Goal: Task Accomplishment & Management: Manage account settings

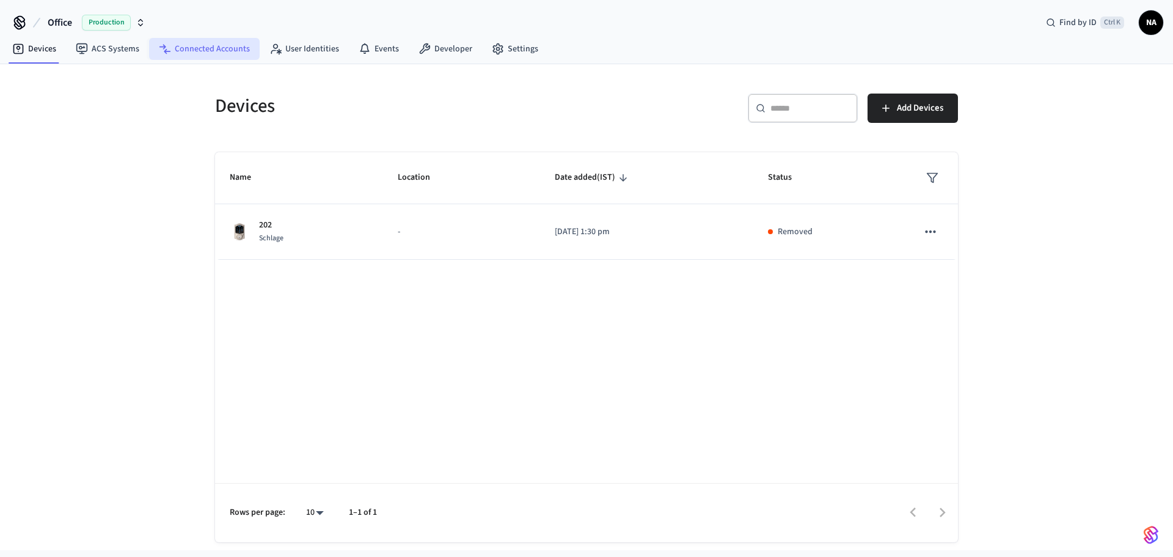
click at [216, 50] on link "Connected Accounts" at bounding box center [204, 49] width 111 height 22
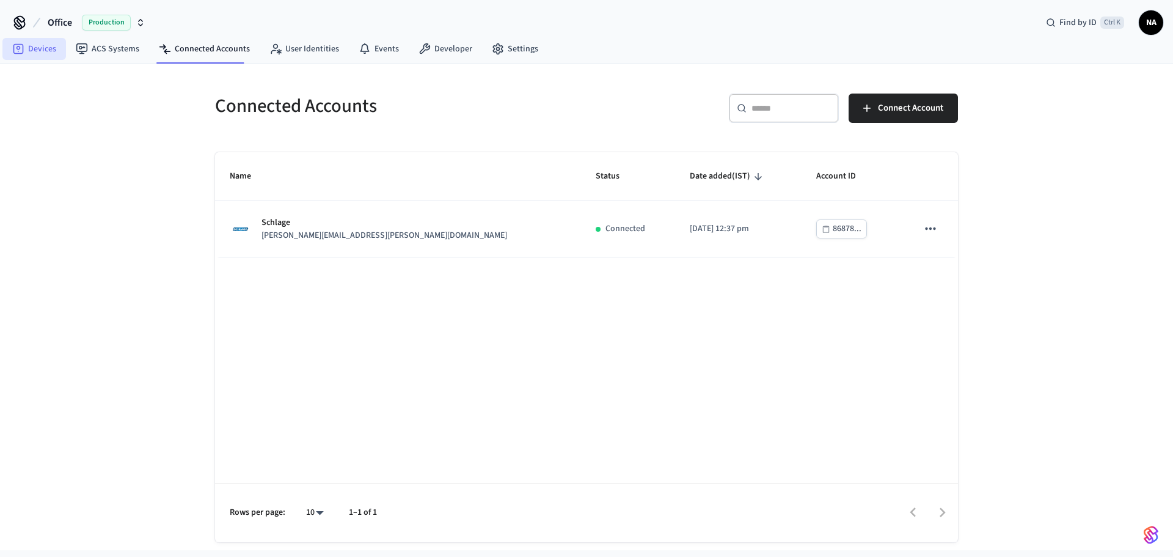
click at [22, 46] on icon at bounding box center [18, 49] width 12 height 12
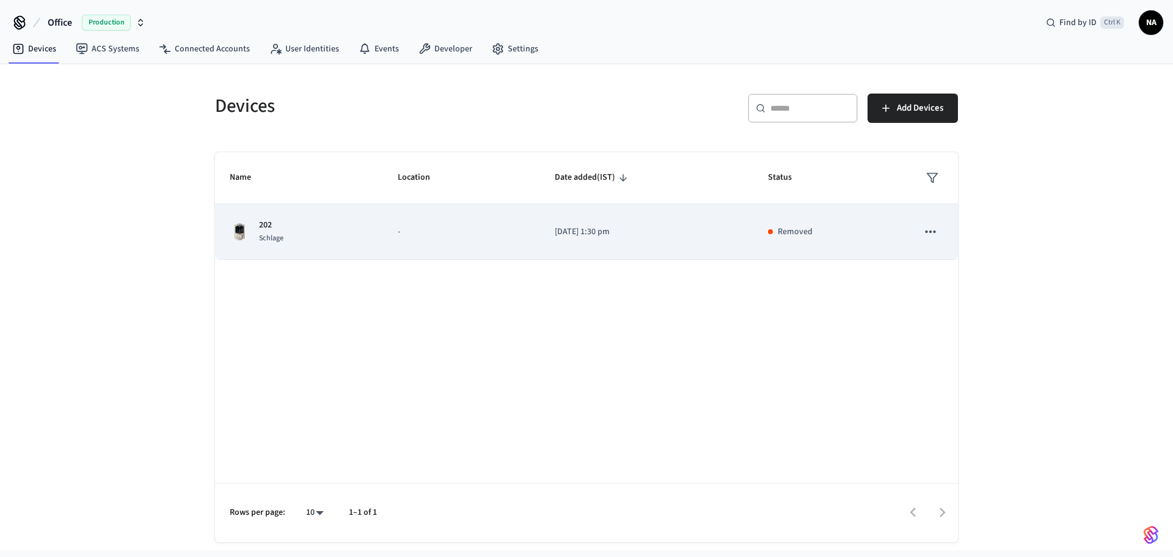
click at [925, 234] on icon "sticky table" at bounding box center [931, 232] width 16 height 16
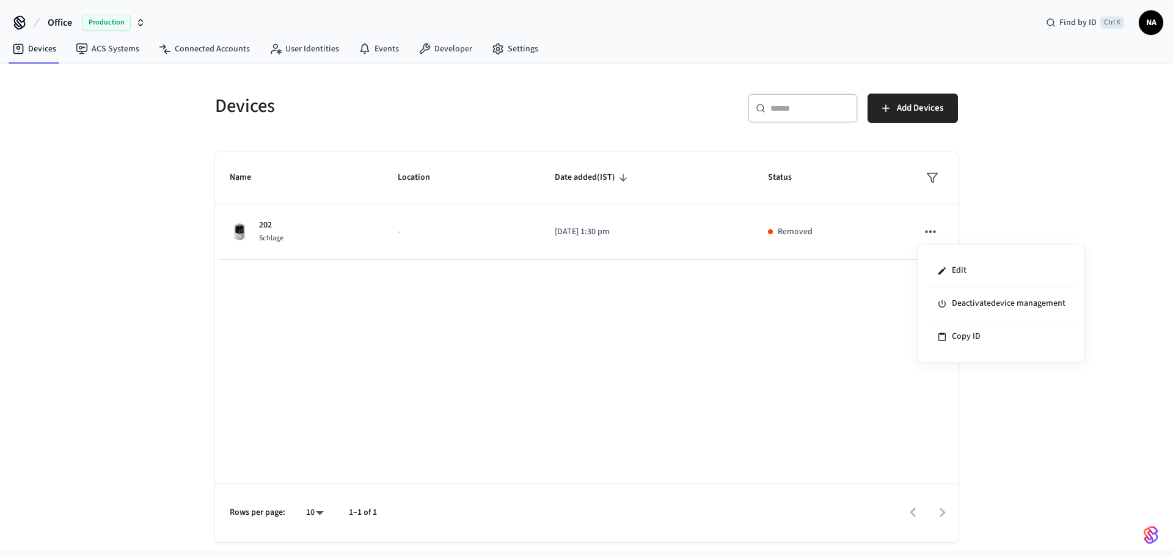
click at [873, 246] on div at bounding box center [586, 278] width 1173 height 557
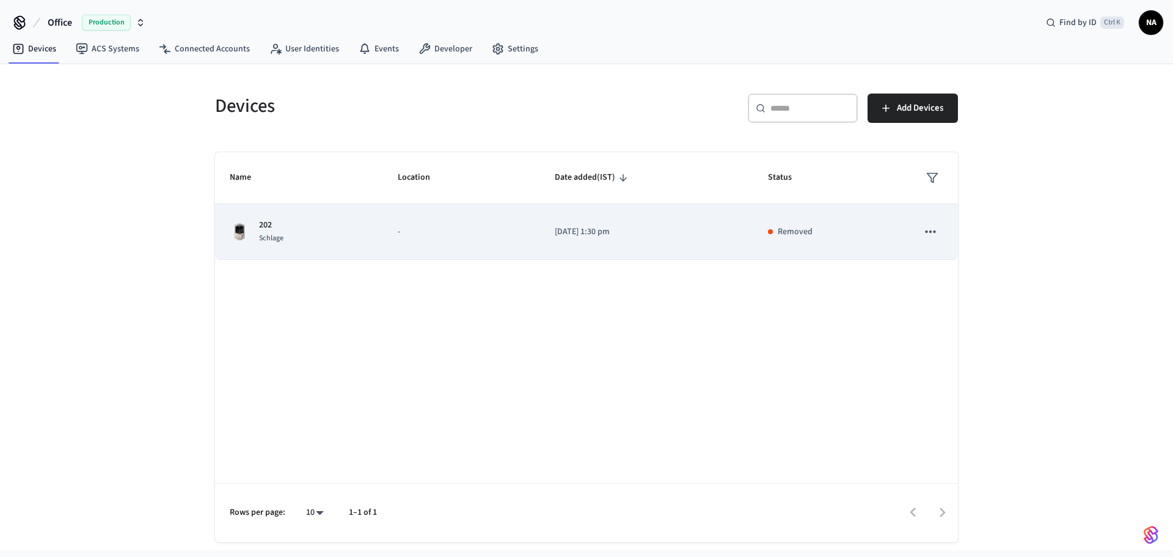
drag, startPoint x: 296, startPoint y: 254, endPoint x: 291, endPoint y: 246, distance: 9.3
click at [294, 252] on td "202 Schlage" at bounding box center [299, 232] width 168 height 56
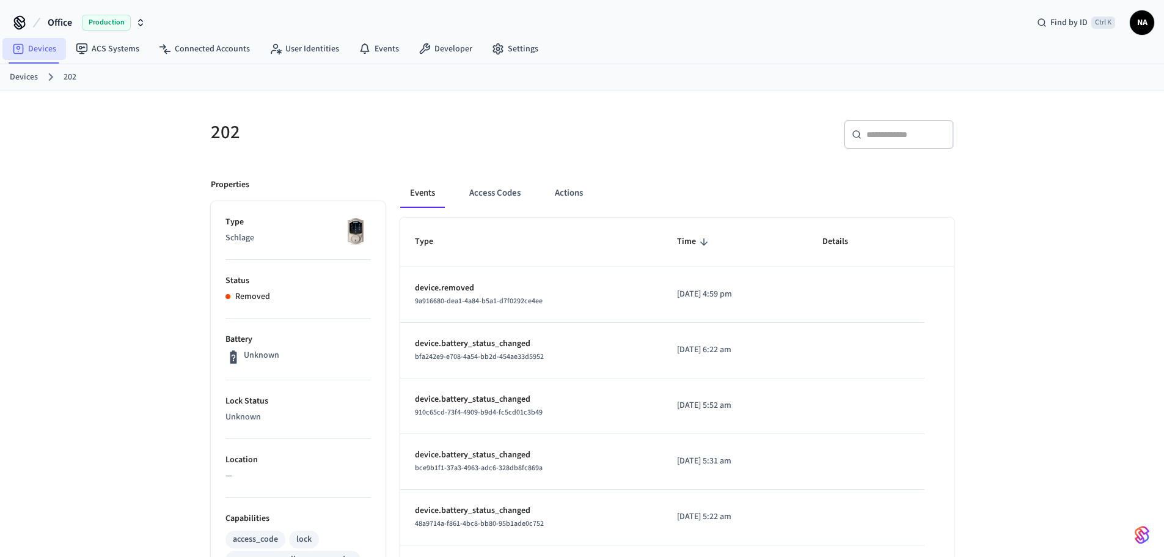
click at [26, 48] on link "Devices" at bounding box center [34, 49] width 64 height 22
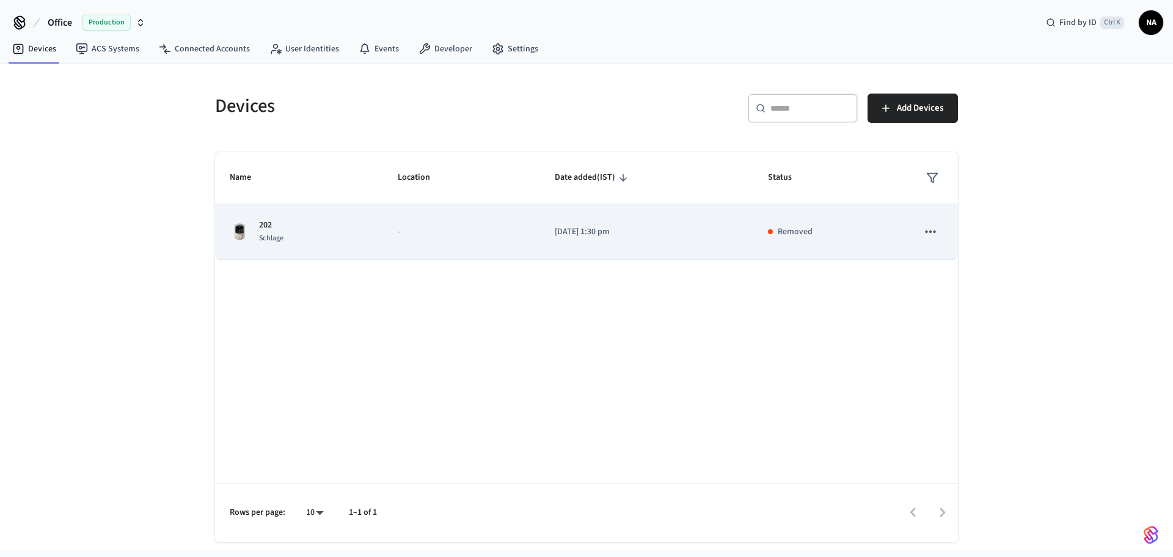
click at [935, 230] on icon "sticky table" at bounding box center [930, 231] width 10 height 2
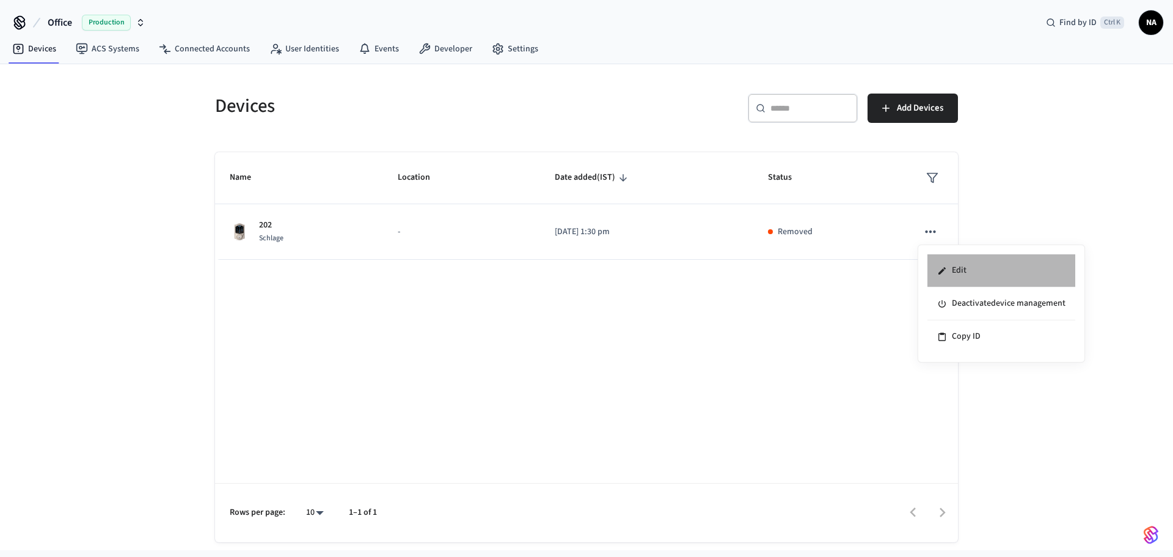
click at [960, 266] on li "Edit" at bounding box center [1002, 270] width 148 height 33
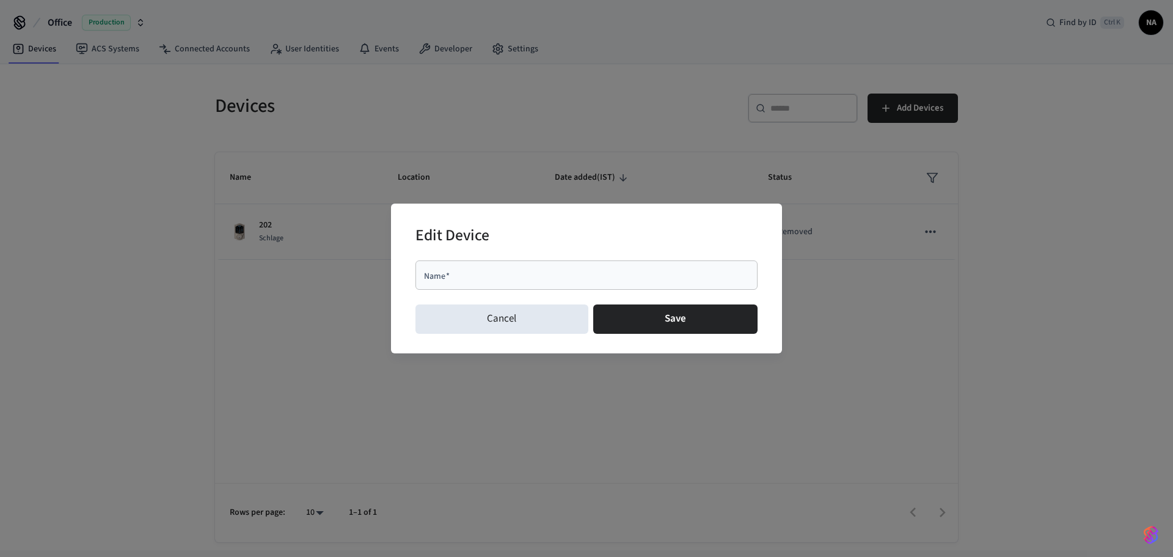
drag, startPoint x: 470, startPoint y: 318, endPoint x: 572, endPoint y: 301, distance: 103.6
click at [471, 319] on button "Cancel" at bounding box center [502, 318] width 173 height 29
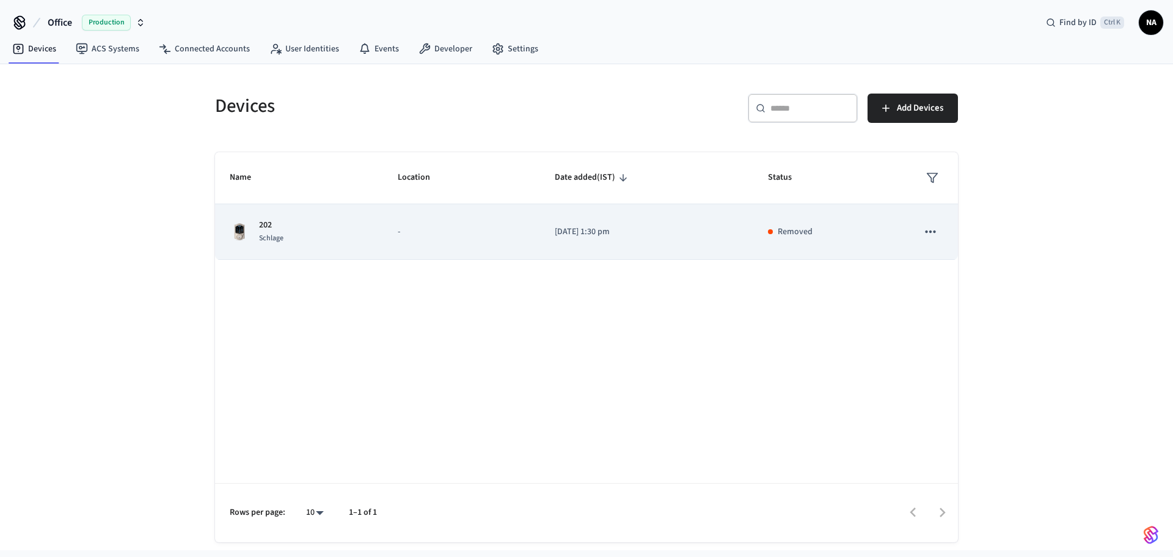
click at [924, 226] on icon "sticky table" at bounding box center [931, 232] width 16 height 16
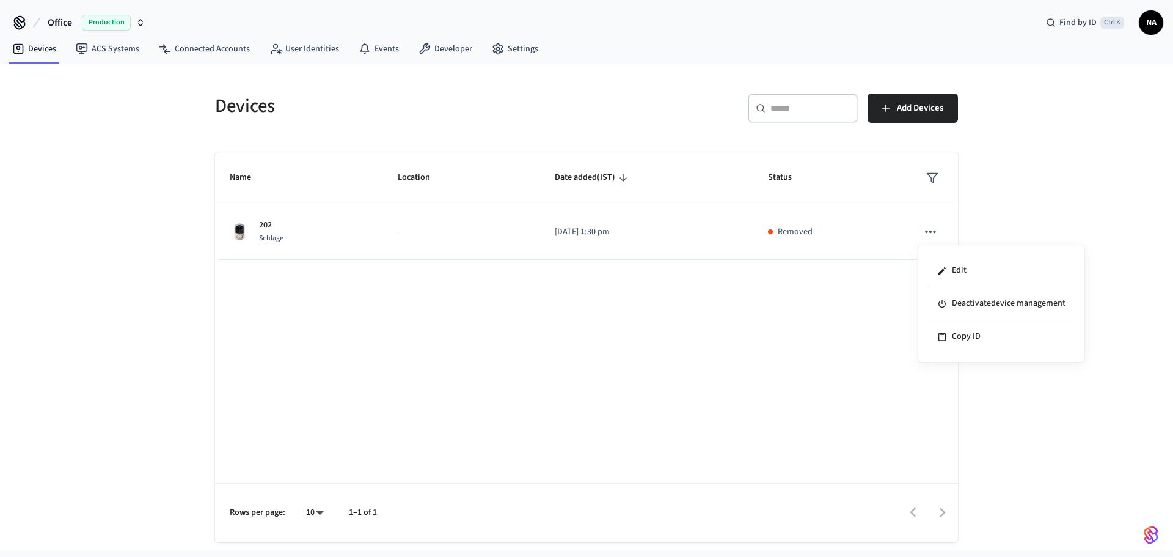
click at [645, 332] on div at bounding box center [586, 278] width 1173 height 557
click at [915, 108] on span "Add Devices" at bounding box center [920, 108] width 46 height 16
click at [916, 105] on span "Add Devices" at bounding box center [920, 108] width 46 height 16
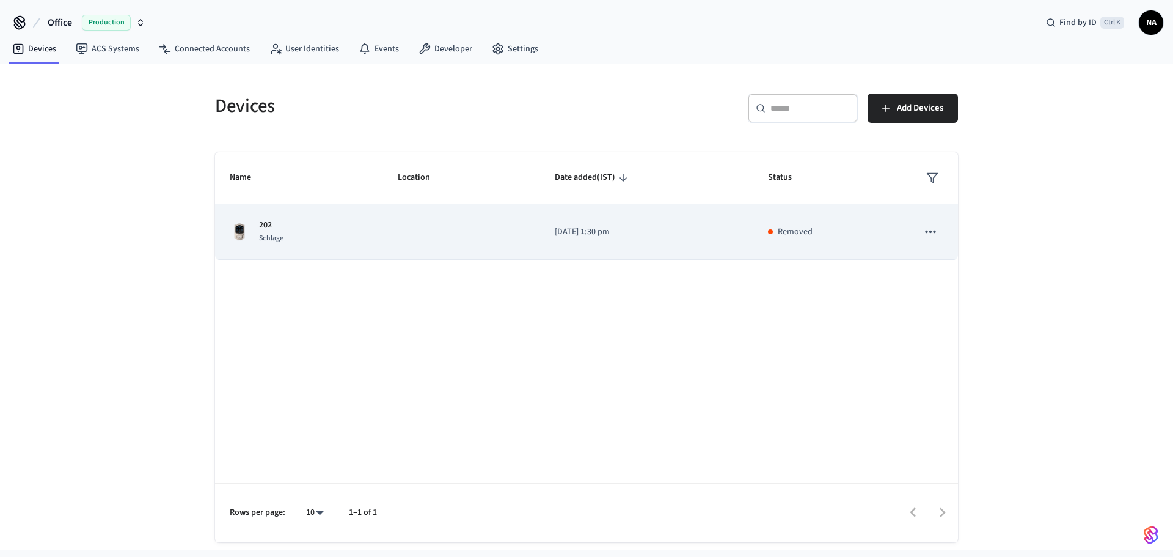
click at [925, 233] on icon "sticky table" at bounding box center [931, 232] width 16 height 16
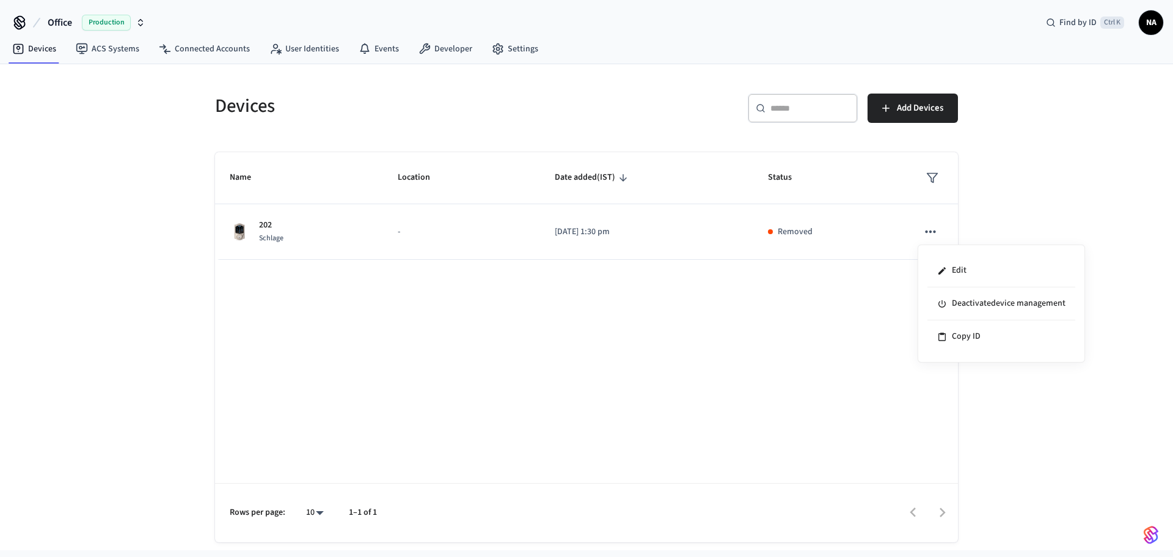
click at [993, 187] on div at bounding box center [586, 278] width 1173 height 557
click at [140, 19] on icon "button" at bounding box center [141, 23] width 10 height 10
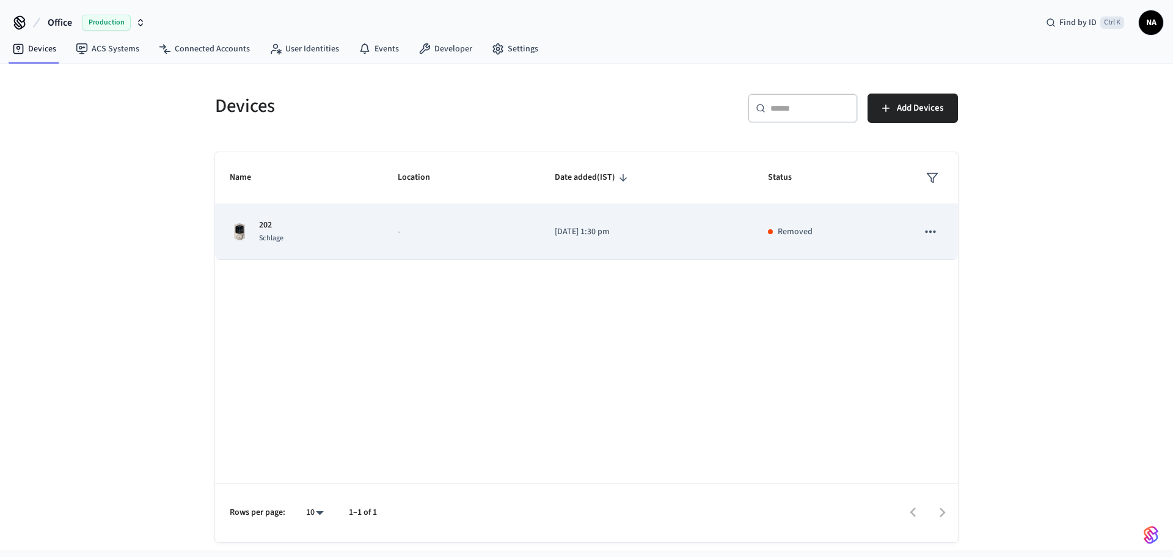
click at [546, 233] on td "[DATE] 1:30 pm" at bounding box center [647, 232] width 214 height 56
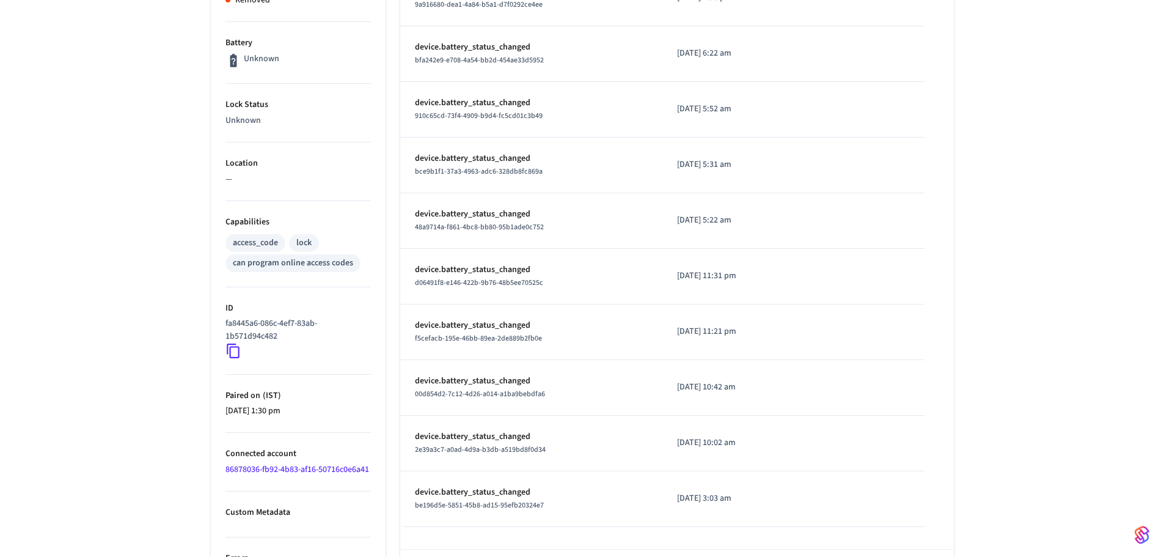
scroll to position [361, 0]
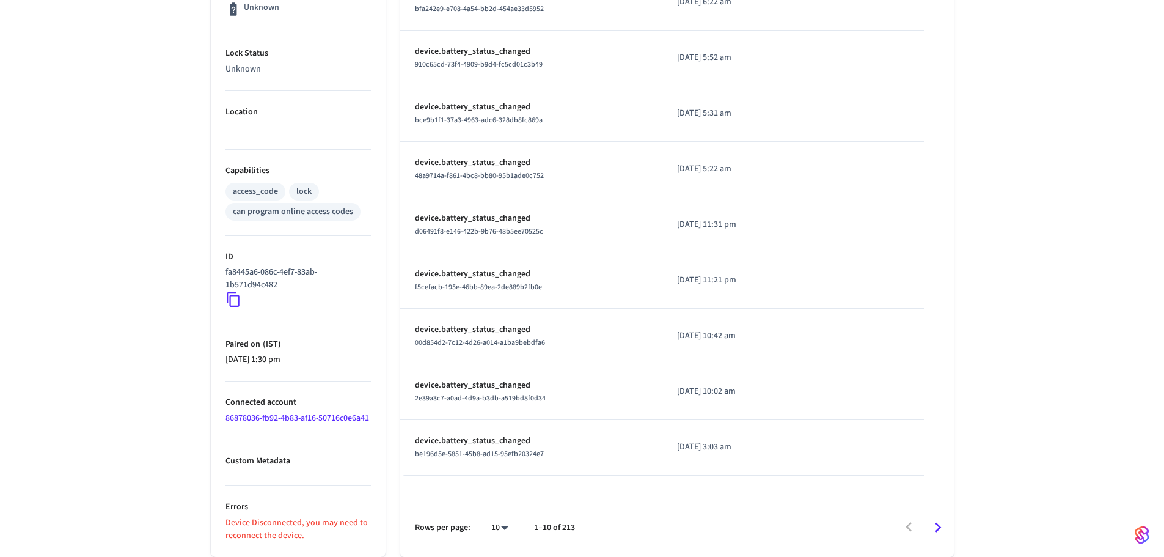
click at [240, 412] on link "86878036-fb92-4b83-af16-50716c0e6a41" at bounding box center [298, 418] width 144 height 12
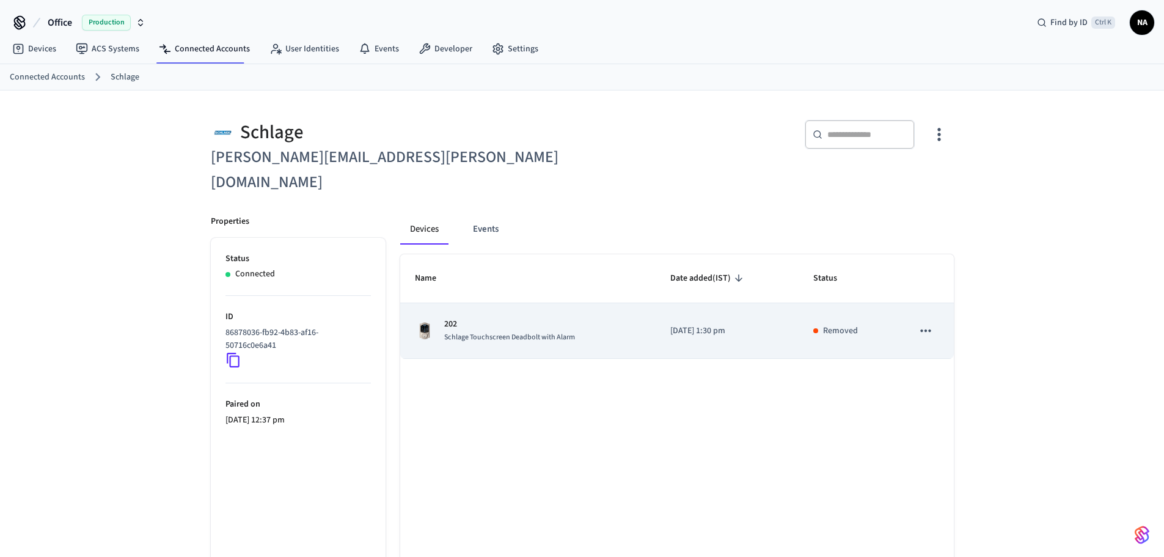
drag, startPoint x: 945, startPoint y: 296, endPoint x: 920, endPoint y: 306, distance: 26.3
click at [933, 303] on td "sticky table" at bounding box center [925, 331] width 55 height 56
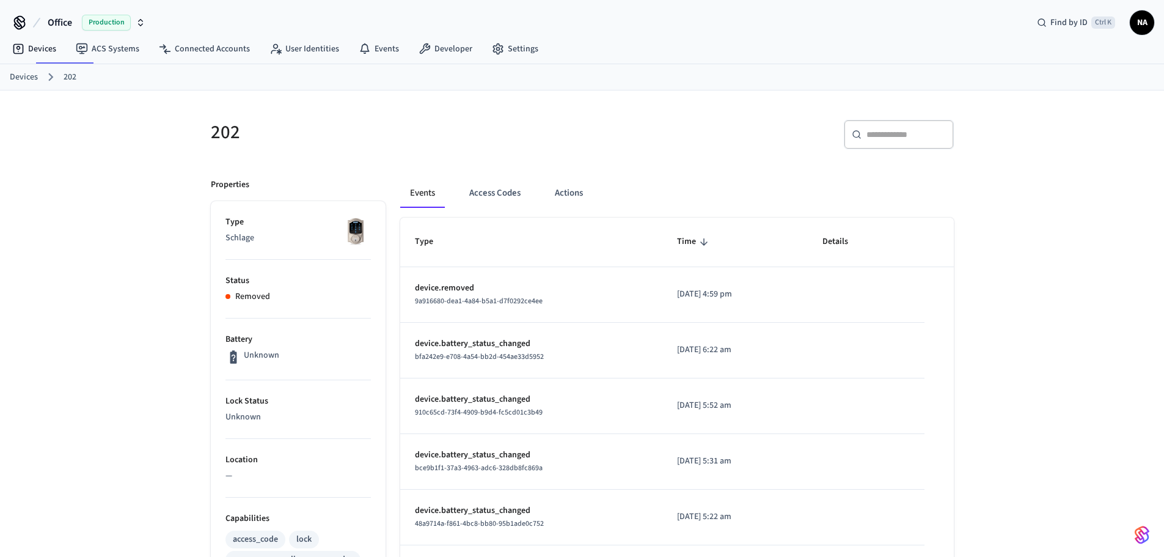
click at [920, 306] on td "sticky table" at bounding box center [866, 295] width 116 height 56
click at [226, 57] on link "Connected Accounts" at bounding box center [204, 49] width 111 height 22
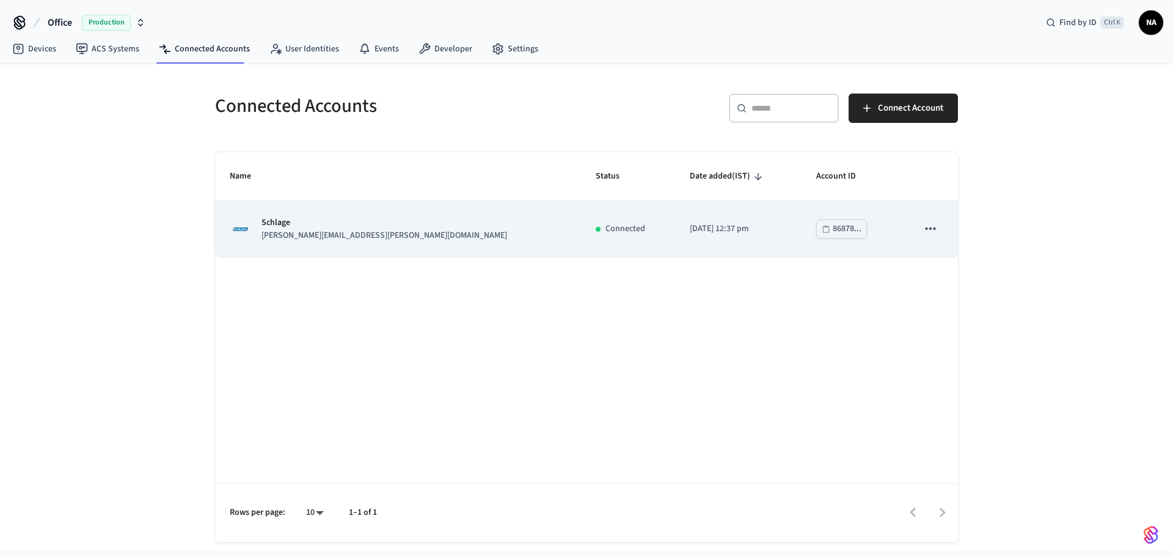
click at [936, 227] on icon "sticky table" at bounding box center [931, 229] width 16 height 16
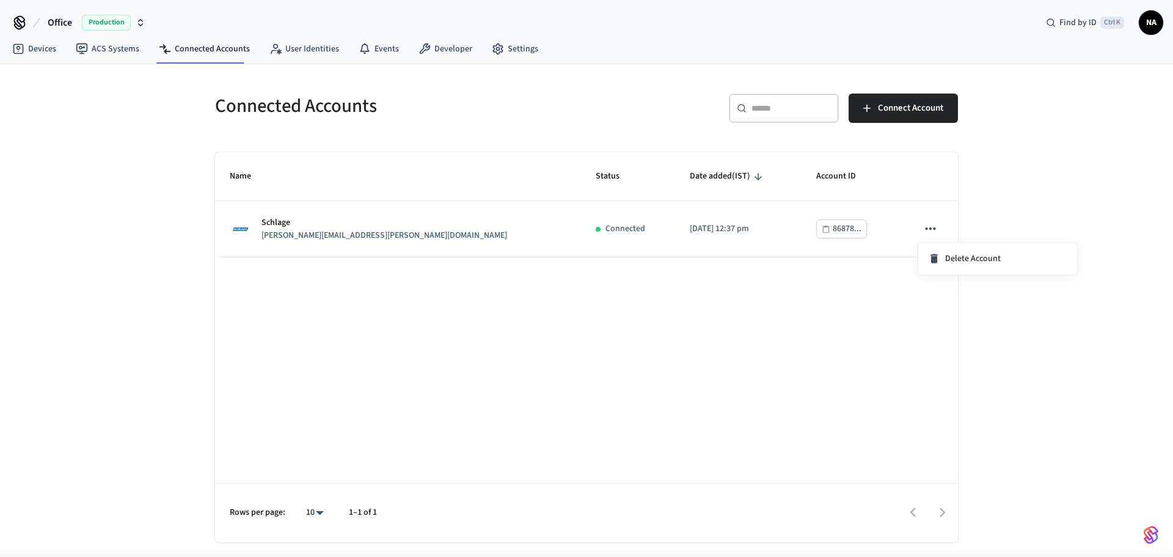
click at [832, 307] on div at bounding box center [586, 278] width 1173 height 557
click at [109, 48] on link "ACS Systems" at bounding box center [107, 49] width 83 height 22
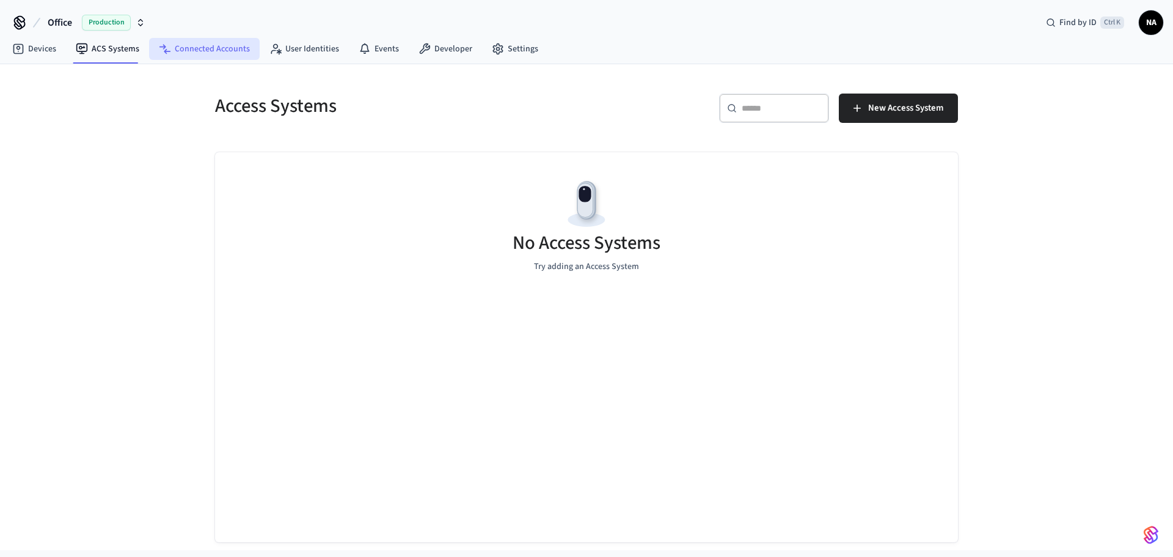
click at [218, 46] on link "Connected Accounts" at bounding box center [204, 49] width 111 height 22
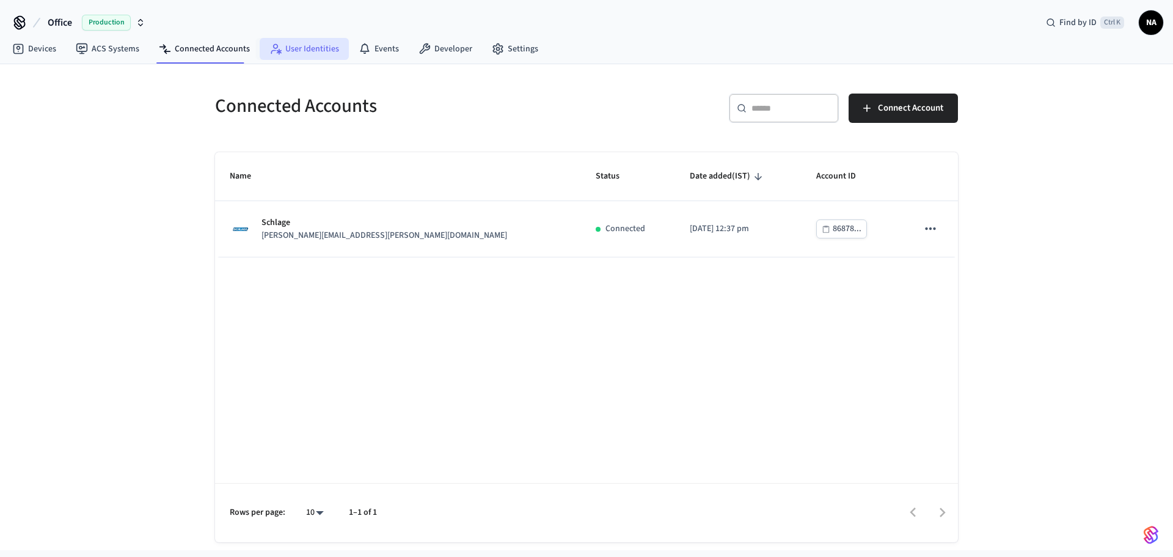
click at [303, 43] on link "User Identities" at bounding box center [304, 49] width 89 height 22
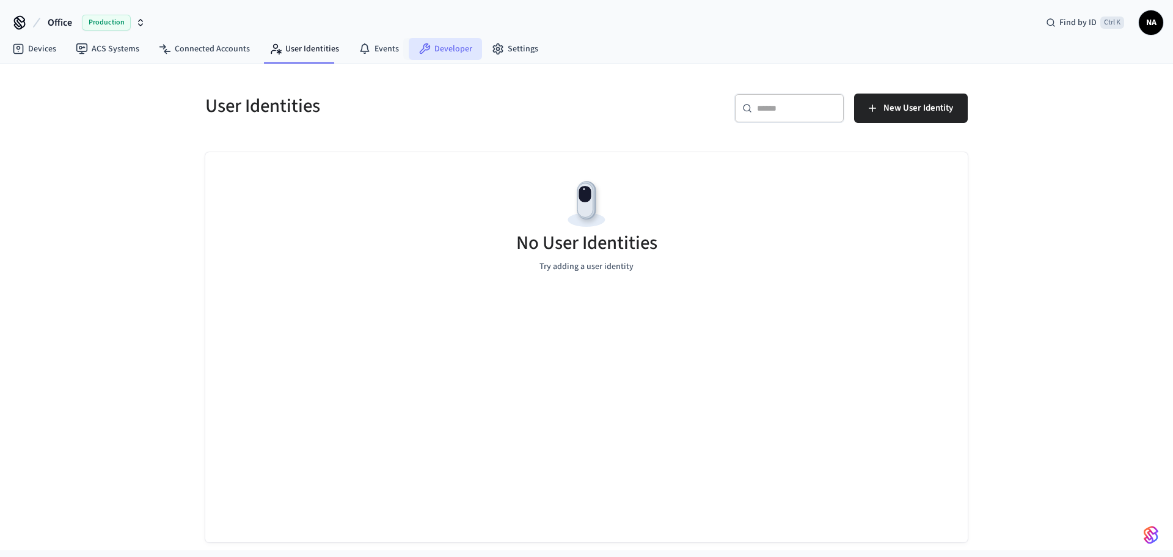
click at [450, 45] on link "Developer" at bounding box center [445, 49] width 73 height 22
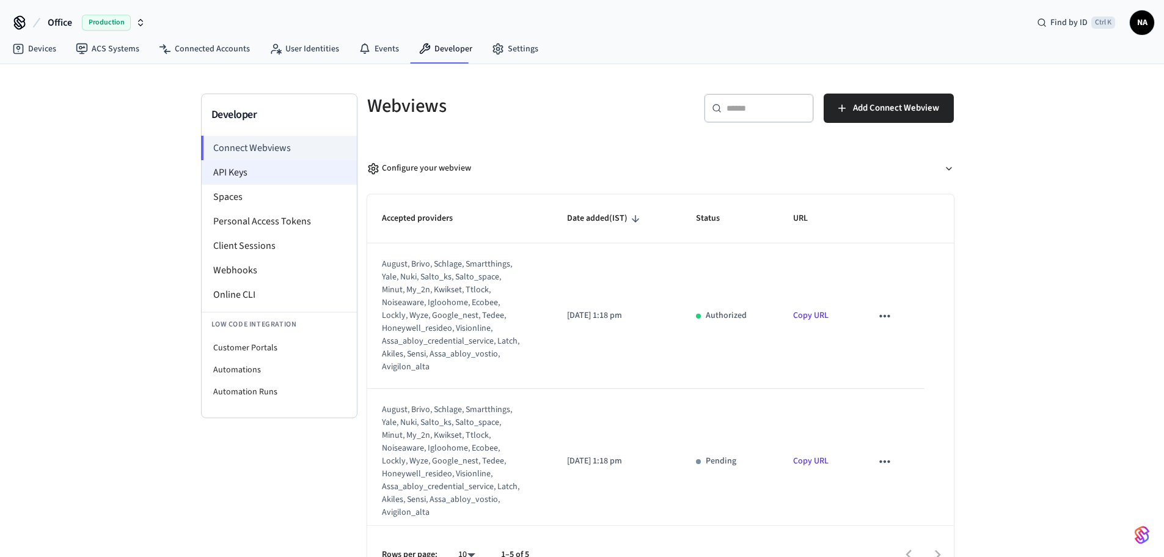
click at [244, 167] on li "API Keys" at bounding box center [279, 172] width 155 height 24
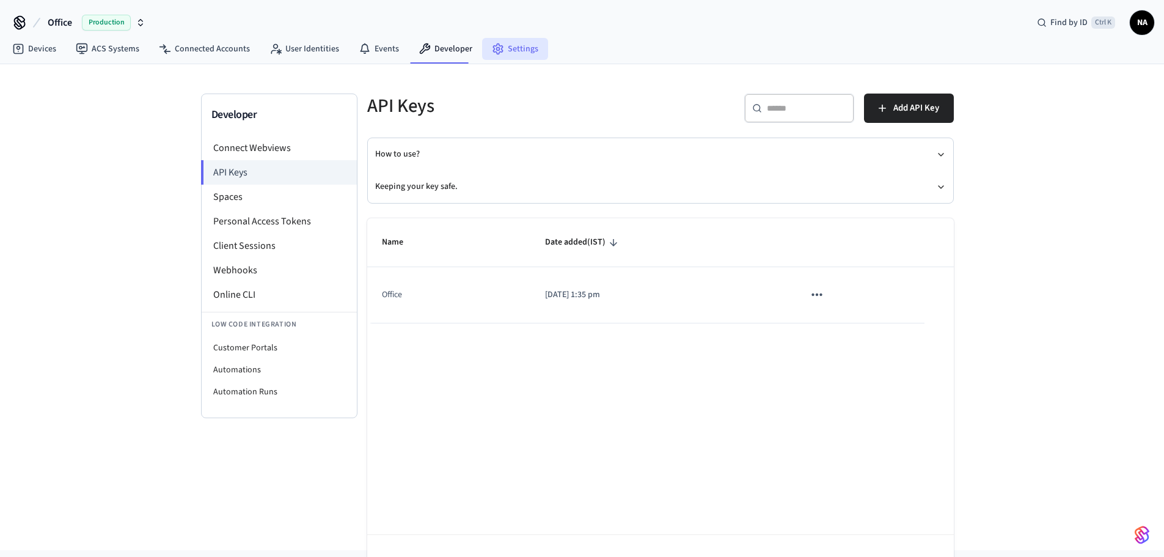
click at [512, 49] on link "Settings" at bounding box center [515, 49] width 66 height 22
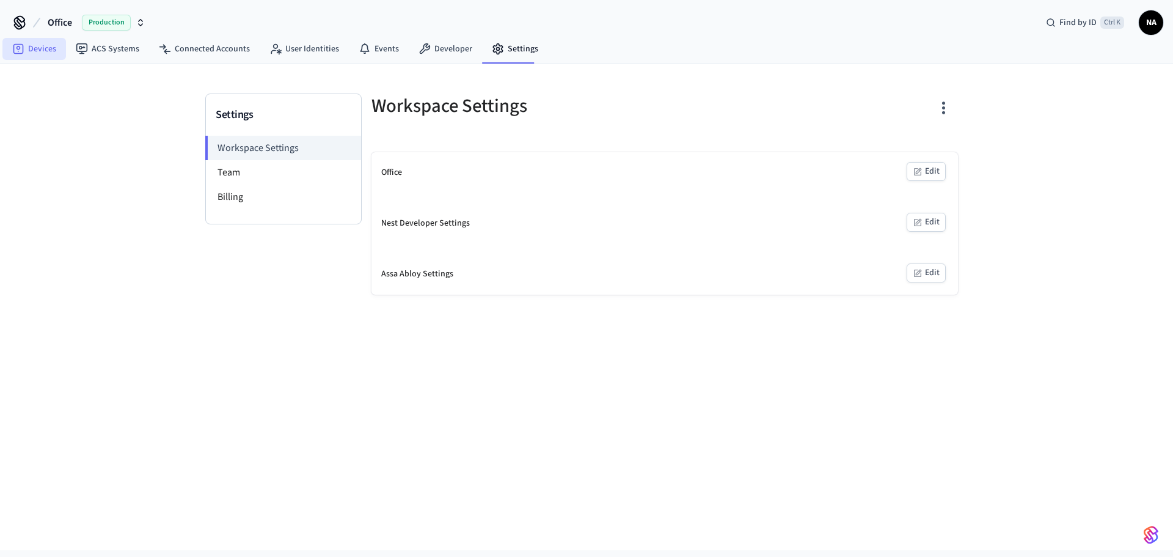
click at [32, 47] on link "Devices" at bounding box center [34, 49] width 64 height 22
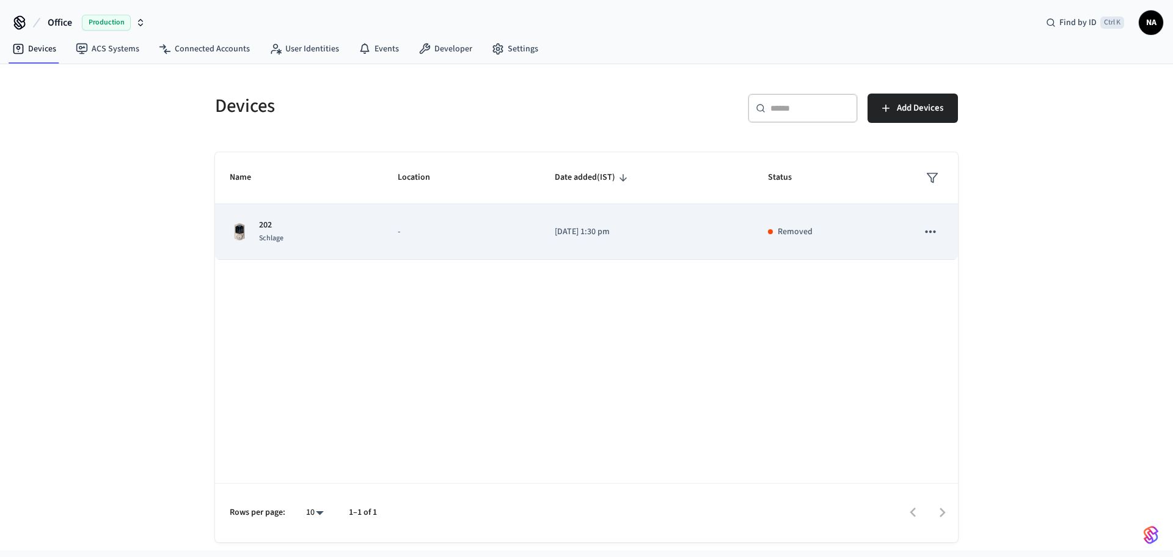
click at [925, 229] on icon "sticky table" at bounding box center [931, 232] width 16 height 16
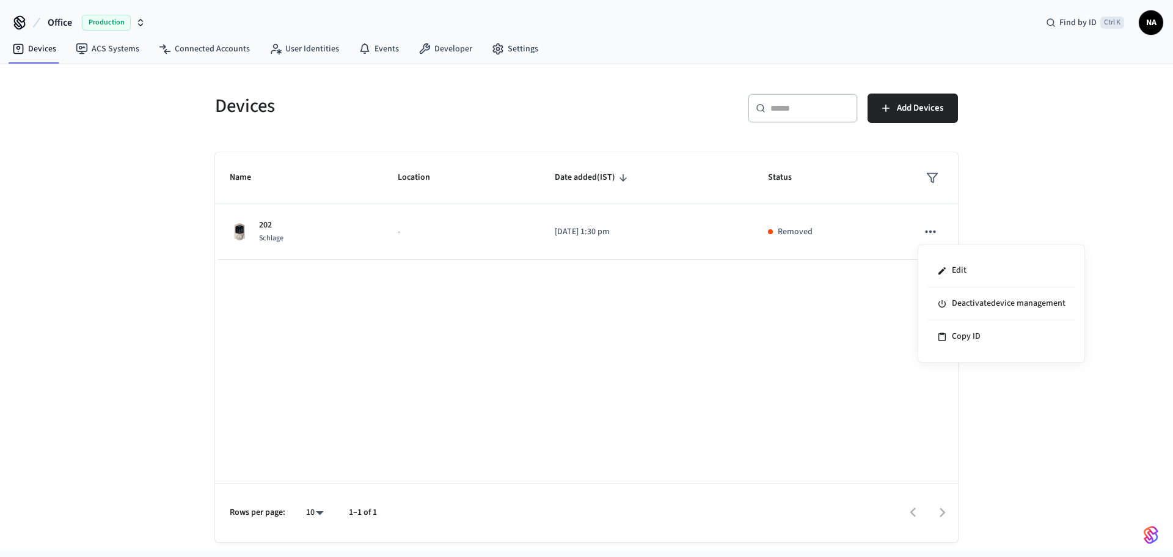
click at [904, 224] on div at bounding box center [586, 278] width 1173 height 557
click at [901, 97] on button "Add Devices" at bounding box center [913, 108] width 90 height 29
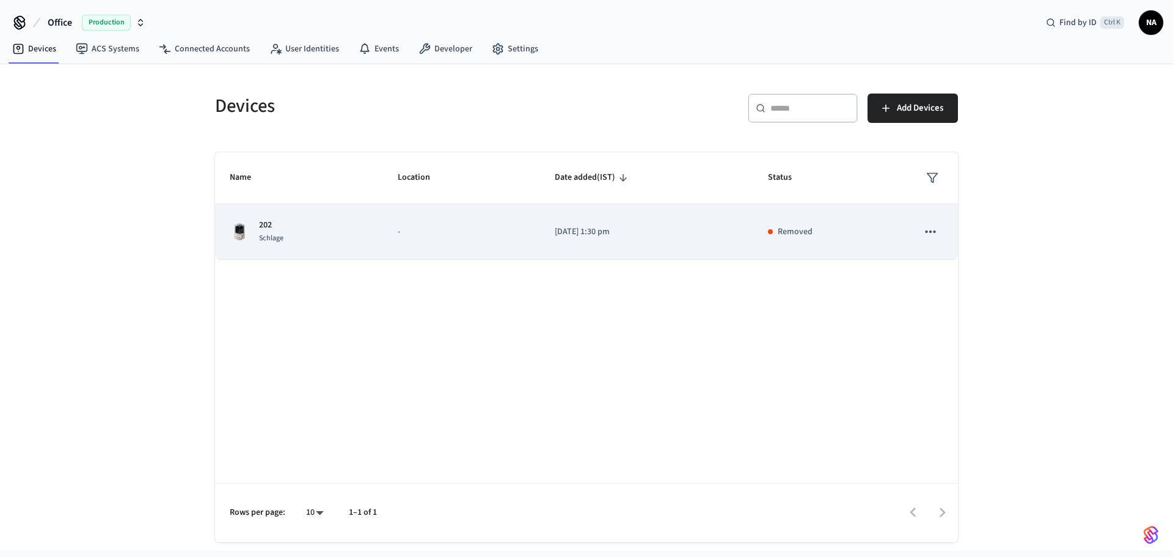
click at [555, 235] on p "[DATE] 1:30 pm" at bounding box center [647, 232] width 185 height 13
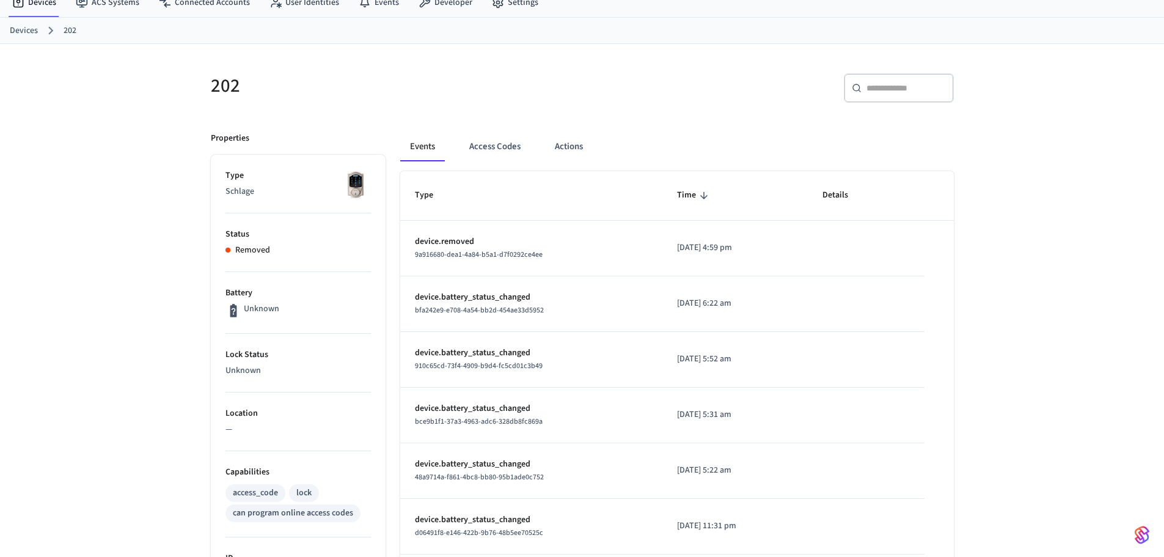
scroll to position [122, 0]
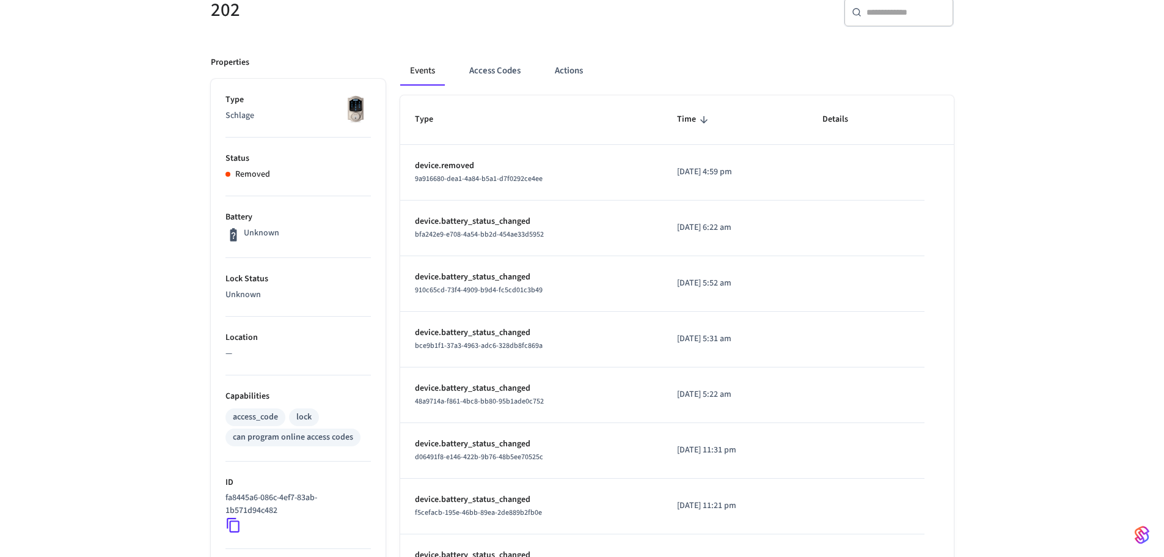
click at [257, 168] on p "Removed" at bounding box center [252, 174] width 35 height 13
click at [257, 172] on p "Removed" at bounding box center [252, 174] width 35 height 13
click at [353, 110] on img at bounding box center [355, 109] width 31 height 31
click at [279, 111] on p "Schlage" at bounding box center [298, 115] width 145 height 13
click at [505, 72] on button "Access Codes" at bounding box center [495, 70] width 71 height 29
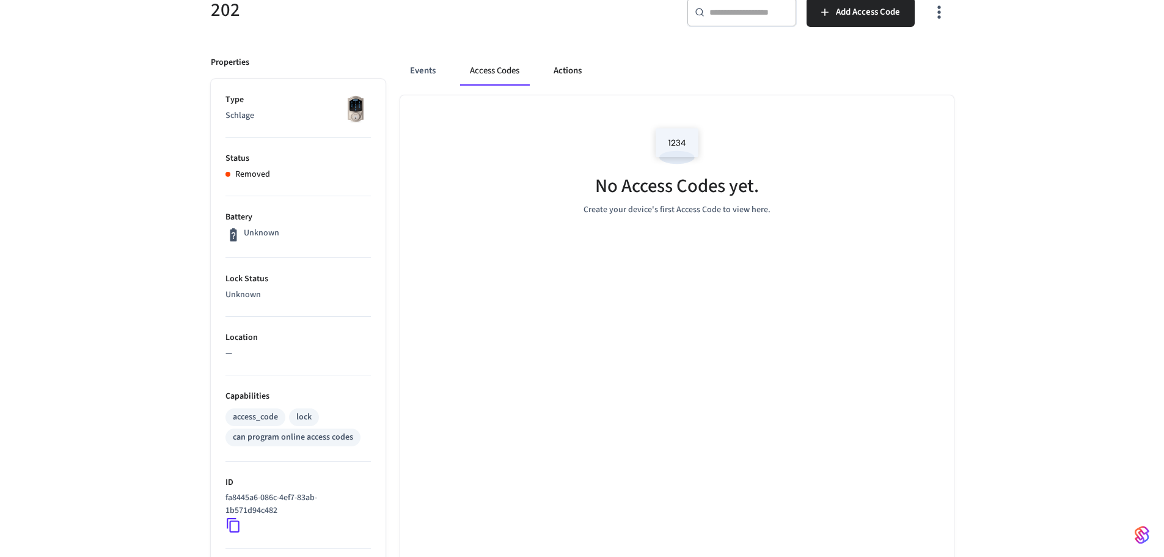
click at [575, 64] on button "Actions" at bounding box center [568, 70] width 48 height 29
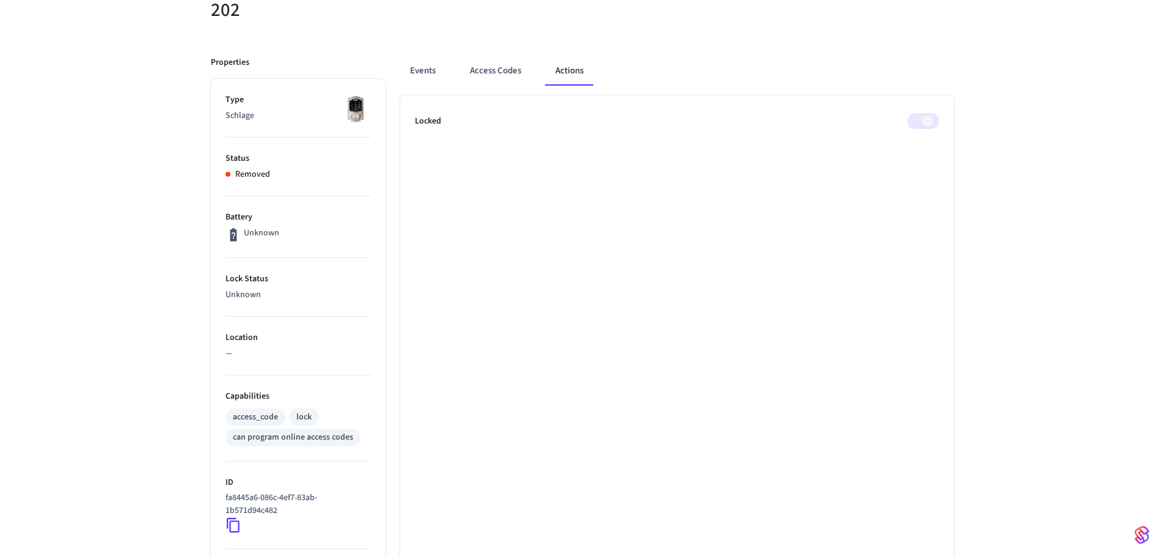
scroll to position [0, 0]
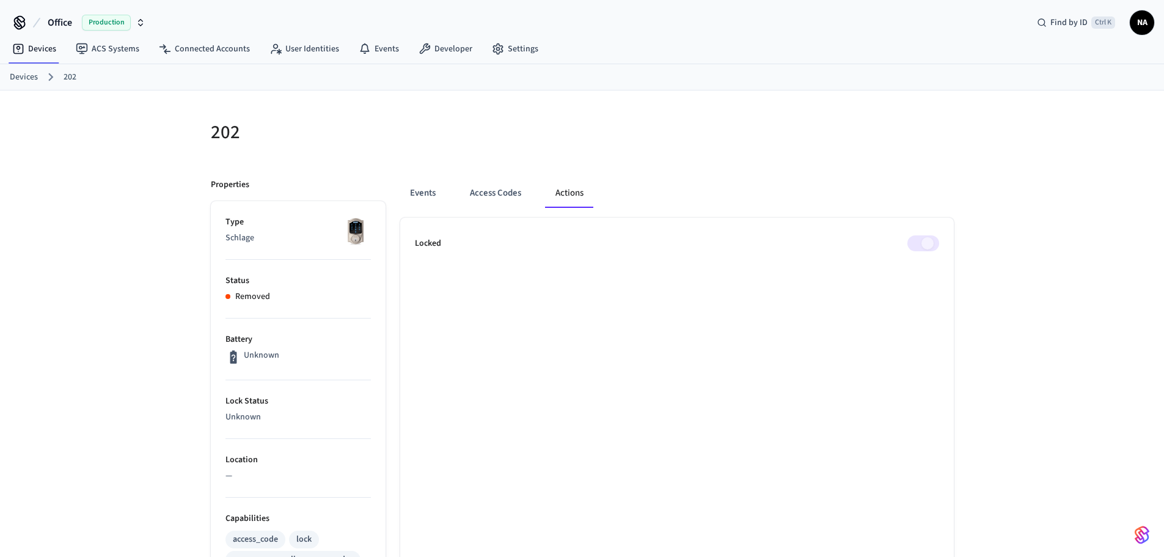
click at [919, 247] on span at bounding box center [924, 243] width 32 height 16
click at [501, 196] on button "Access Codes" at bounding box center [495, 192] width 71 height 29
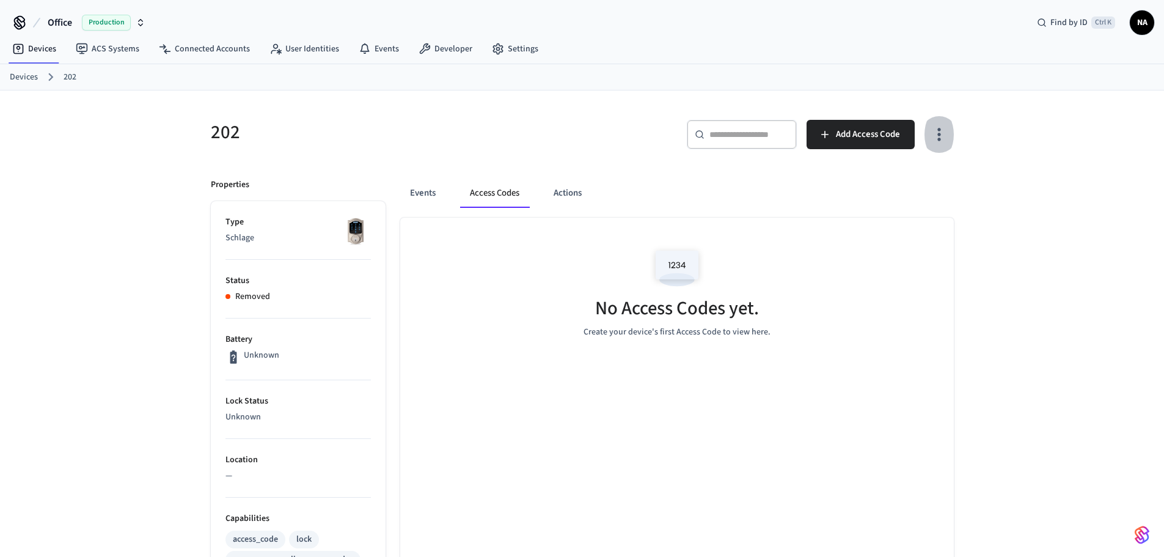
click at [939, 138] on icon "button" at bounding box center [939, 134] width 19 height 19
click at [721, 183] on div at bounding box center [586, 278] width 1173 height 557
click at [441, 197] on button "Events" at bounding box center [422, 192] width 45 height 29
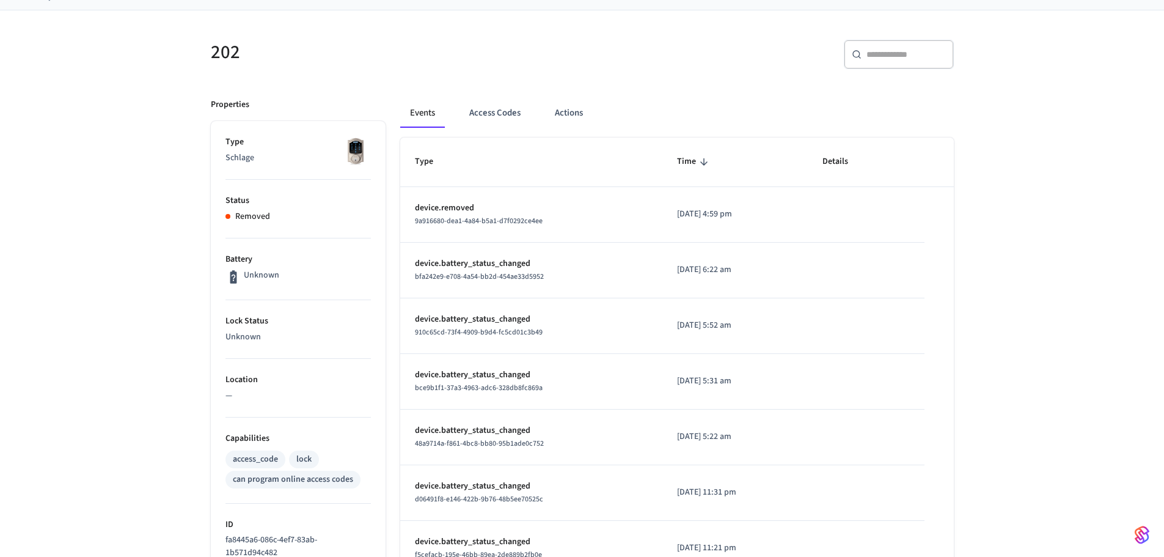
scroll to position [183, 0]
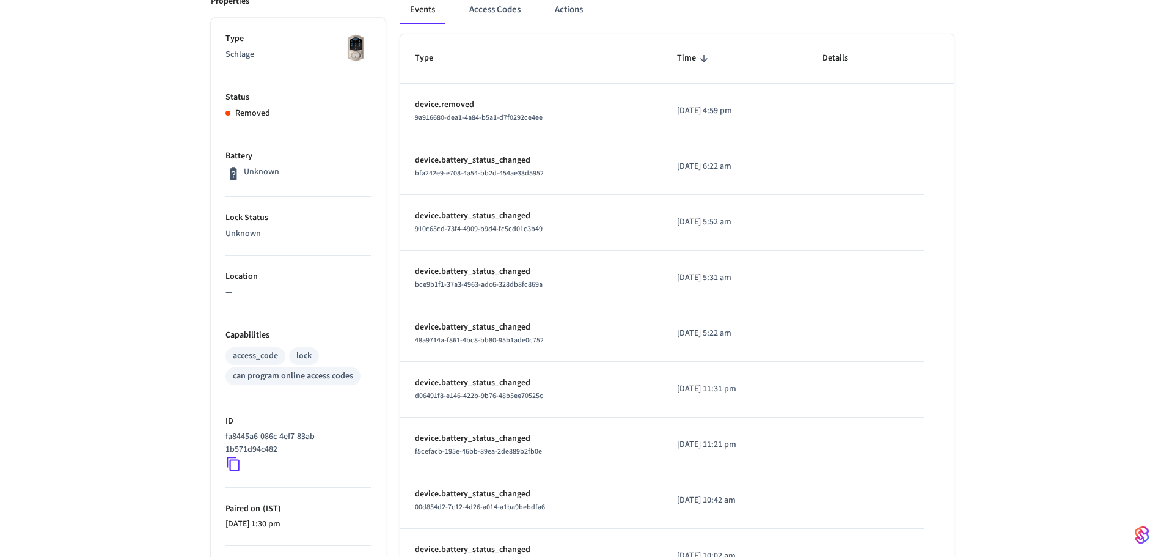
click at [465, 106] on p "device.removed" at bounding box center [531, 104] width 233 height 13
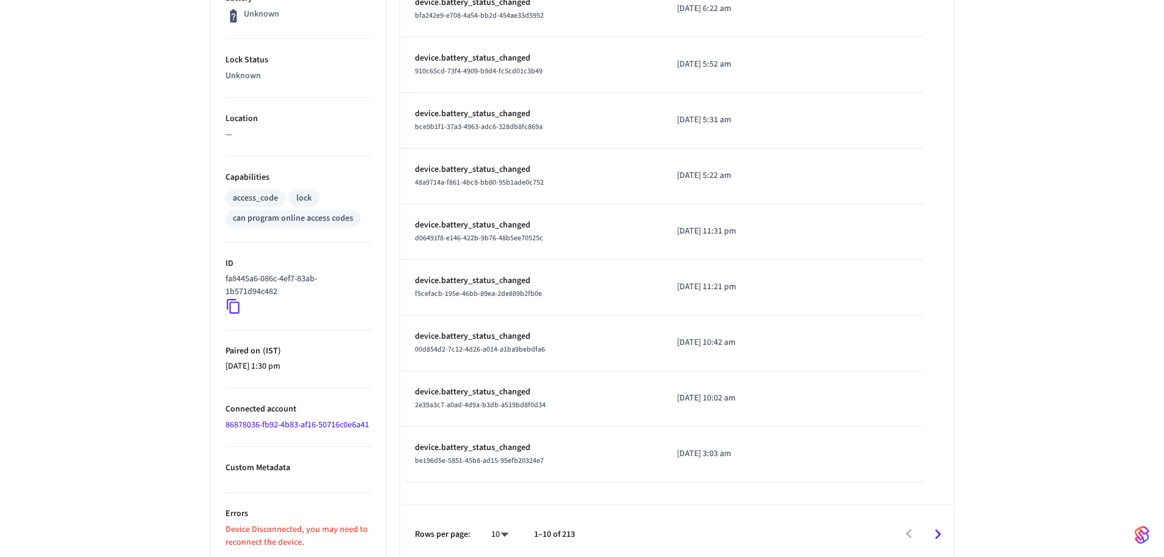
scroll to position [361, 0]
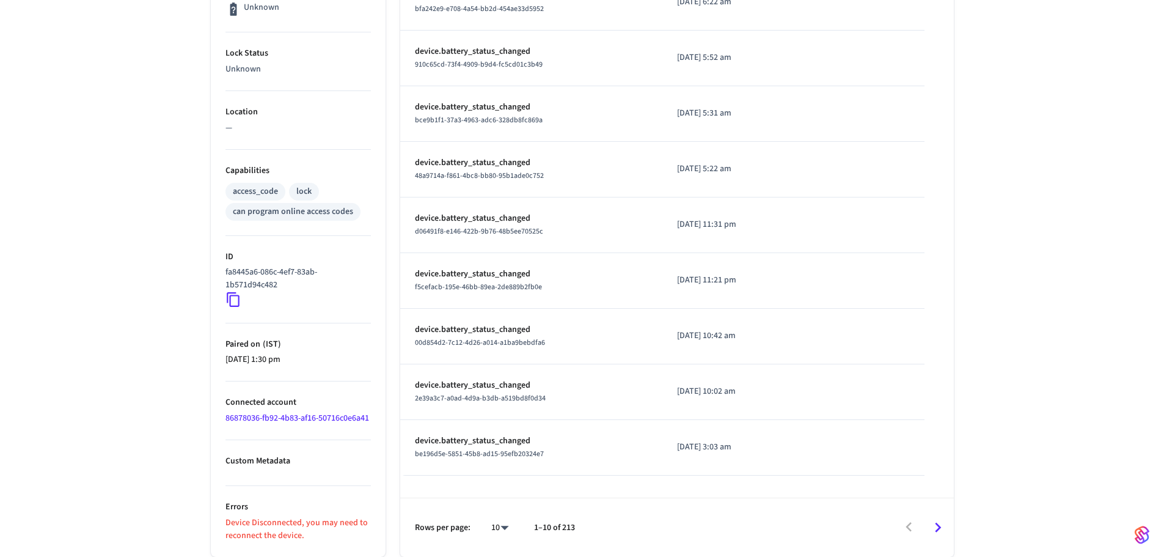
click at [252, 412] on link "86878036-fb92-4b83-af16-50716c0e6a41" at bounding box center [298, 418] width 144 height 12
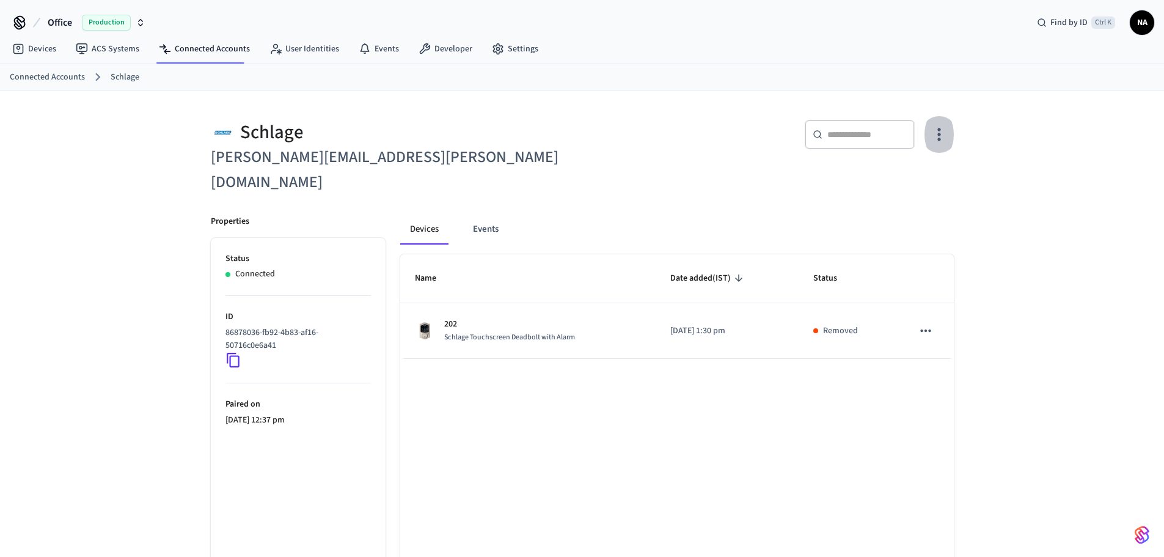
click at [935, 129] on icon "button" at bounding box center [939, 134] width 19 height 19
click at [923, 184] on span "Sync Account" at bounding box center [905, 184] width 50 height 12
click at [45, 49] on link "Devices" at bounding box center [34, 49] width 64 height 22
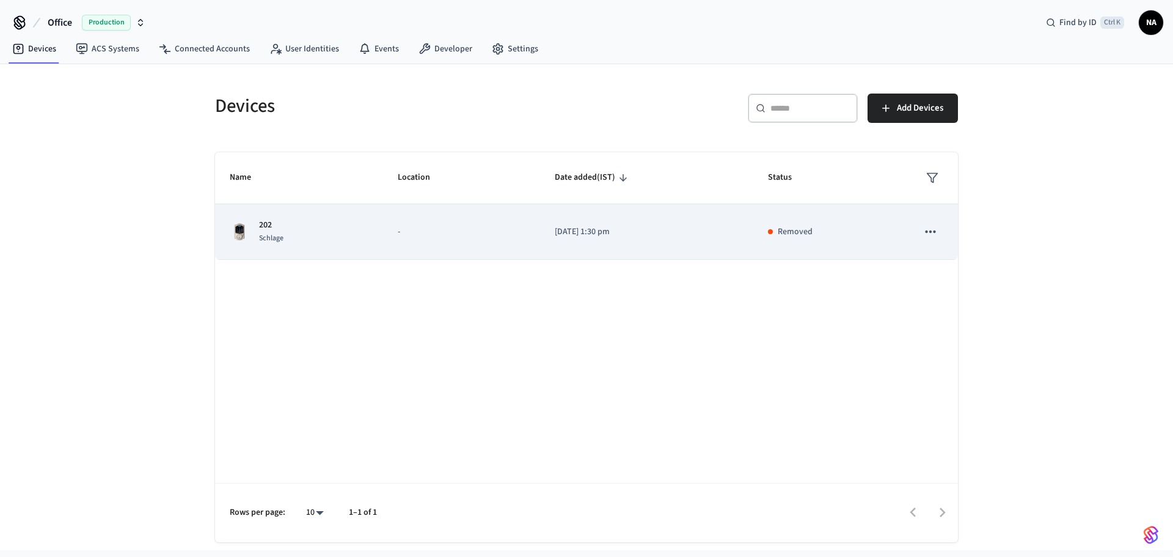
click at [935, 230] on icon "sticky table" at bounding box center [931, 232] width 16 height 16
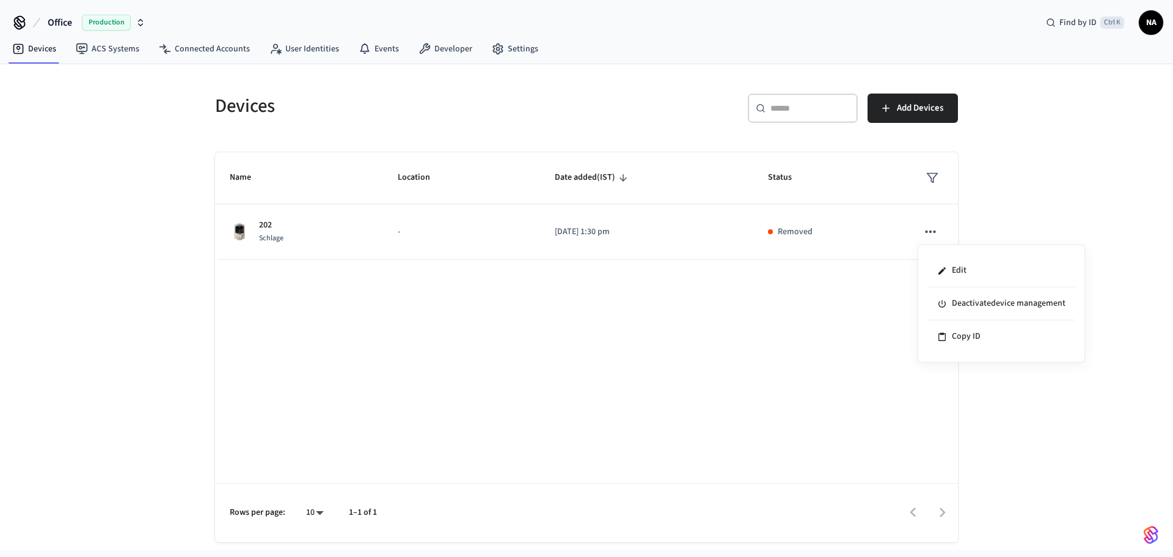
click at [445, 238] on div at bounding box center [586, 278] width 1173 height 557
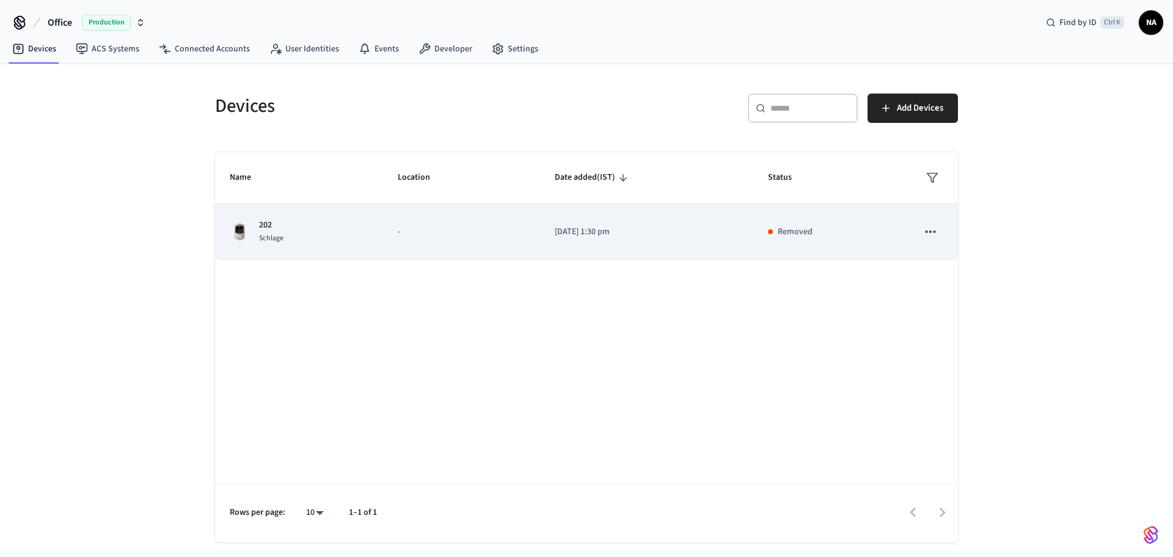
click at [282, 230] on p "202" at bounding box center [271, 225] width 24 height 13
click at [643, 237] on p "[DATE] 1:30 pm" at bounding box center [647, 232] width 185 height 13
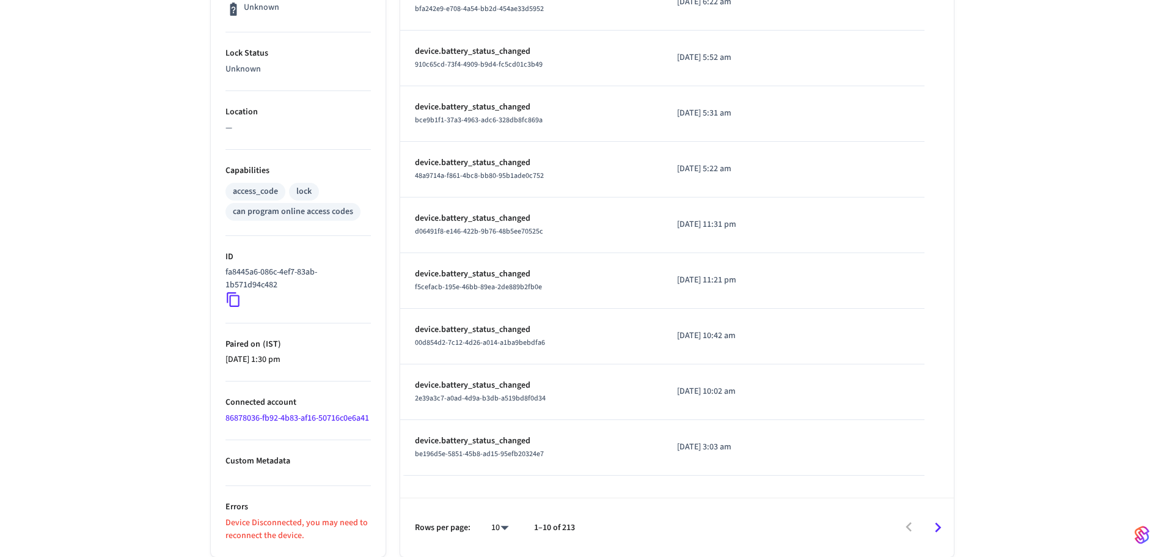
scroll to position [361, 0]
click at [275, 519] on p "Device Disconnected, you may need to reconnect the device." at bounding box center [298, 529] width 145 height 26
click at [274, 525] on p "Device Disconnected, you may need to reconnect the device." at bounding box center [298, 529] width 145 height 26
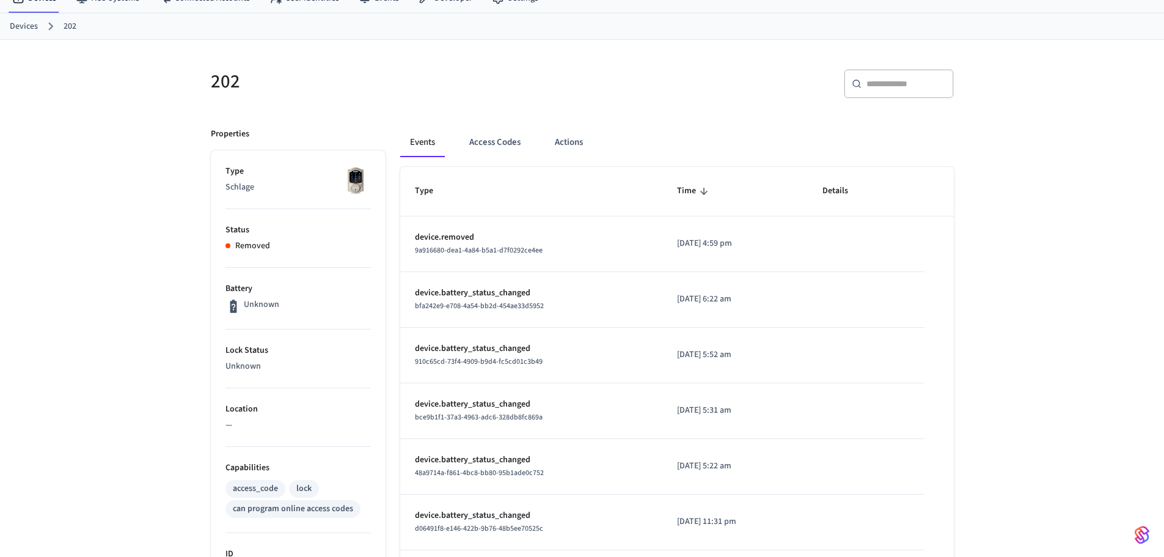
scroll to position [0, 0]
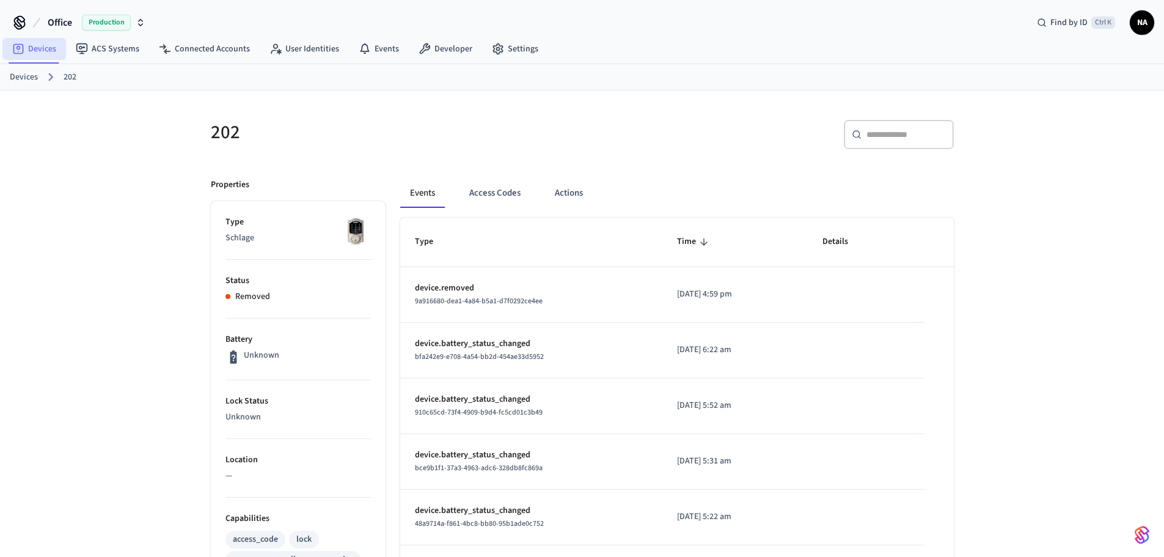
click at [39, 55] on link "Devices" at bounding box center [34, 49] width 64 height 22
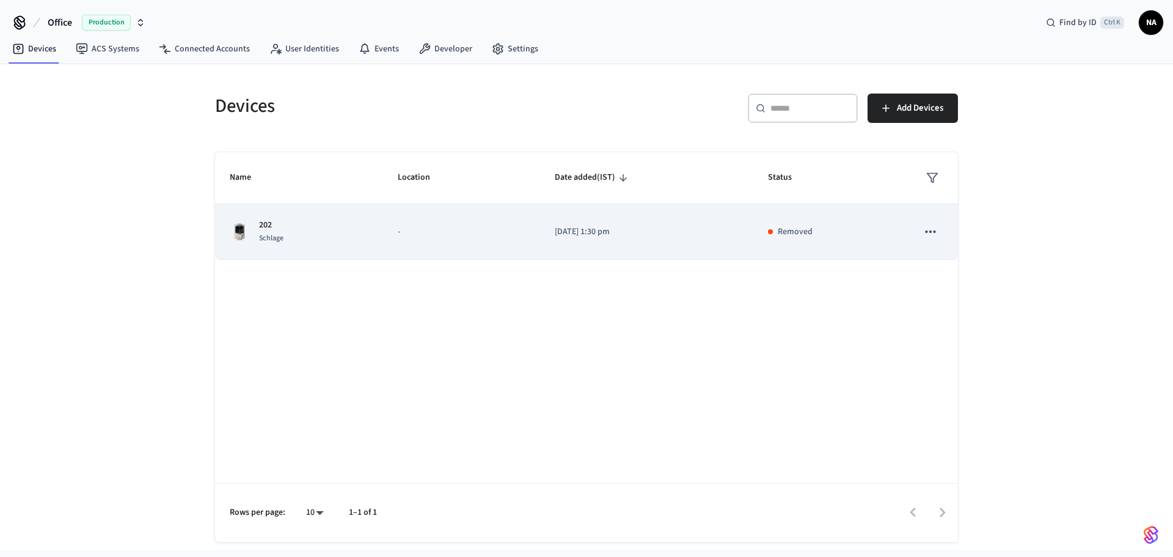
click at [927, 223] on button "sticky table" at bounding box center [931, 232] width 26 height 26
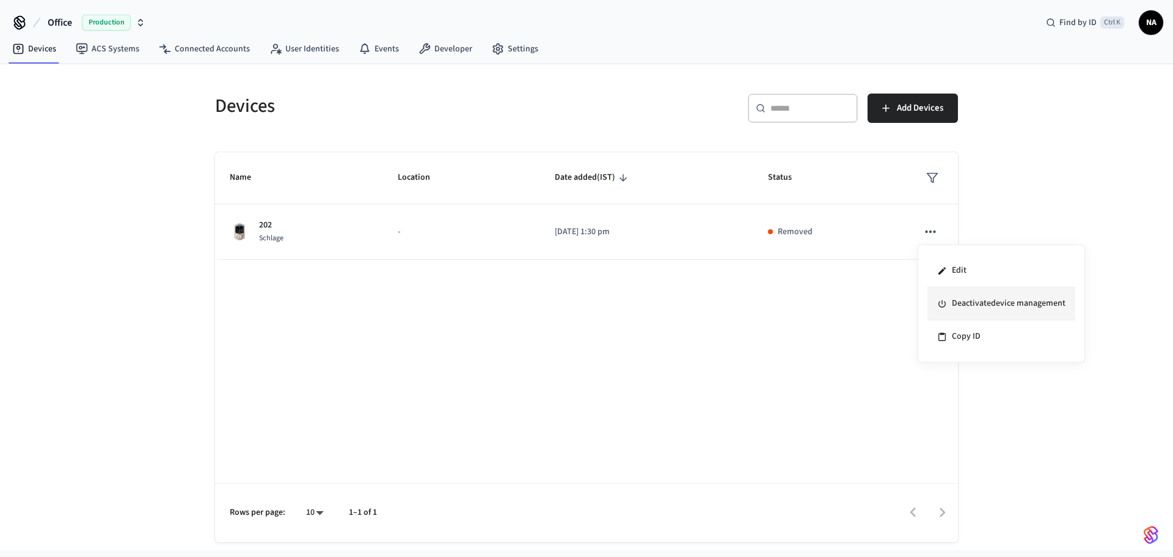
click at [980, 303] on li "Deactivate device management" at bounding box center [1002, 303] width 148 height 33
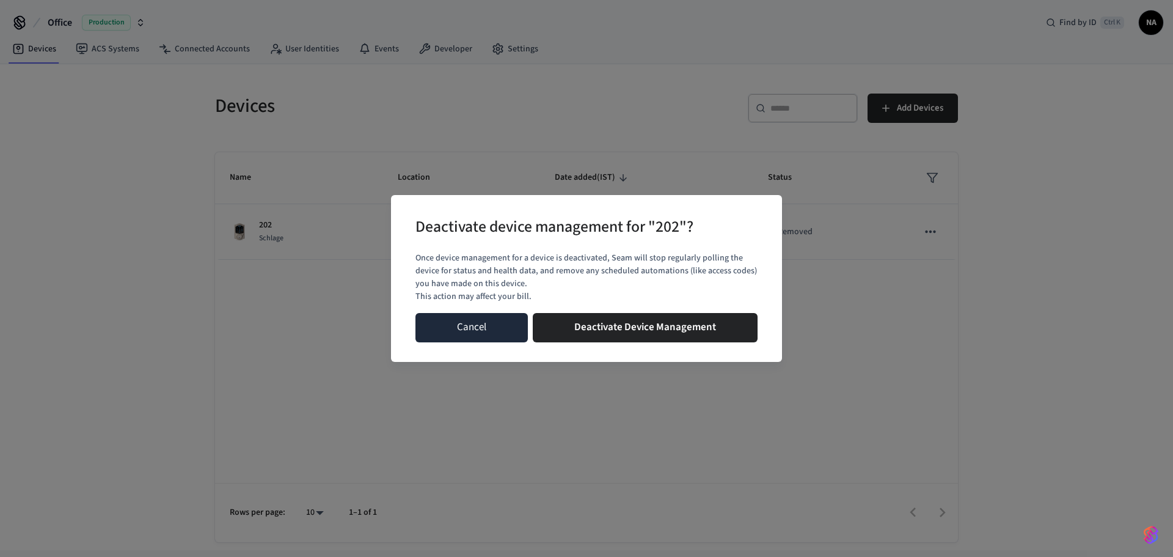
click at [482, 331] on button "Cancel" at bounding box center [472, 327] width 112 height 29
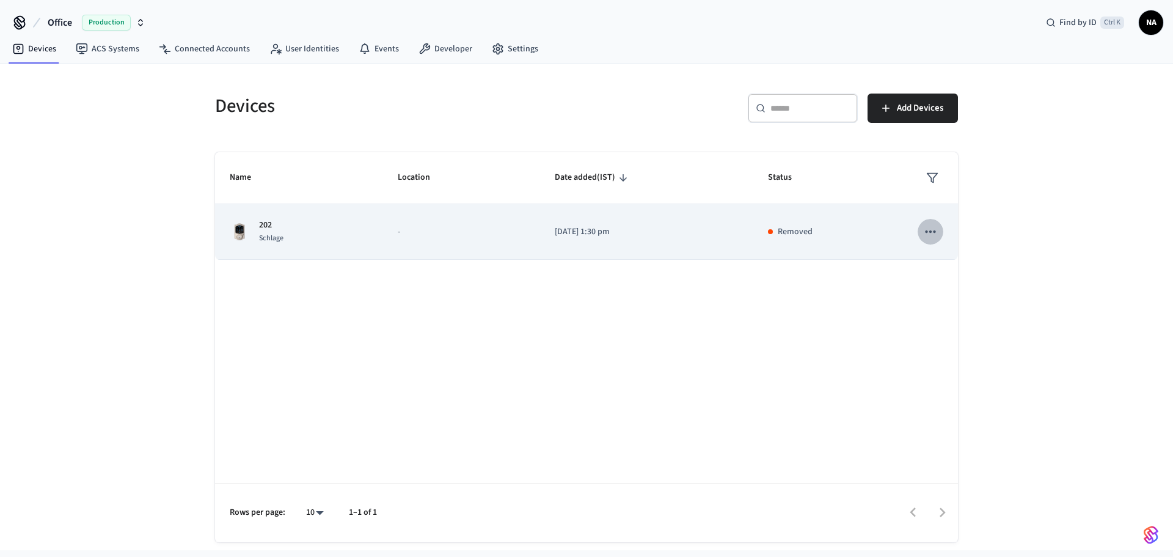
click at [931, 230] on icon "sticky table" at bounding box center [930, 231] width 10 height 2
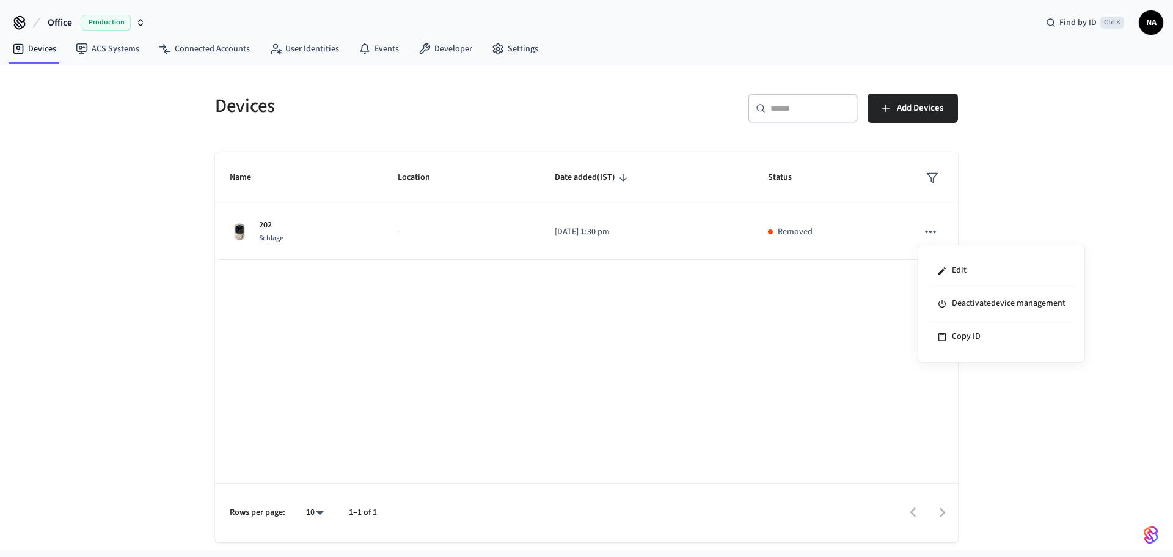
click at [617, 240] on div at bounding box center [586, 278] width 1173 height 557
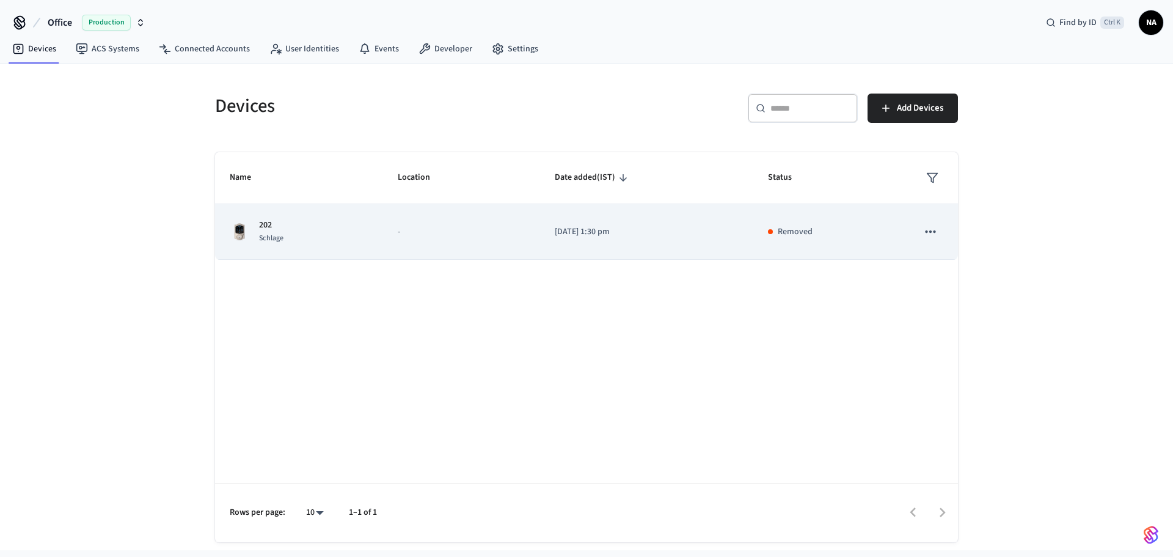
click at [794, 233] on p "Removed" at bounding box center [795, 232] width 35 height 13
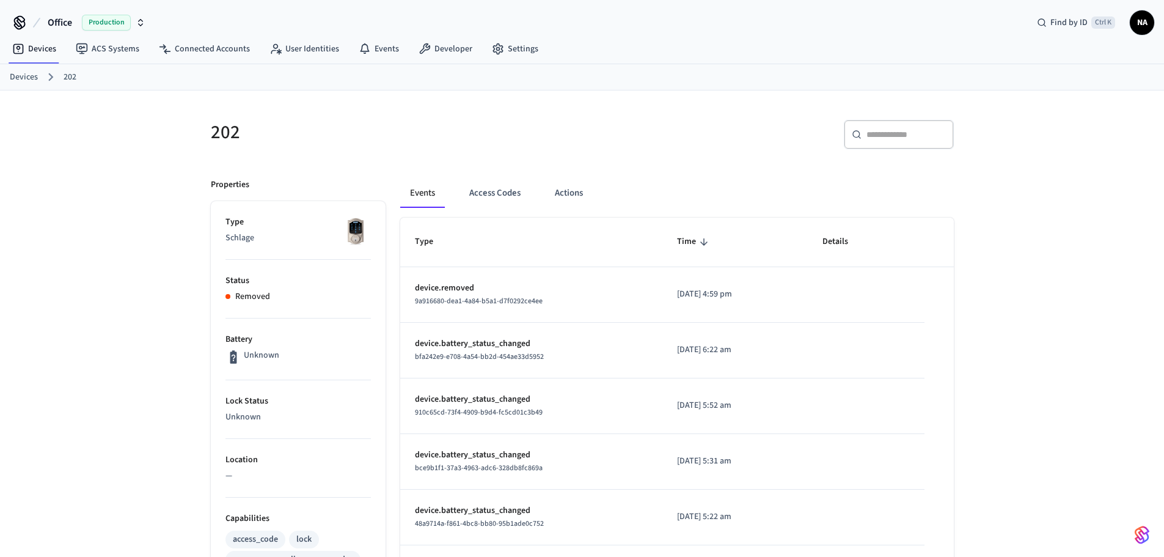
click at [244, 240] on p "Schlage" at bounding box center [298, 238] width 145 height 13
click at [353, 236] on img at bounding box center [355, 231] width 31 height 31
click at [250, 300] on p "Removed" at bounding box center [252, 296] width 35 height 13
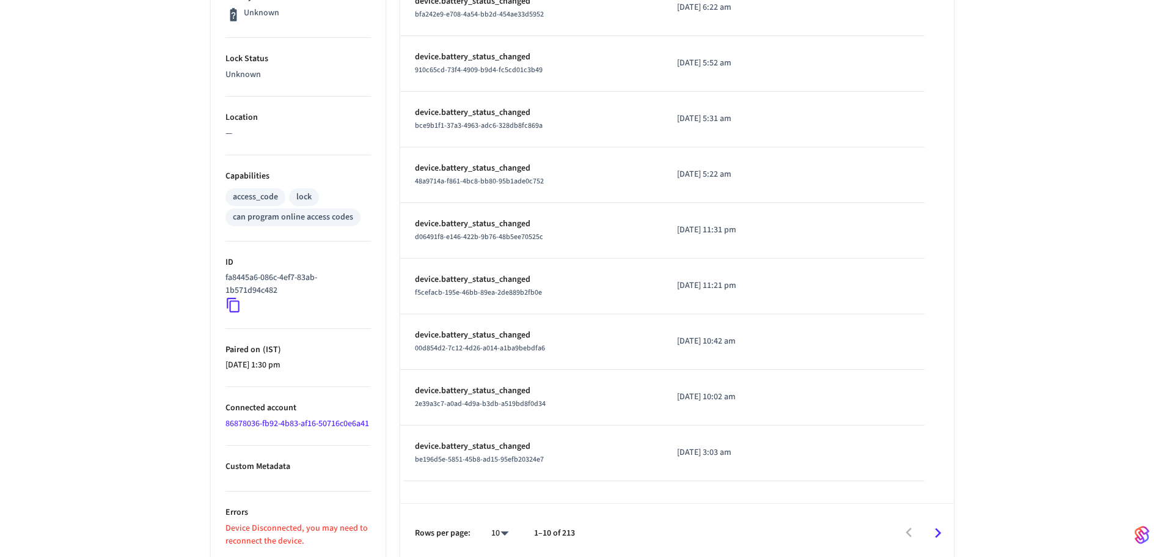
scroll to position [361, 0]
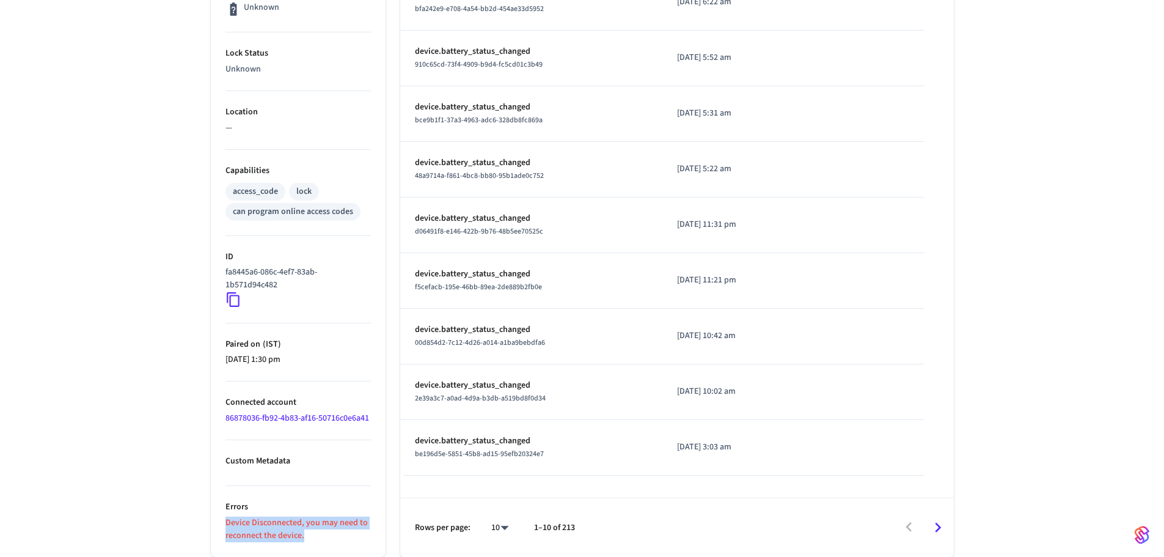
drag, startPoint x: 312, startPoint y: 536, endPoint x: 224, endPoint y: 524, distance: 88.2
click at [224, 524] on ul "Type Schlage Status Removed Battery Unknown Lock Status Unknown Location — Capa…" at bounding box center [298, 204] width 175 height 703
copy p "Device Disconnected, you may need to reconnect the device."
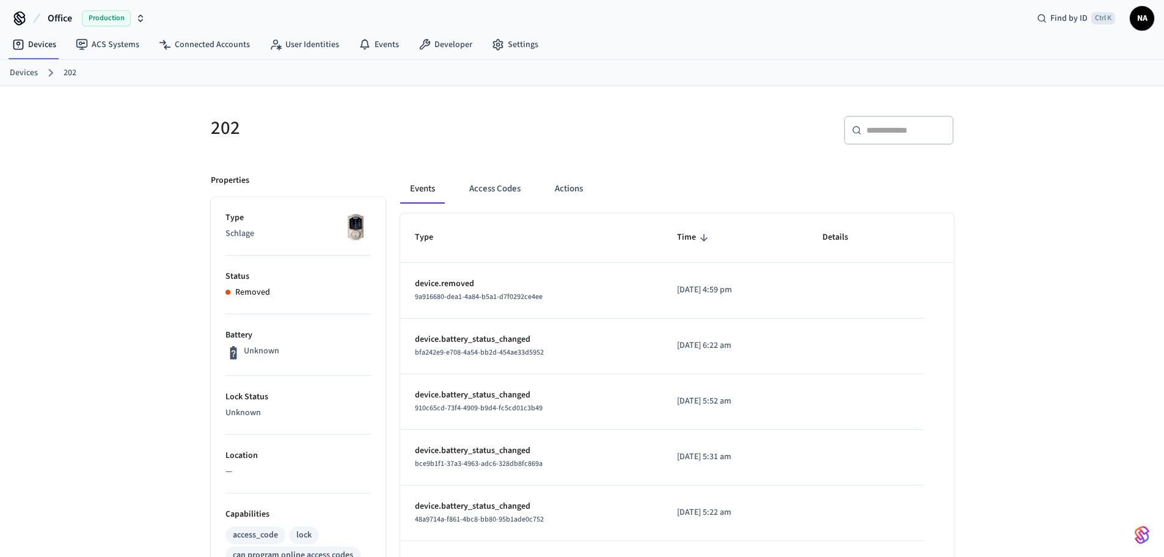
scroll to position [0, 0]
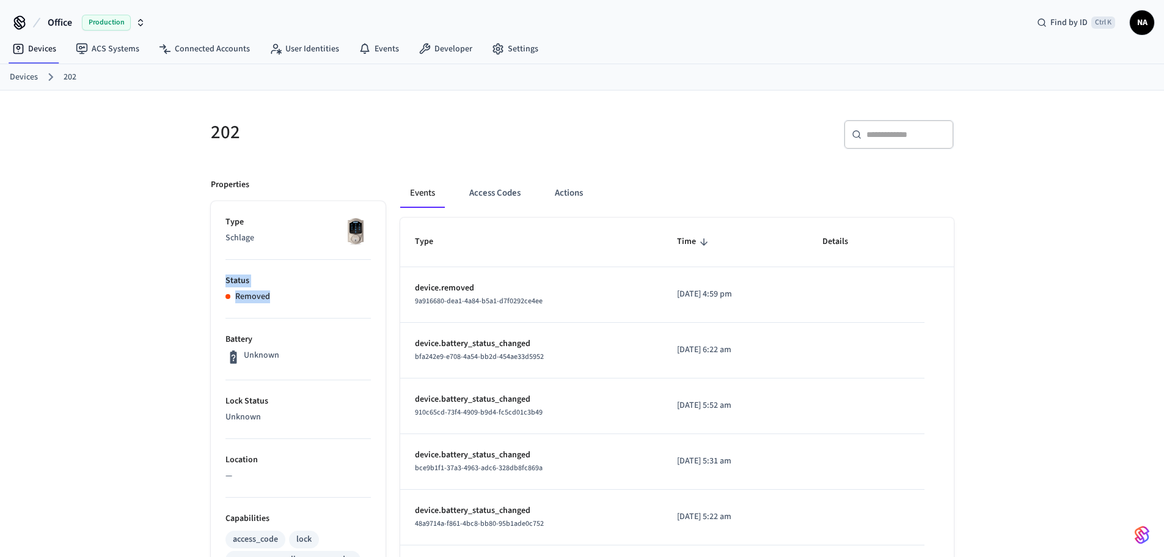
drag, startPoint x: 237, startPoint y: 296, endPoint x: 224, endPoint y: 280, distance: 20.4
click at [224, 280] on ul "Type Schlage Status Removed Battery Unknown Lock Status Unknown Location — Capa…" at bounding box center [298, 552] width 175 height 703
copy li "Status Removed"
click at [30, 43] on link "Devices" at bounding box center [34, 49] width 64 height 22
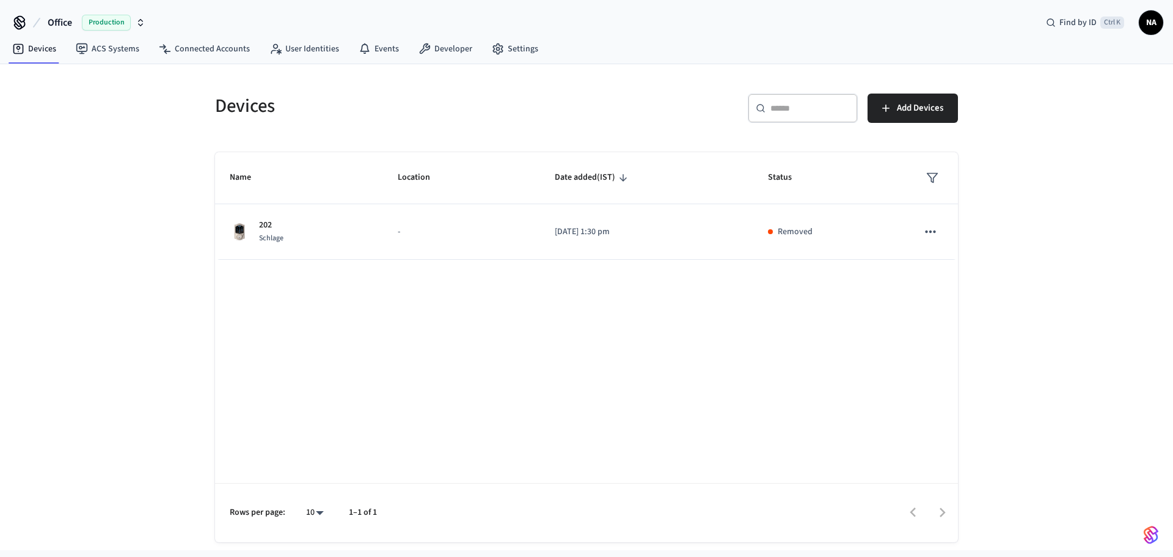
click at [802, 115] on div "​ ​" at bounding box center [803, 108] width 110 height 29
click at [117, 48] on link "ACS Systems" at bounding box center [107, 49] width 83 height 22
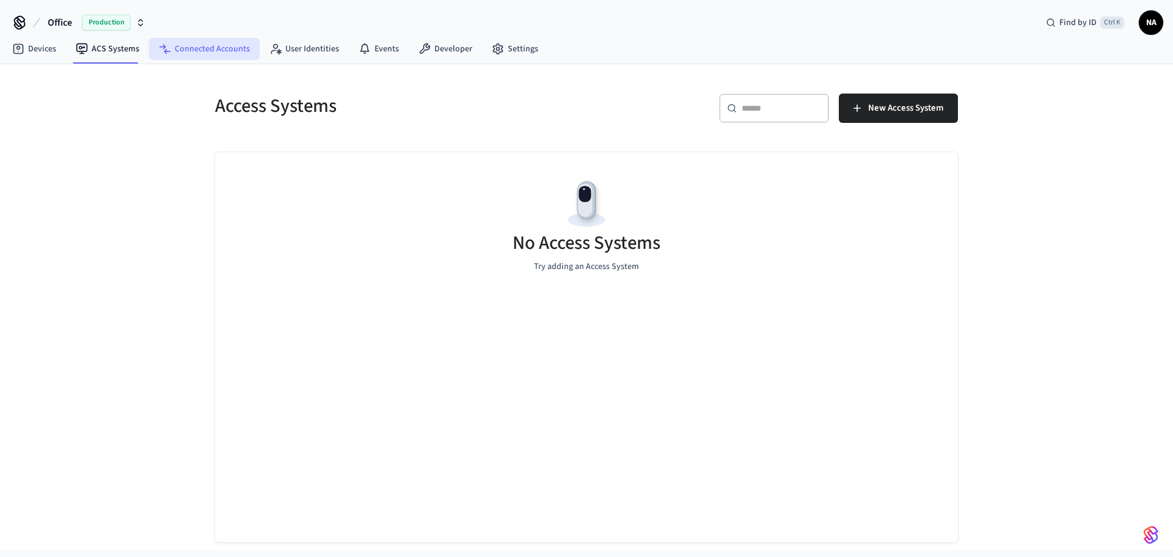
click at [179, 45] on link "Connected Accounts" at bounding box center [204, 49] width 111 height 22
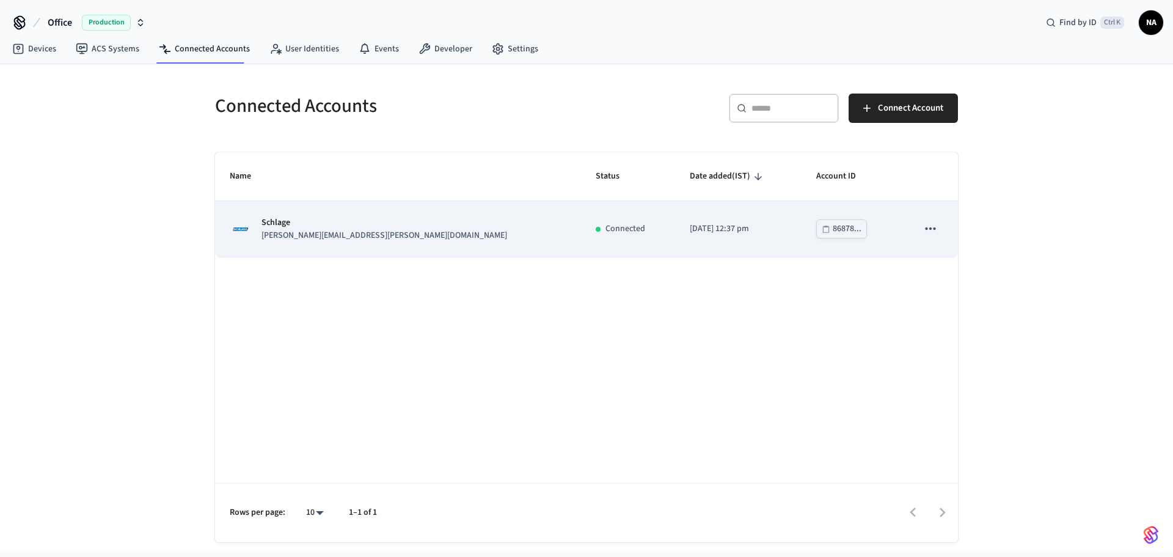
click at [833, 224] on div "86878..." at bounding box center [847, 228] width 29 height 15
click at [944, 227] on td "sticky table" at bounding box center [930, 229] width 55 height 56
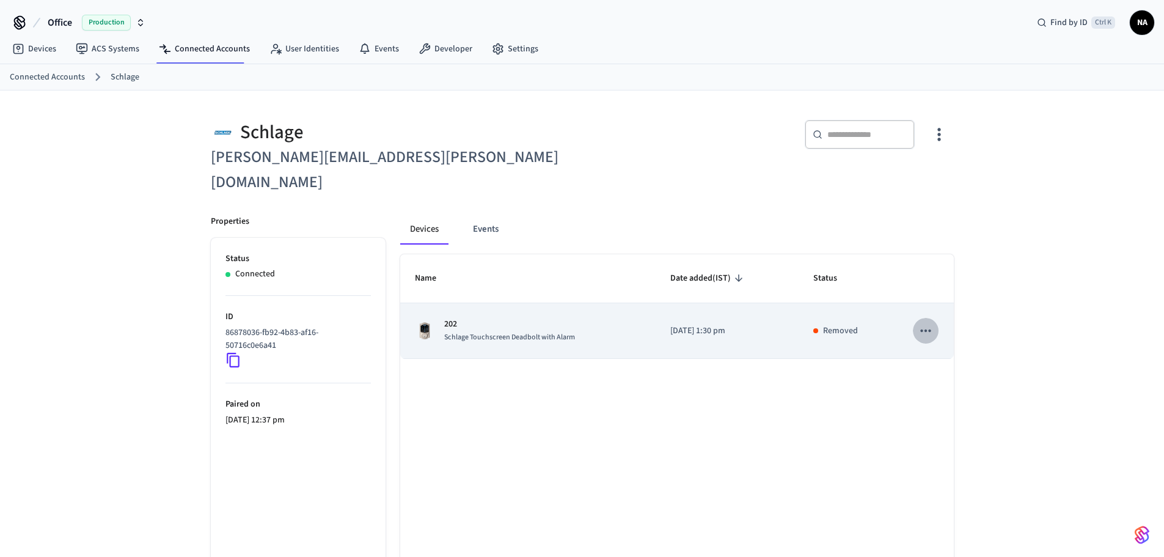
click at [923, 323] on icon "sticky table" at bounding box center [926, 331] width 16 height 16
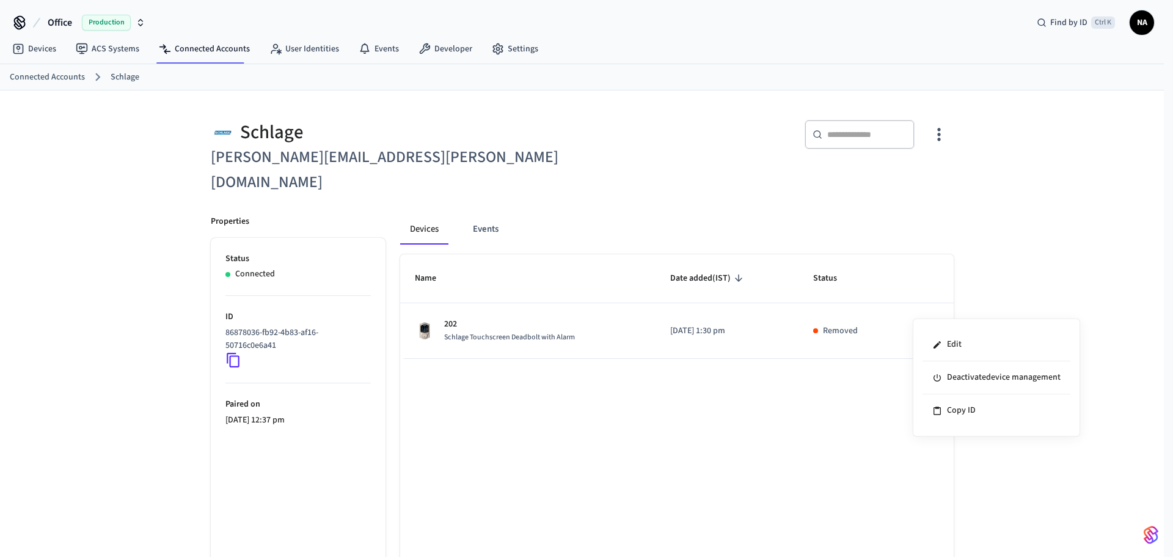
click at [806, 369] on div at bounding box center [586, 278] width 1173 height 557
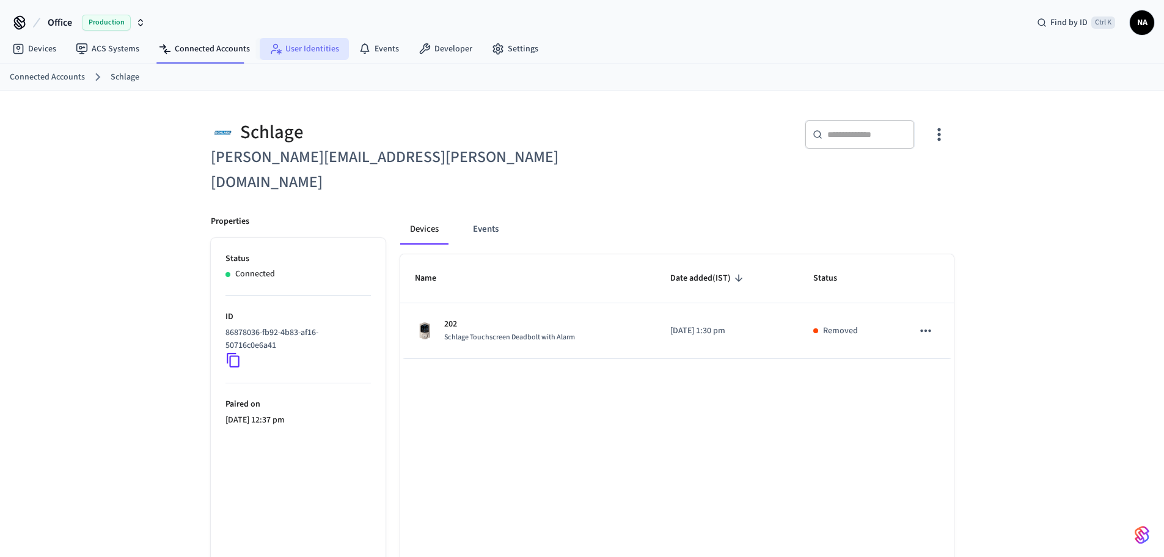
click at [300, 53] on link "User Identities" at bounding box center [304, 49] width 89 height 22
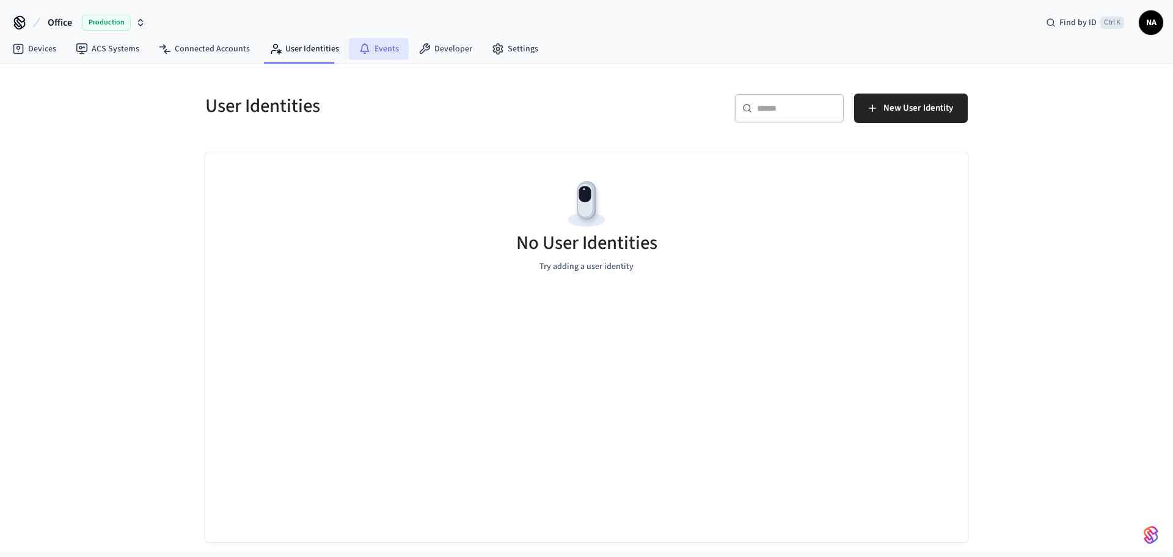
click at [367, 45] on link "Events" at bounding box center [379, 49] width 60 height 22
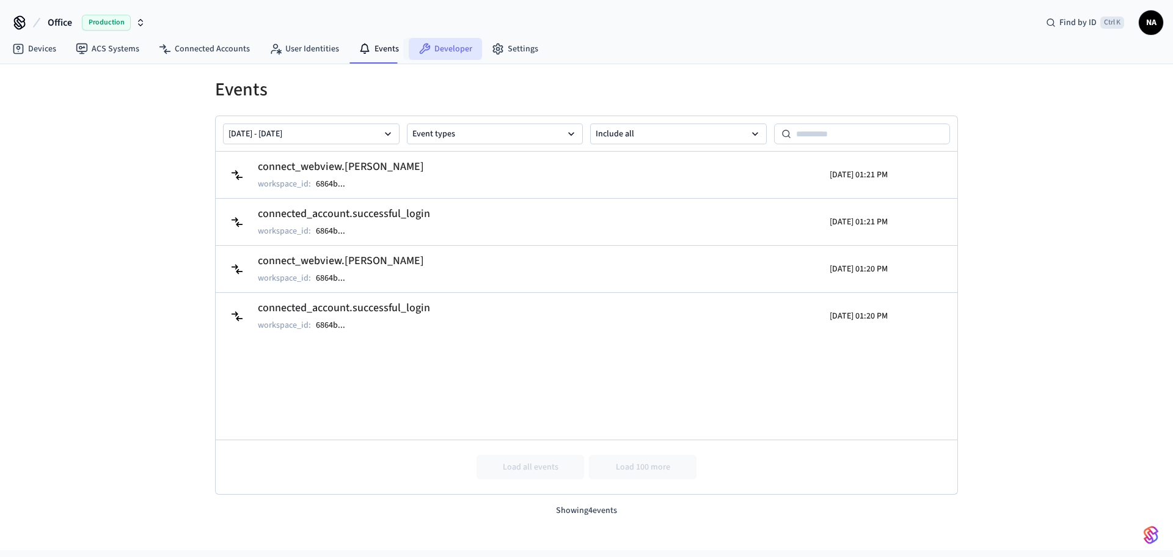
click at [425, 45] on icon at bounding box center [425, 49] width 12 height 12
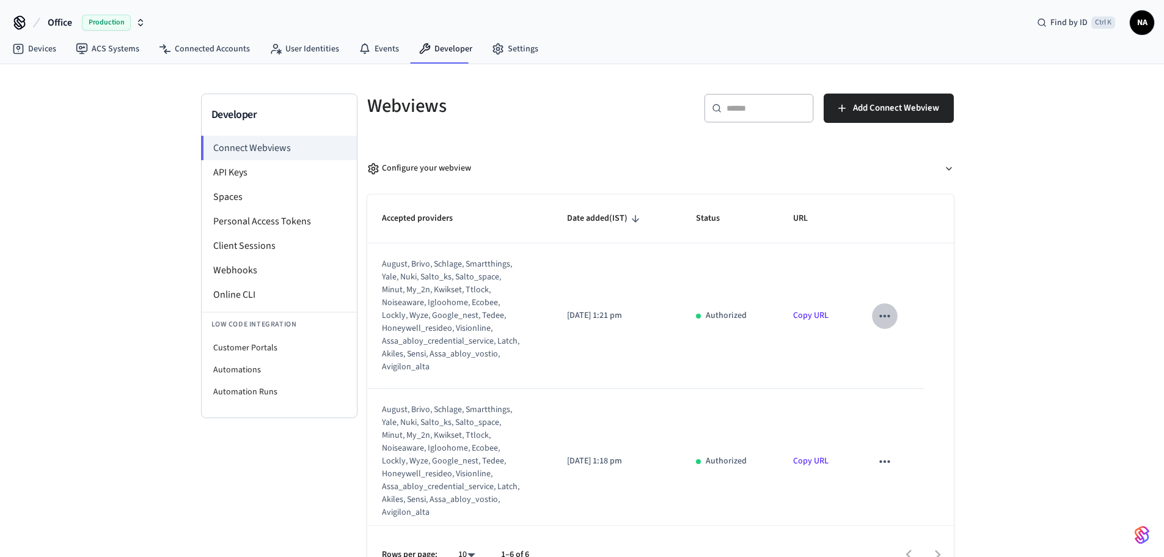
click at [877, 312] on icon "sticky table" at bounding box center [885, 316] width 16 height 16
click at [991, 310] on div at bounding box center [586, 278] width 1173 height 557
click at [233, 176] on li "API Keys" at bounding box center [279, 172] width 155 height 24
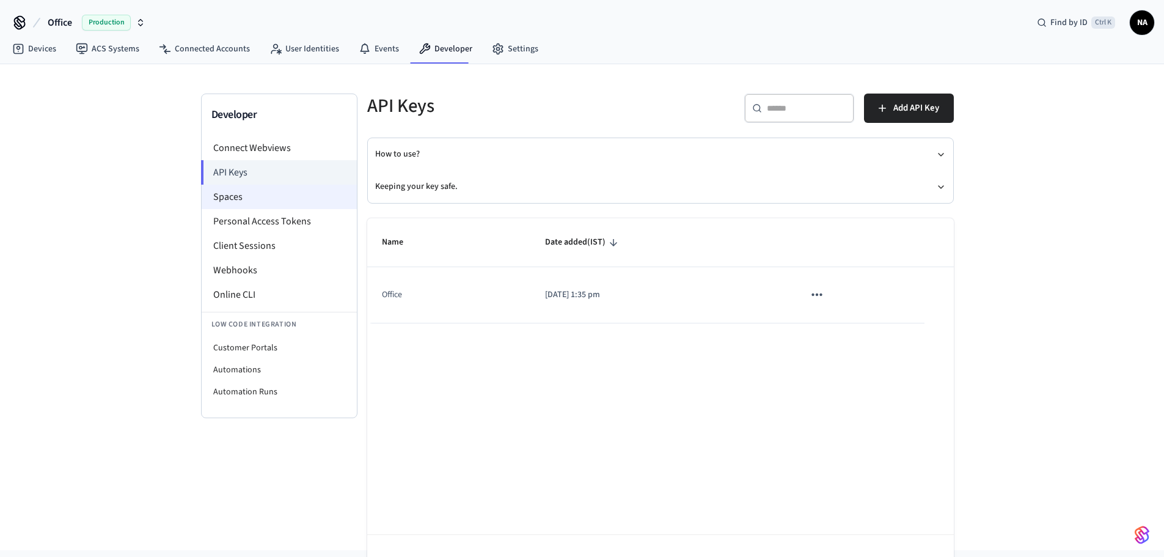
click at [252, 199] on li "Spaces" at bounding box center [279, 197] width 155 height 24
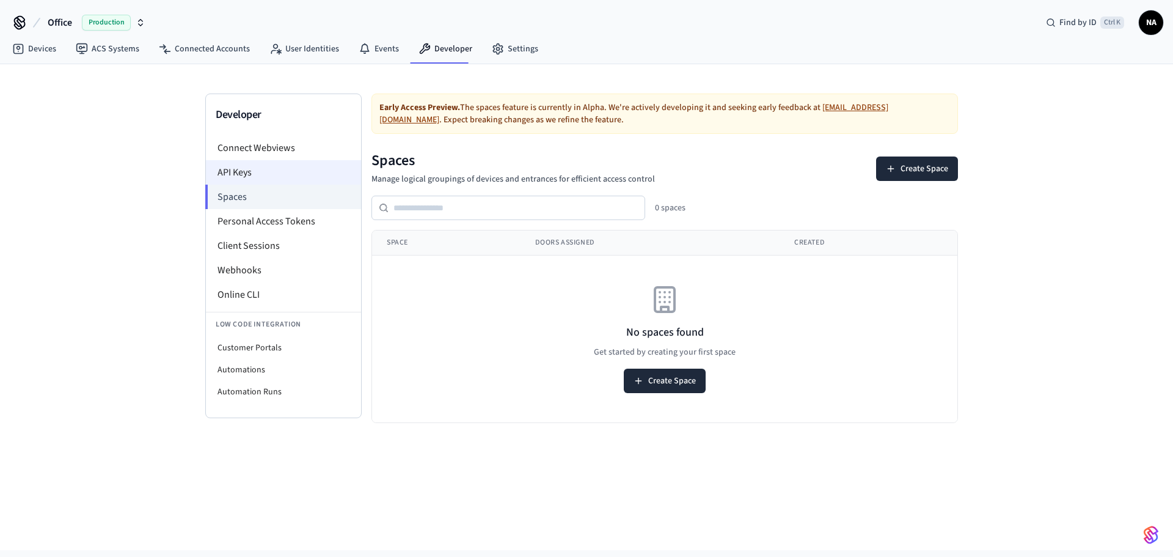
click at [256, 169] on li "API Keys" at bounding box center [283, 172] width 155 height 24
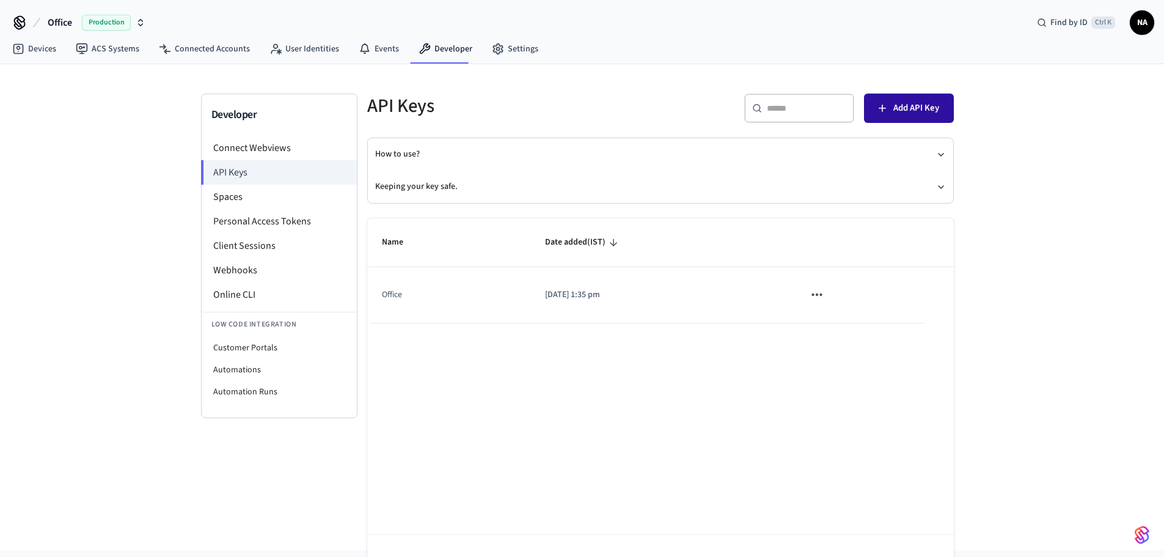
click at [913, 108] on span "Add API Key" at bounding box center [917, 108] width 46 height 16
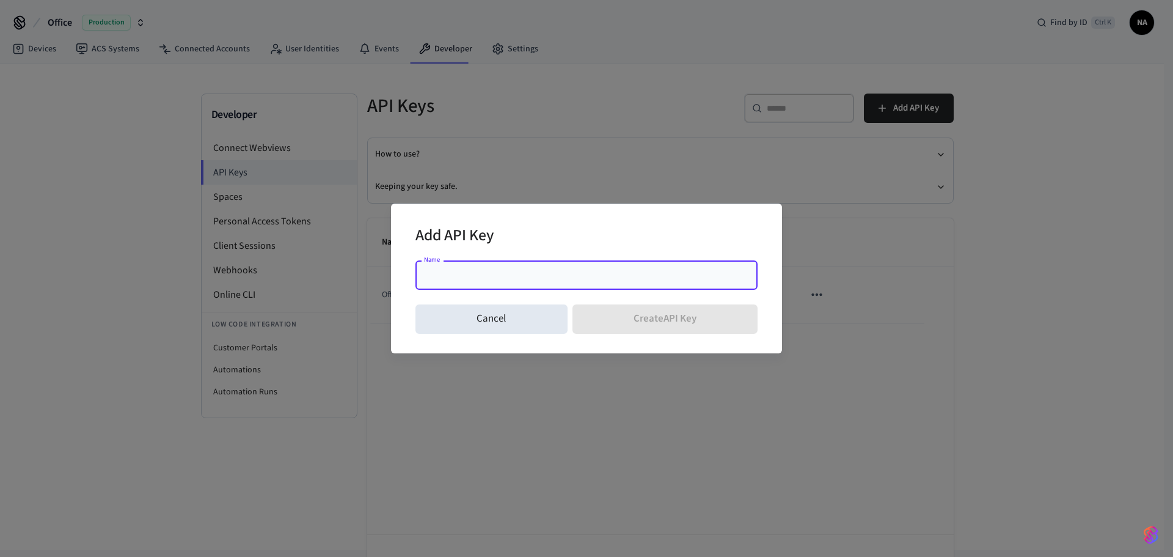
click at [455, 274] on input "Name" at bounding box center [587, 275] width 328 height 12
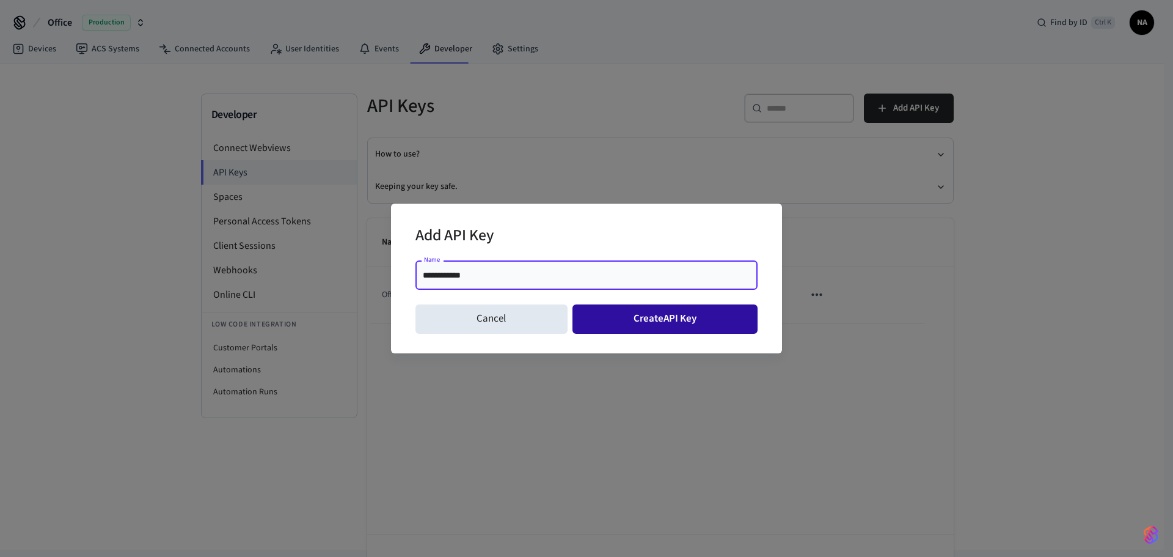
type input "**********"
click at [666, 309] on button "Create API Key" at bounding box center [666, 318] width 186 height 29
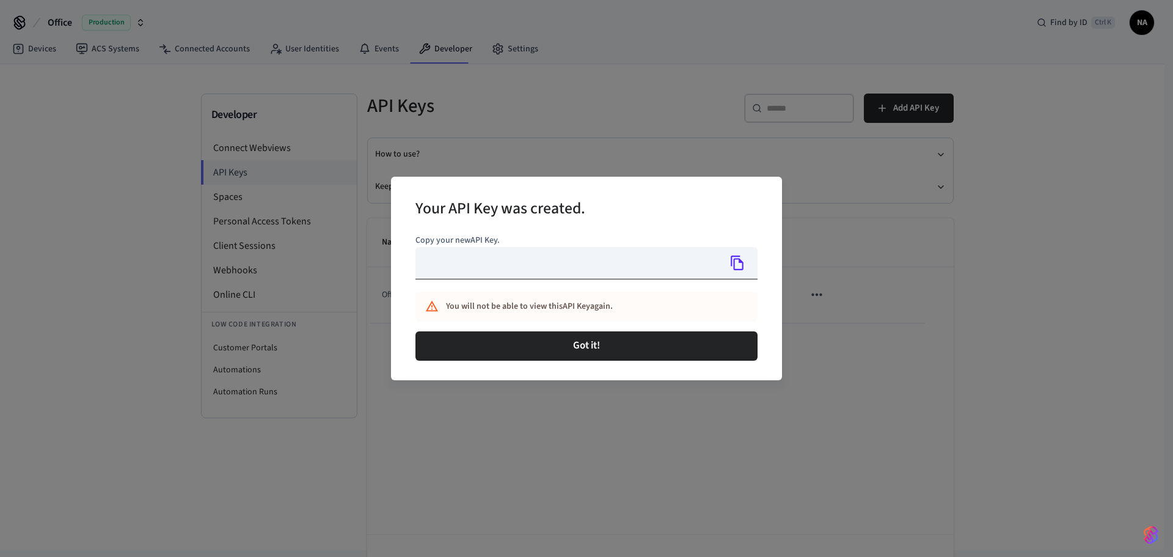
type input "**********"
click at [529, 268] on input "**********" at bounding box center [568, 263] width 304 height 32
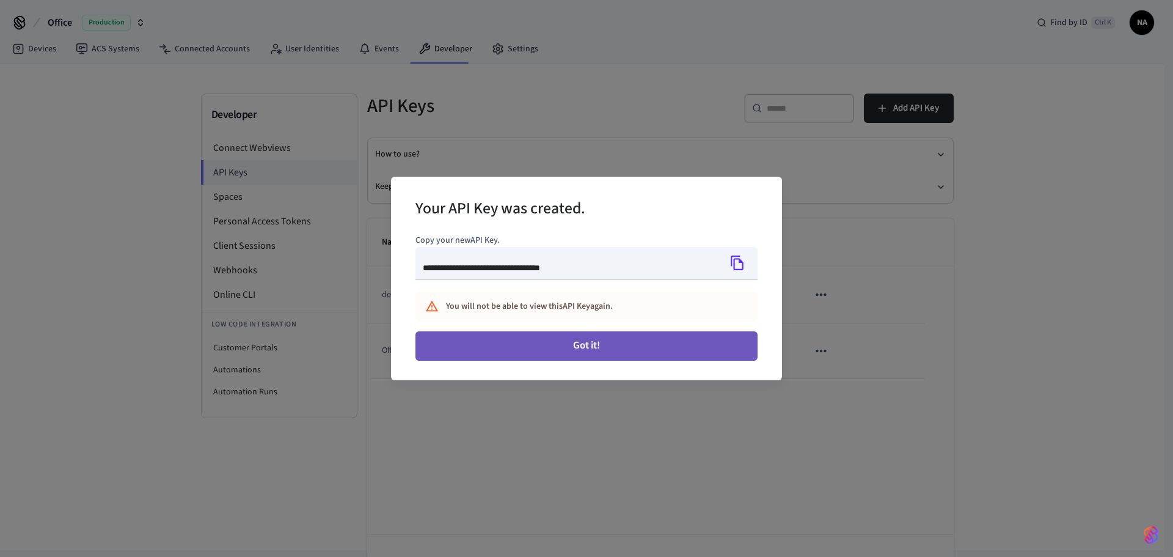
click at [606, 359] on button "Got it!" at bounding box center [587, 345] width 342 height 29
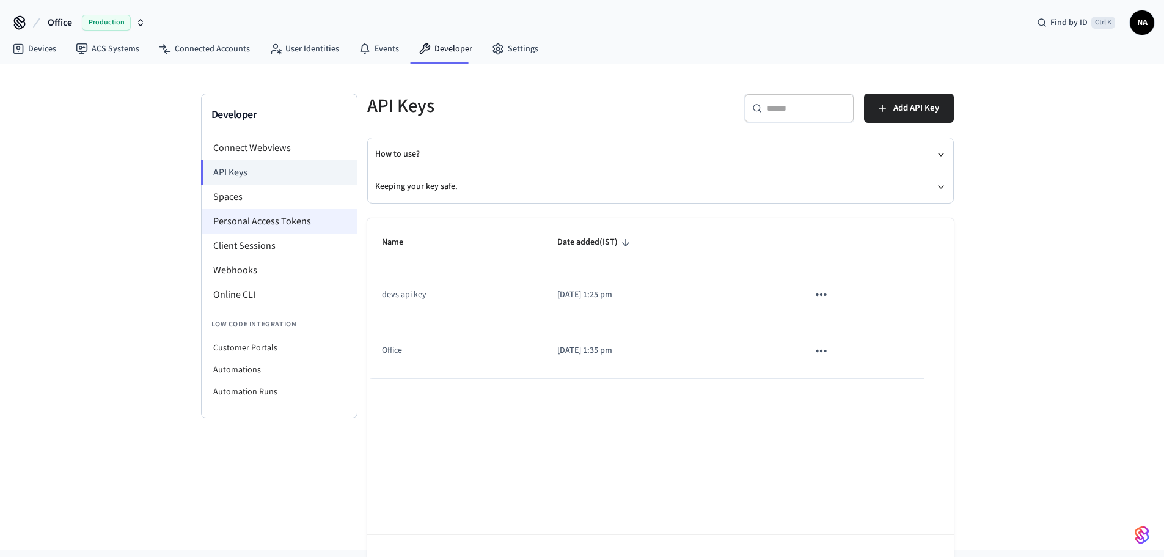
click at [238, 222] on li "Personal Access Tokens" at bounding box center [279, 221] width 155 height 24
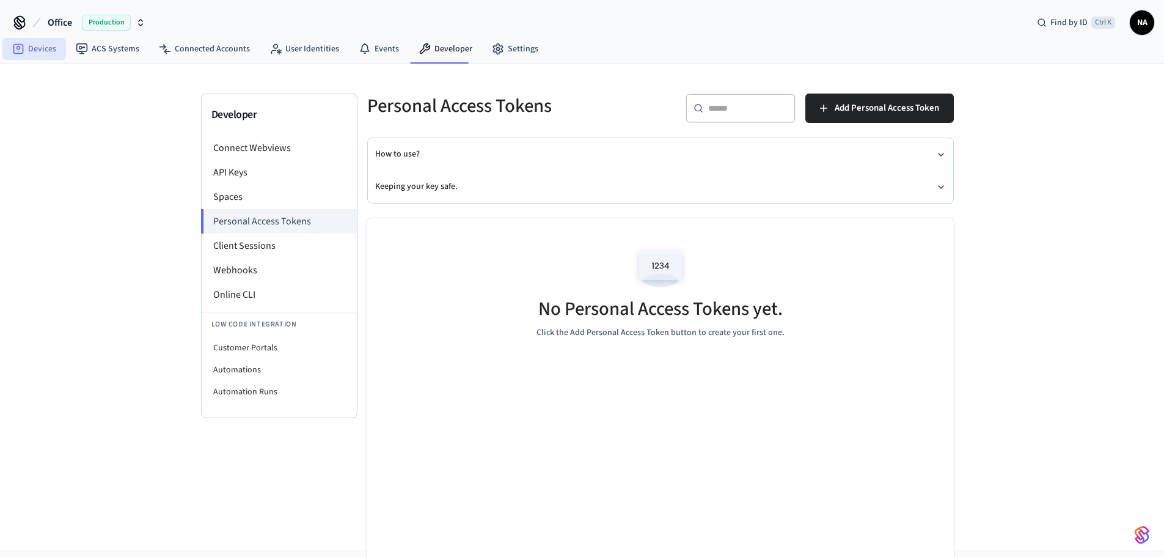
click at [39, 51] on link "Devices" at bounding box center [34, 49] width 64 height 22
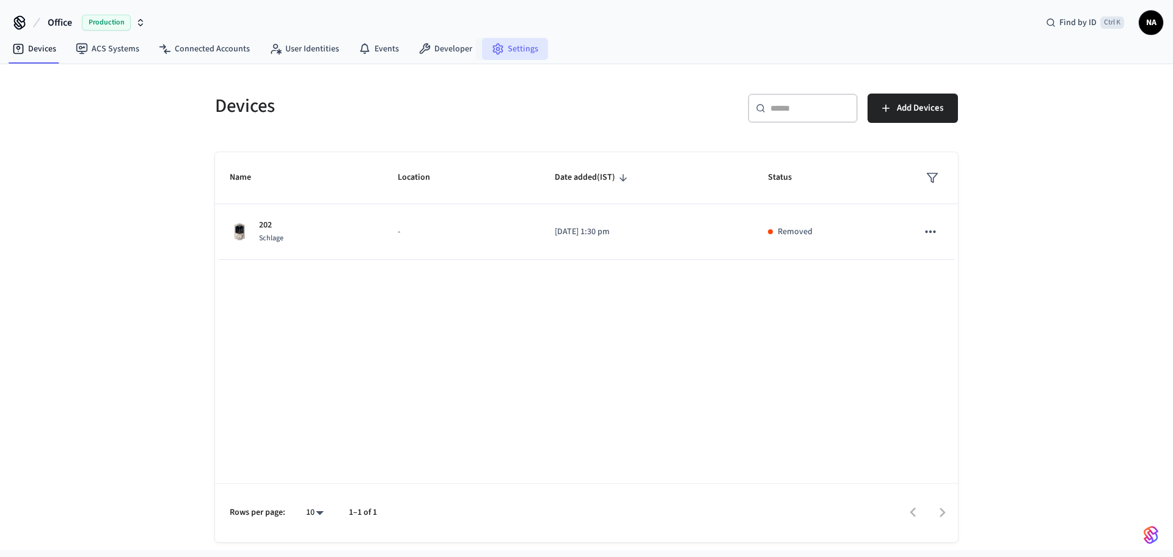
click at [493, 45] on icon at bounding box center [497, 49] width 9 height 10
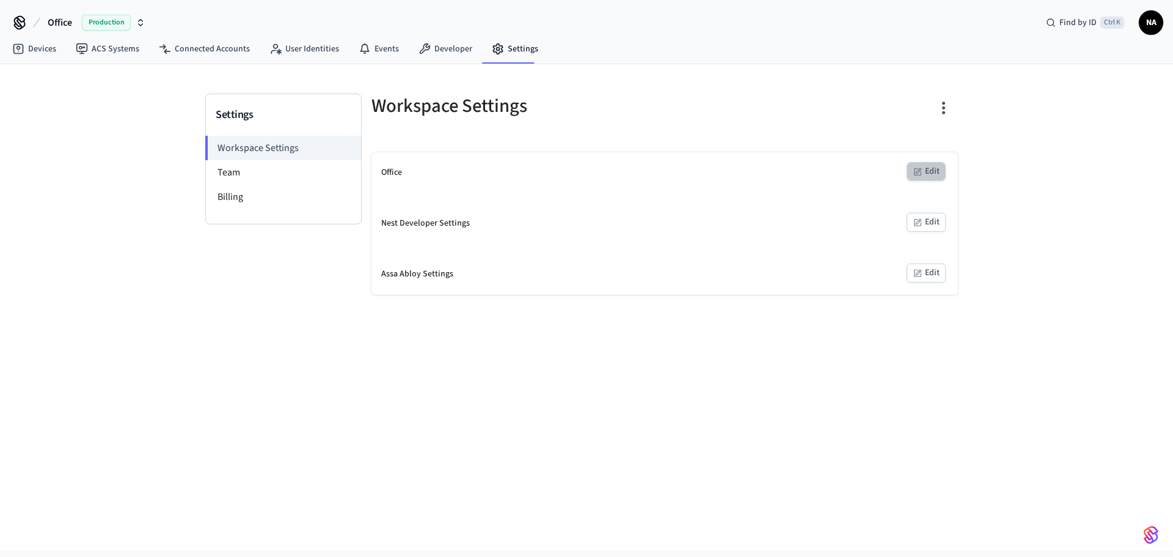
click at [933, 172] on button "Edit" at bounding box center [926, 171] width 39 height 19
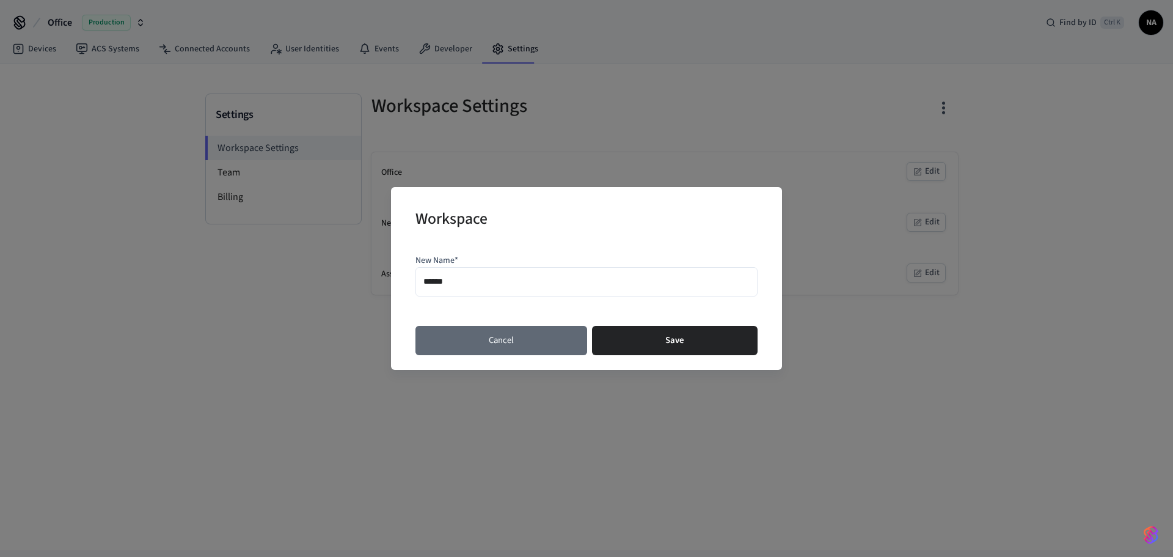
click at [499, 336] on button "Cancel" at bounding box center [502, 340] width 172 height 29
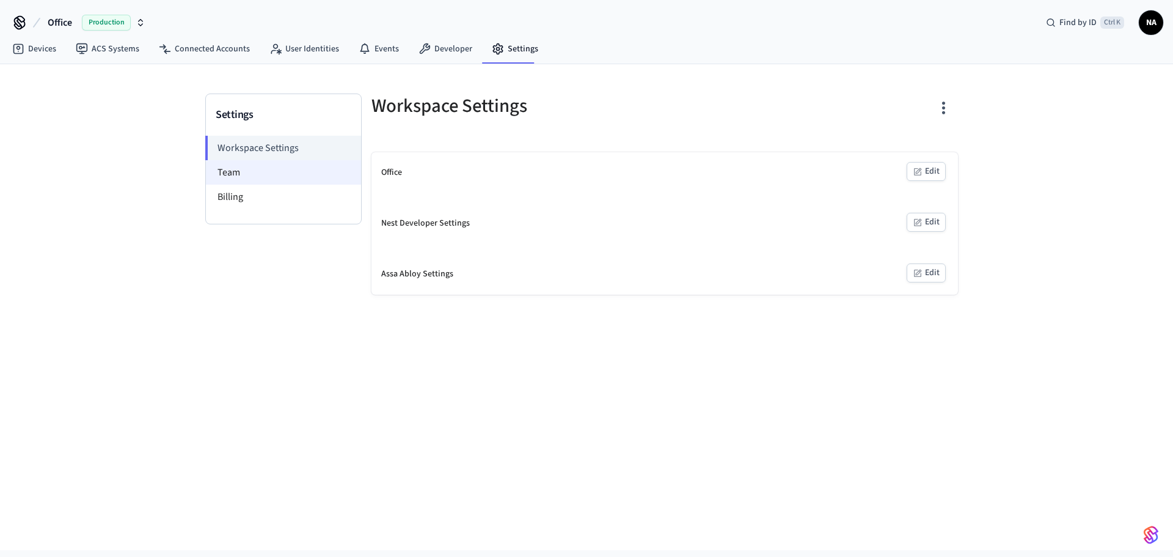
click at [242, 172] on li "Team" at bounding box center [283, 172] width 155 height 24
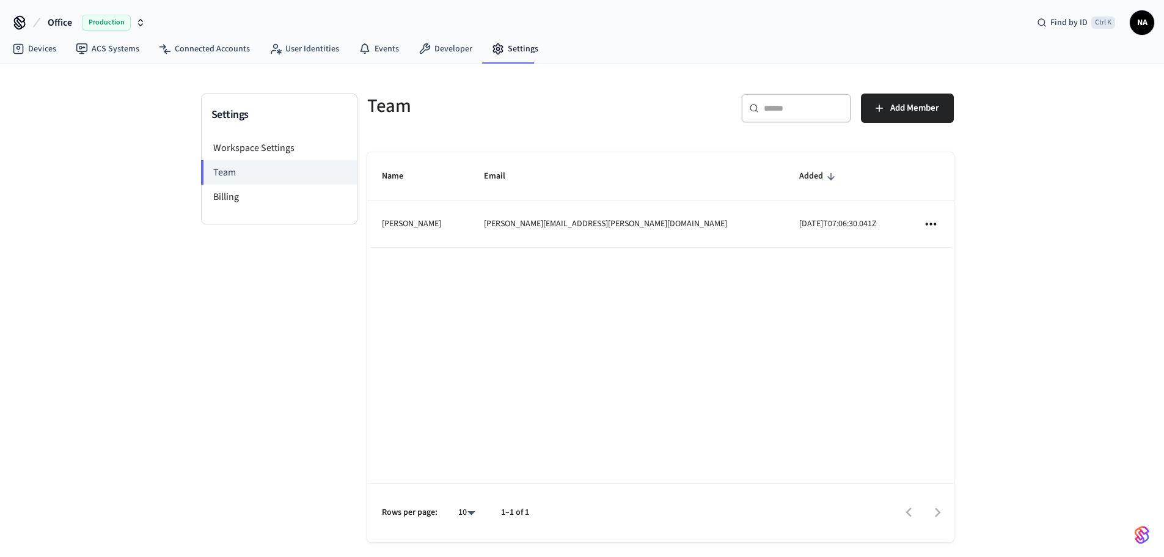
click at [922, 223] on td "sticky table" at bounding box center [930, 224] width 45 height 46
click at [925, 223] on icon "sticky table" at bounding box center [931, 224] width 16 height 16
click at [766, 295] on div at bounding box center [586, 278] width 1173 height 557
click at [247, 197] on li "Billing" at bounding box center [279, 197] width 155 height 24
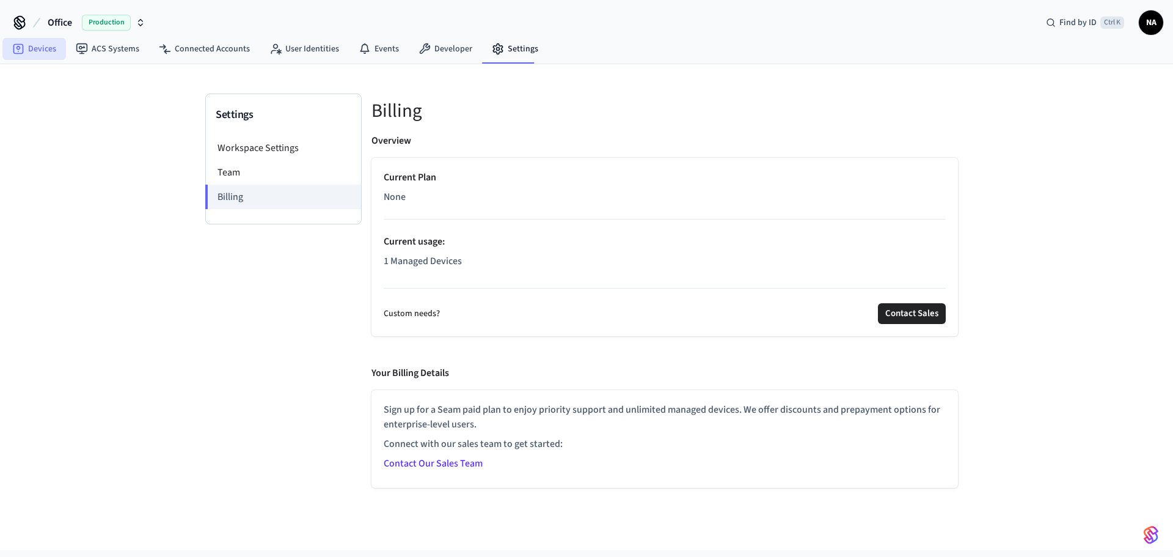
click at [32, 50] on link "Devices" at bounding box center [34, 49] width 64 height 22
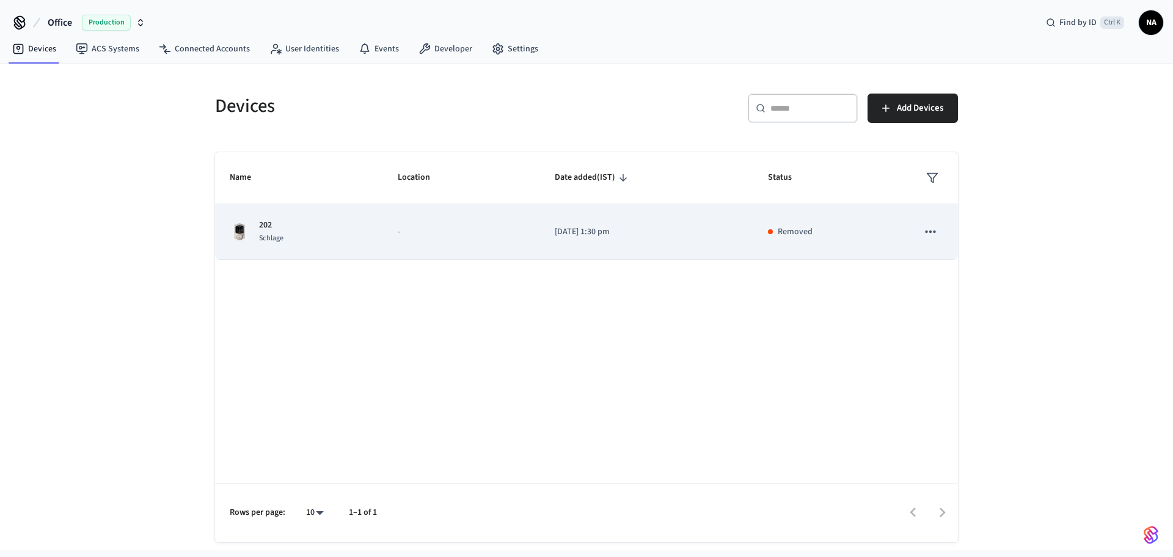
click at [402, 226] on p "-" at bounding box center [462, 232] width 128 height 13
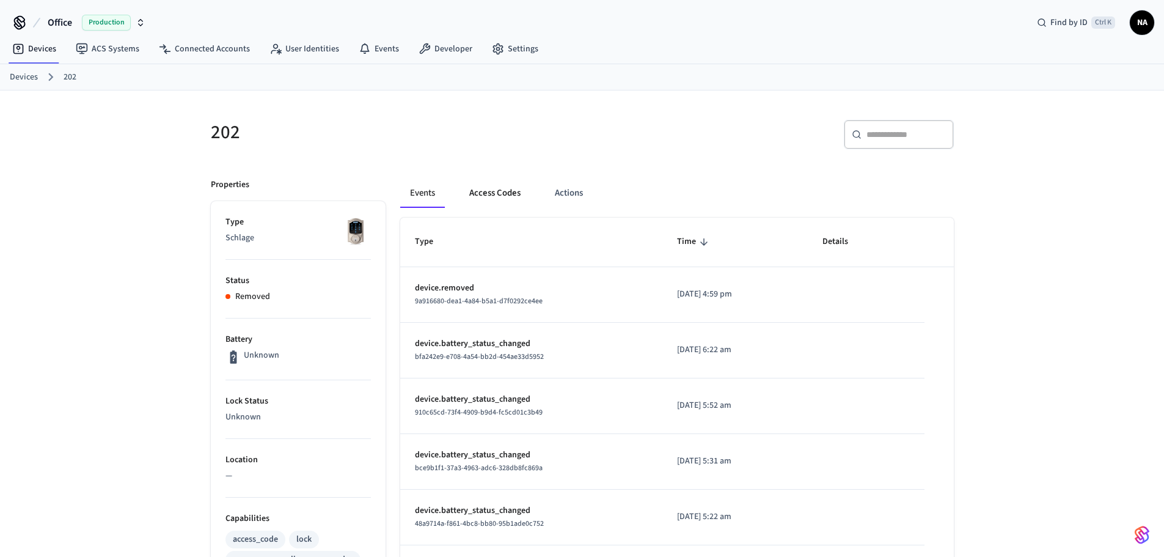
click at [515, 202] on button "Access Codes" at bounding box center [495, 192] width 71 height 29
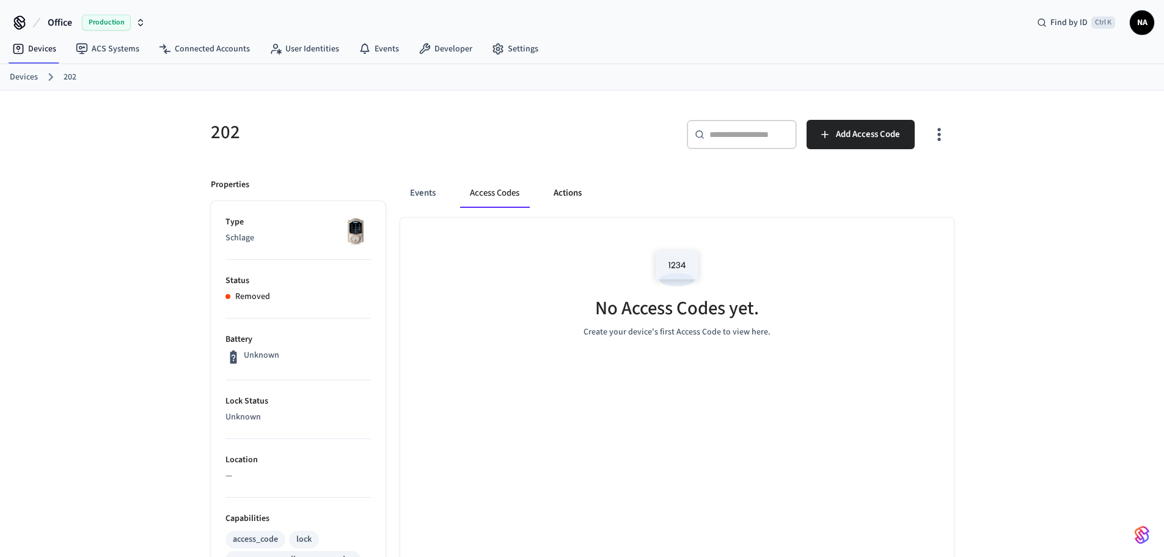
click at [556, 194] on button "Actions" at bounding box center [568, 192] width 48 height 29
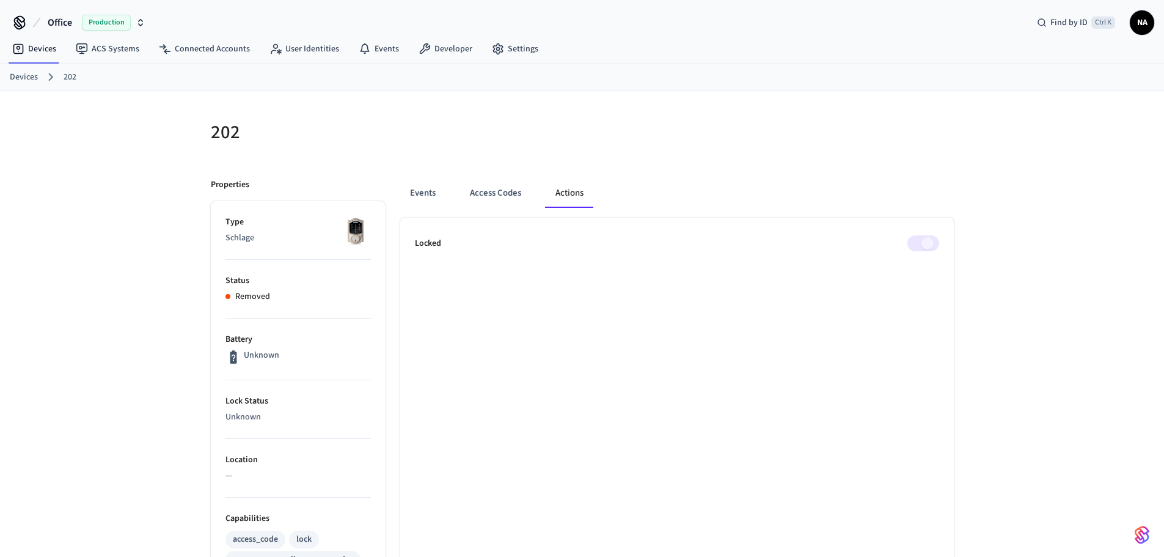
click at [924, 240] on span at bounding box center [924, 243] width 32 height 16
click at [918, 243] on span at bounding box center [924, 243] width 32 height 16
click at [94, 50] on link "ACS Systems" at bounding box center [107, 49] width 83 height 22
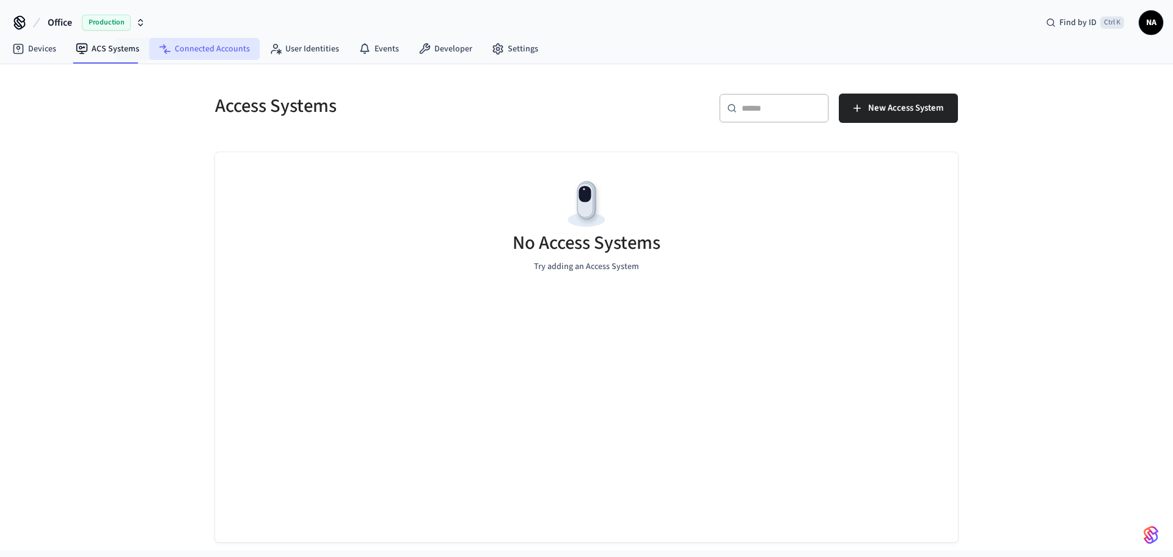
click at [180, 43] on link "Connected Accounts" at bounding box center [204, 49] width 111 height 22
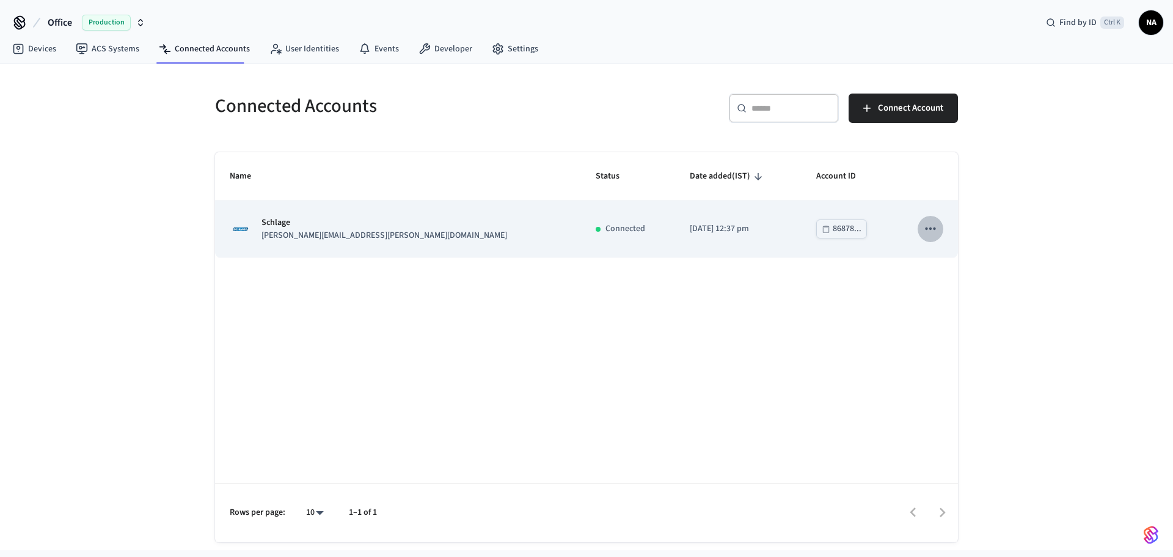
click at [931, 230] on icon "sticky table" at bounding box center [930, 228] width 10 height 2
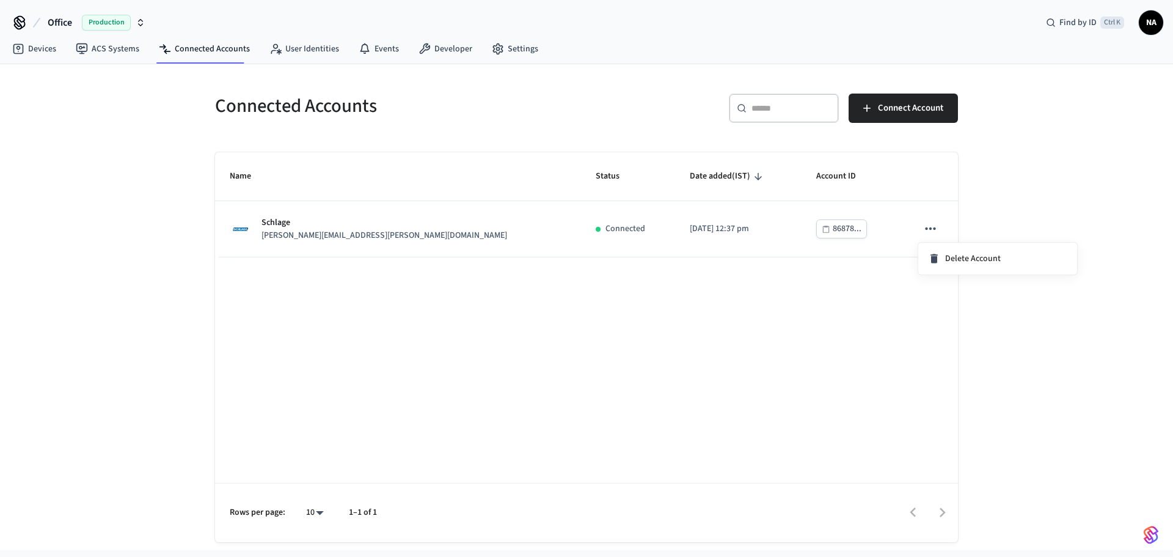
drag, startPoint x: 667, startPoint y: 365, endPoint x: 397, endPoint y: 290, distance: 280.0
click at [666, 365] on div at bounding box center [586, 278] width 1173 height 557
click at [284, 53] on link "User Identities" at bounding box center [304, 49] width 89 height 22
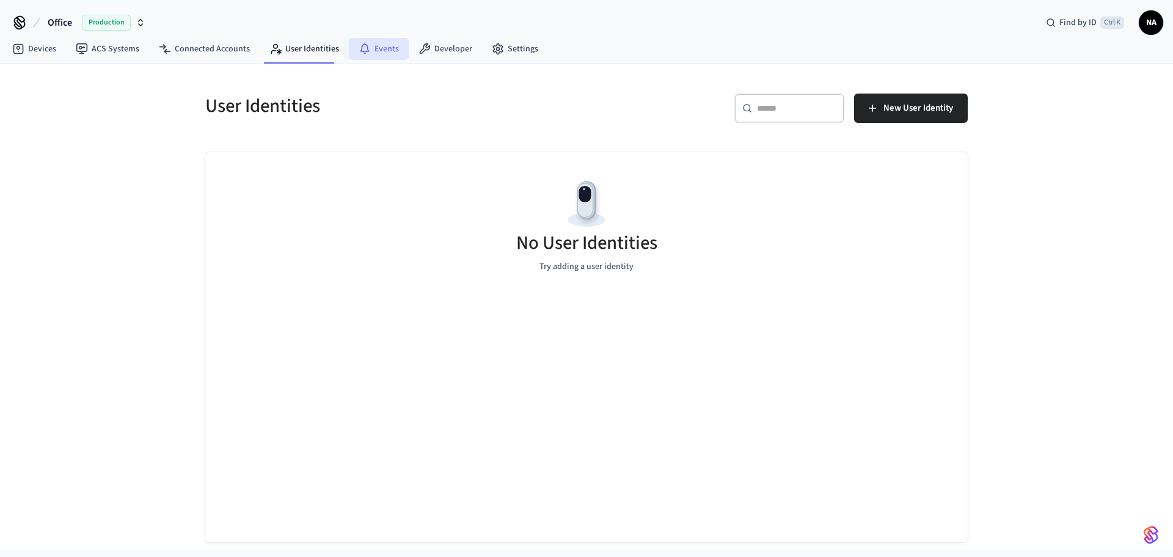
click at [364, 47] on icon at bounding box center [365, 49] width 12 height 12
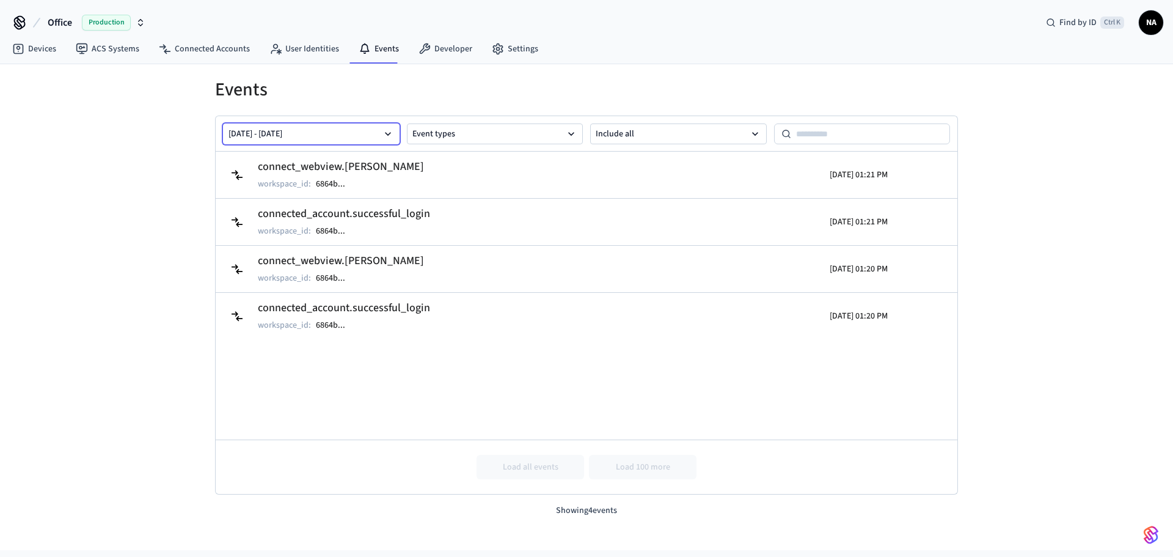
click at [295, 135] on button "Aug 18 2025 - Aug 25 2025" at bounding box center [311, 133] width 177 height 21
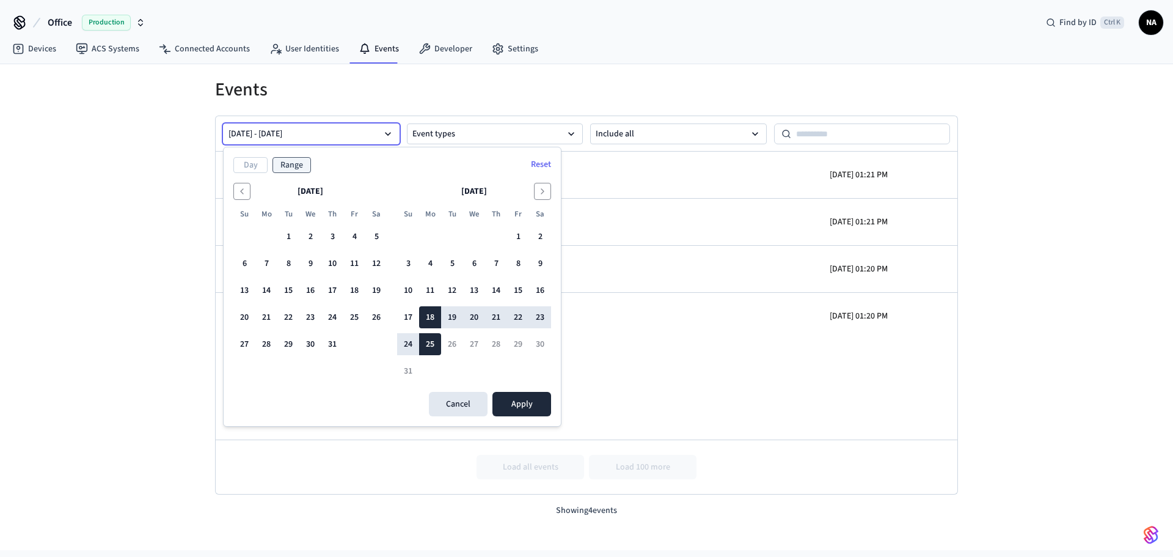
click at [295, 135] on button "Aug 18 2025 - Aug 25 2025" at bounding box center [311, 133] width 177 height 21
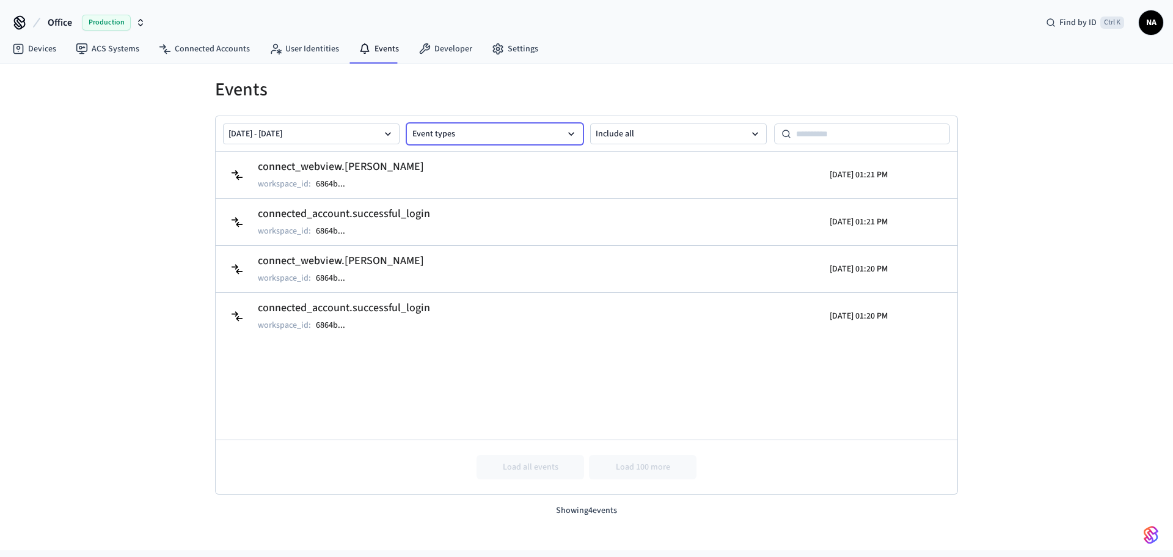
click at [442, 133] on button "Event types" at bounding box center [495, 133] width 177 height 21
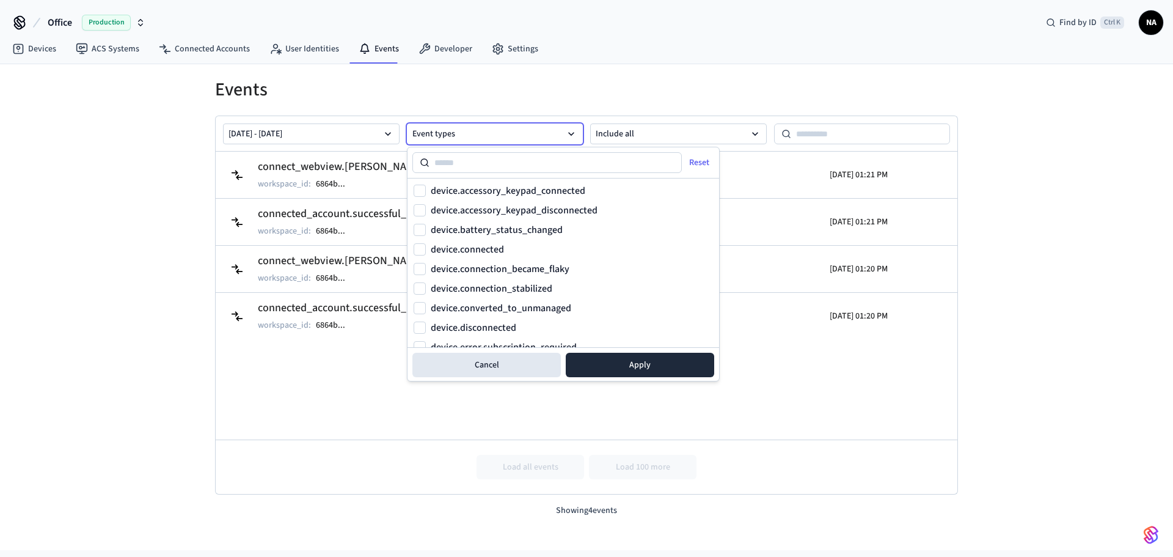
click at [442, 133] on button "Event types" at bounding box center [495, 133] width 177 height 21
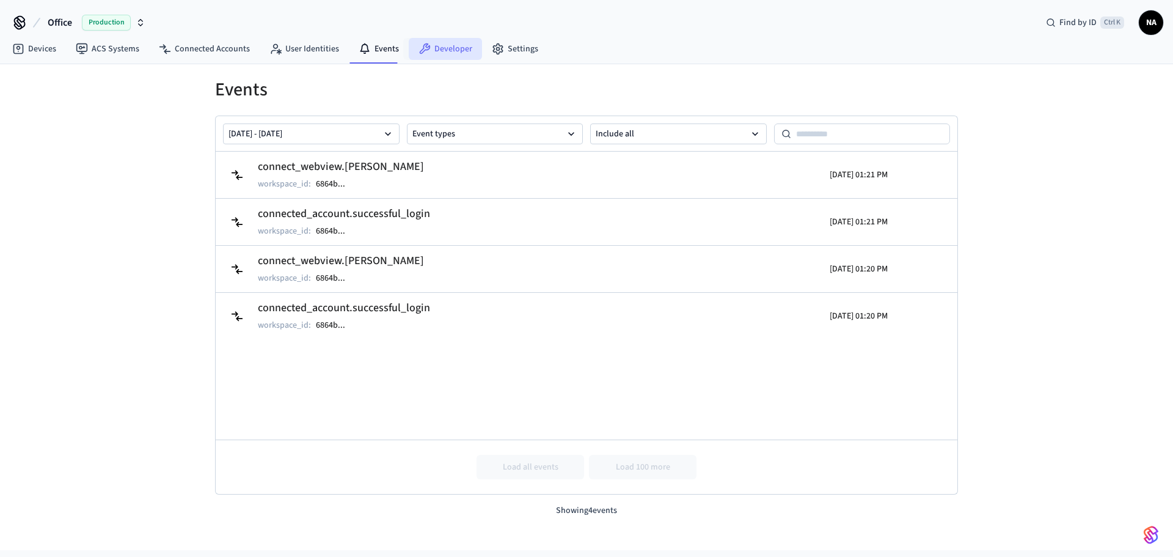
click at [435, 47] on link "Developer" at bounding box center [445, 49] width 73 height 22
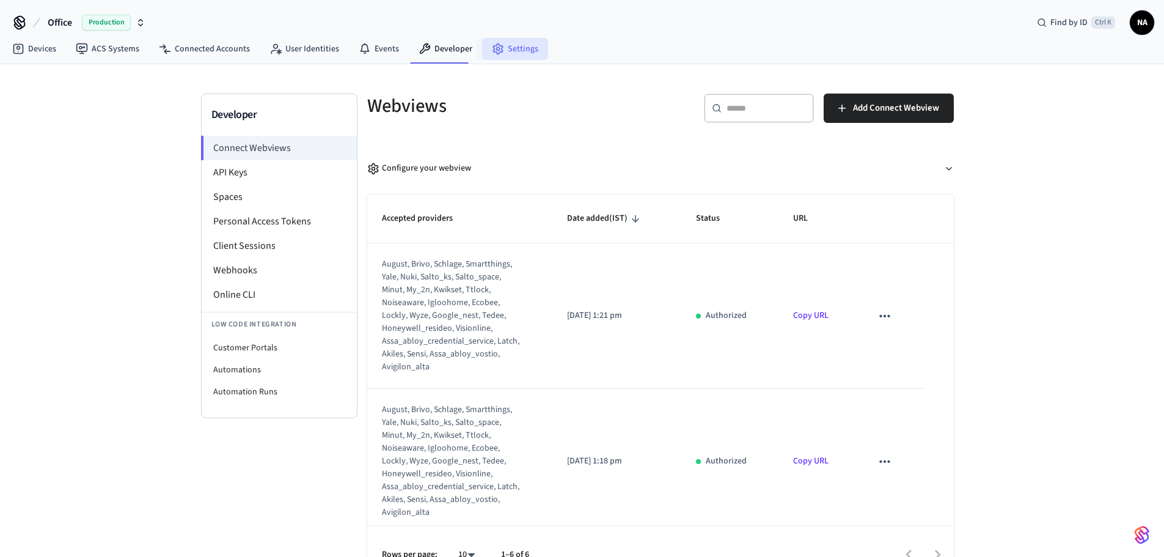
click at [513, 44] on link "Settings" at bounding box center [515, 49] width 66 height 22
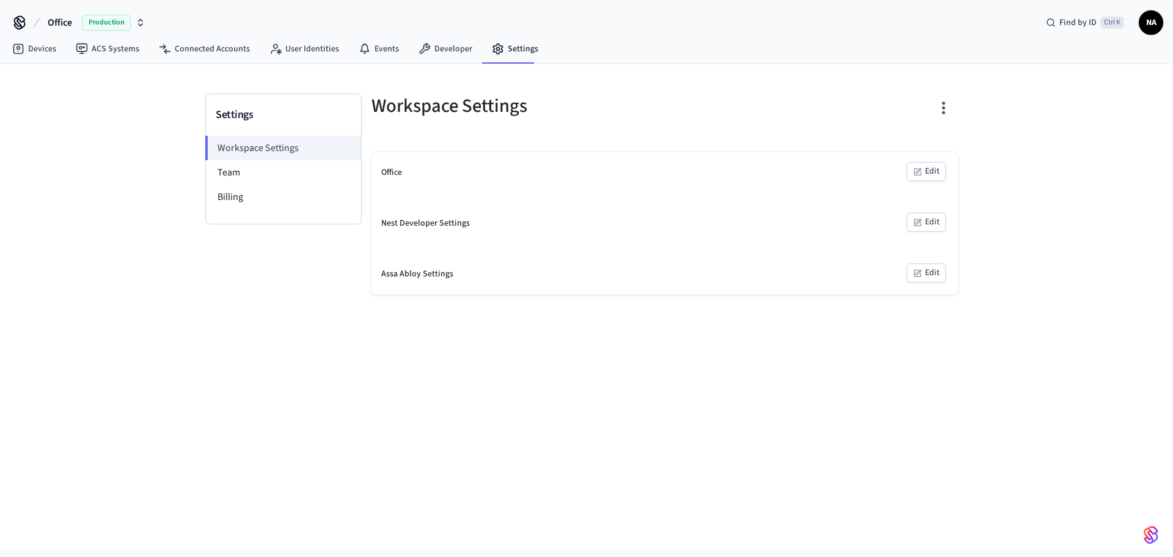
drag, startPoint x: 149, startPoint y: 18, endPoint x: 142, endPoint y: 19, distance: 6.8
click at [145, 18] on div "Office Production Find by ID Ctrl K NA" at bounding box center [586, 17] width 1173 height 35
click at [142, 19] on icon "button" at bounding box center [141, 23] width 10 height 10
click at [83, 75] on span "[PERSON_NAME] Sandbox" at bounding box center [62, 79] width 95 height 12
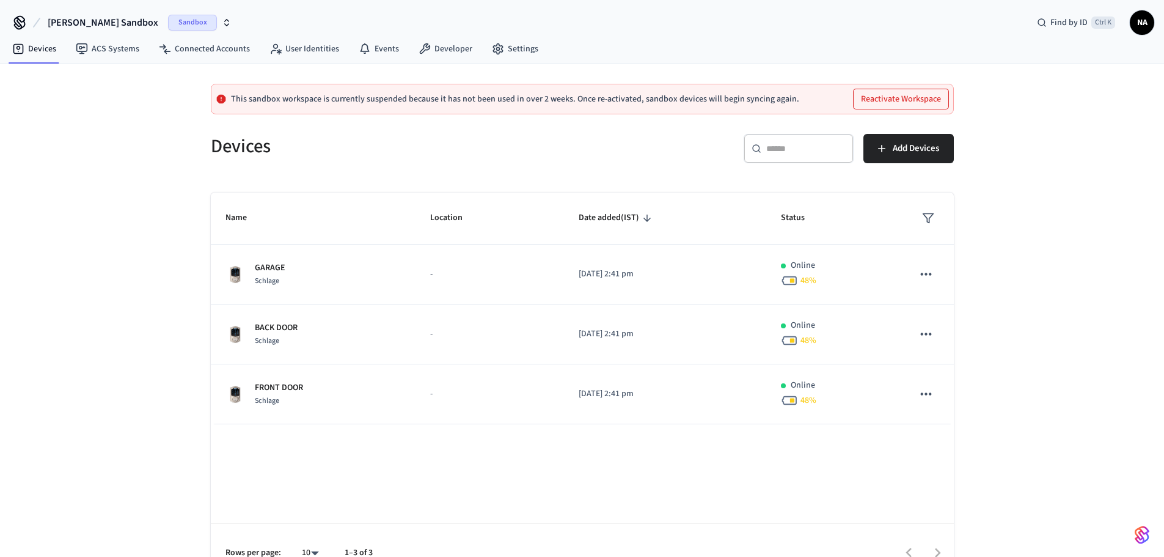
click at [902, 98] on button "Reactivate Workspace" at bounding box center [901, 99] width 95 height 20
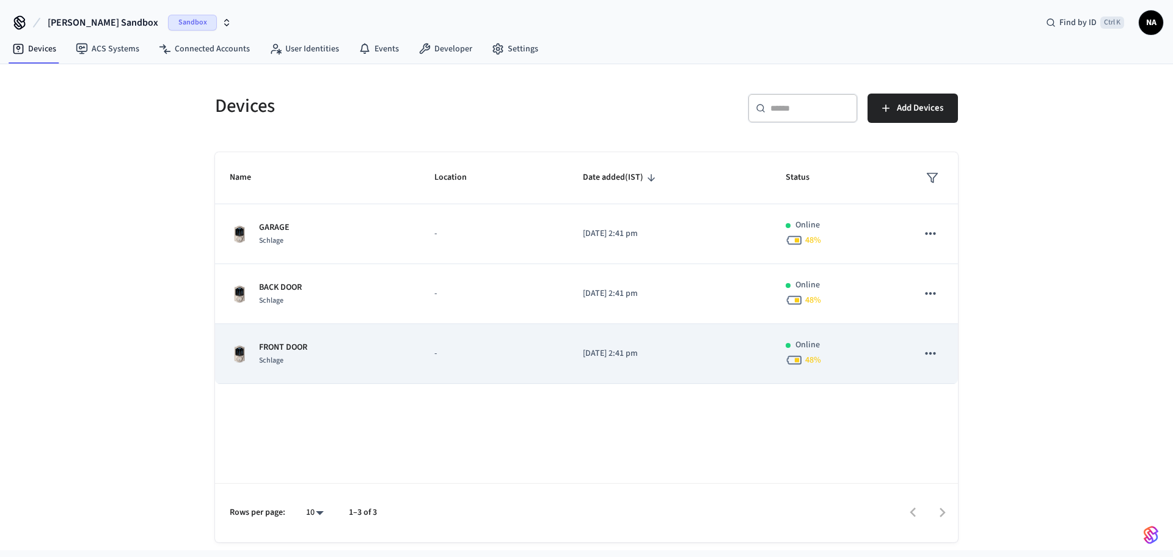
click at [936, 353] on icon "sticky table" at bounding box center [931, 353] width 16 height 16
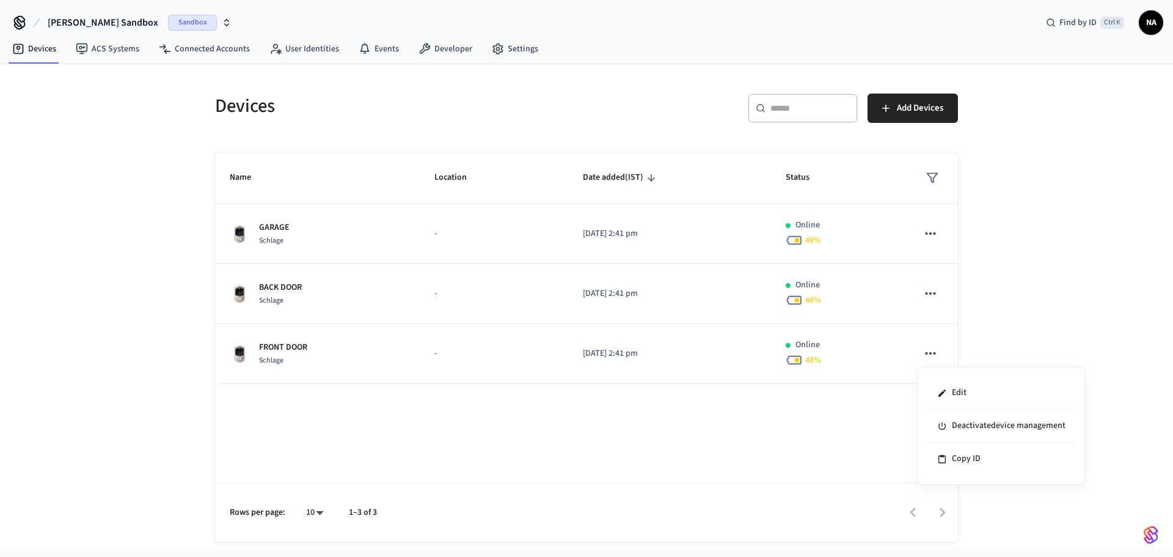
drag, startPoint x: 575, startPoint y: 413, endPoint x: 356, endPoint y: 370, distance: 223.5
click at [571, 409] on div at bounding box center [586, 278] width 1173 height 557
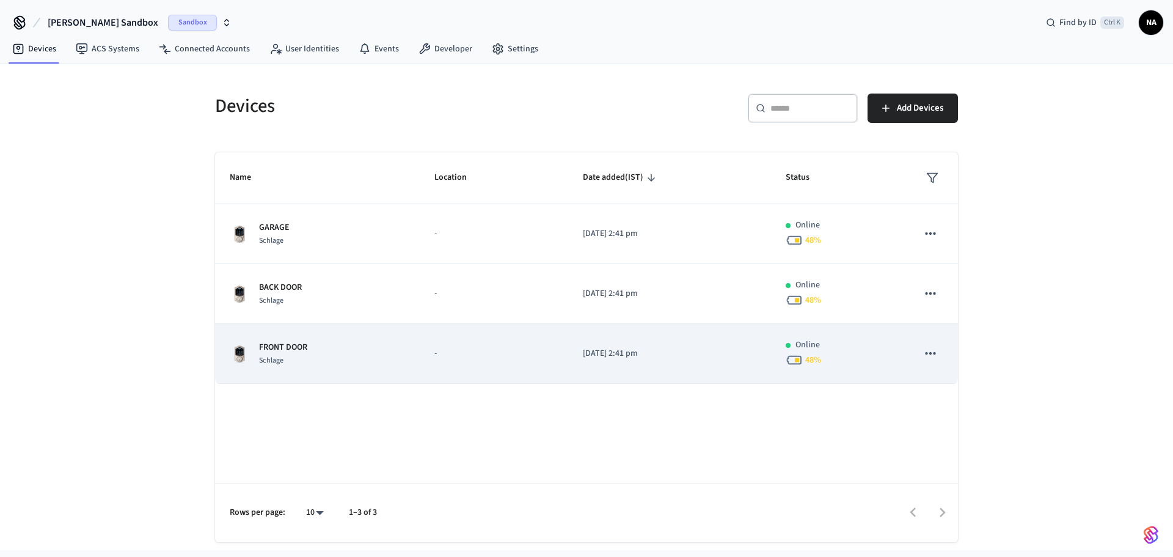
click at [255, 350] on div "FRONT DOOR Schlage" at bounding box center [317, 354] width 175 height 26
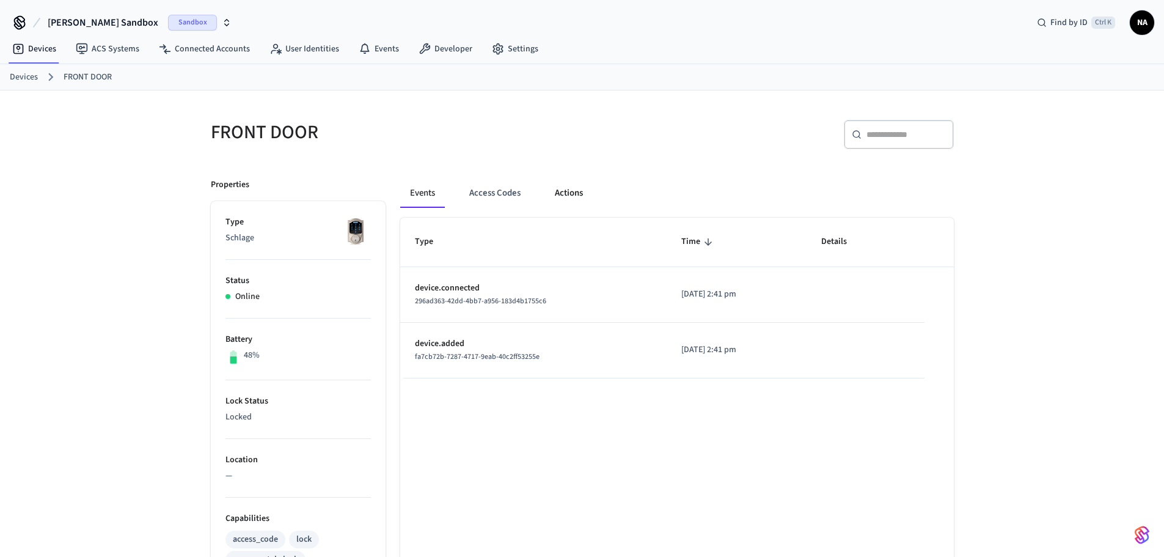
click at [566, 194] on button "Actions" at bounding box center [569, 192] width 48 height 29
click at [168, 20] on span "Sandbox" at bounding box center [192, 23] width 49 height 16
click at [114, 75] on span "[PERSON_NAME] Sandbox" at bounding box center [99, 79] width 99 height 12
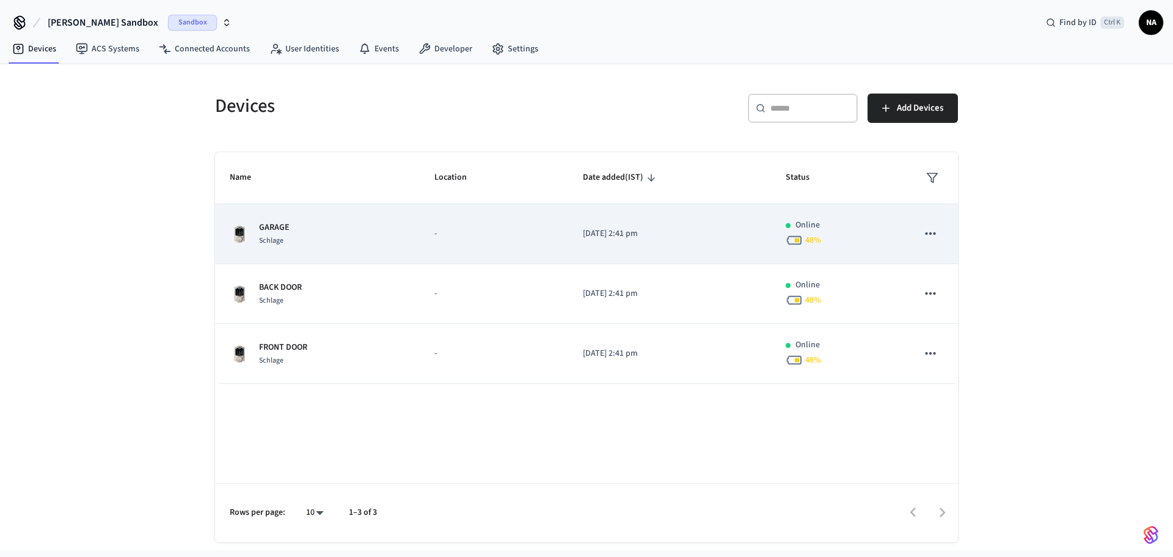
click at [936, 235] on icon "sticky table" at bounding box center [931, 234] width 16 height 16
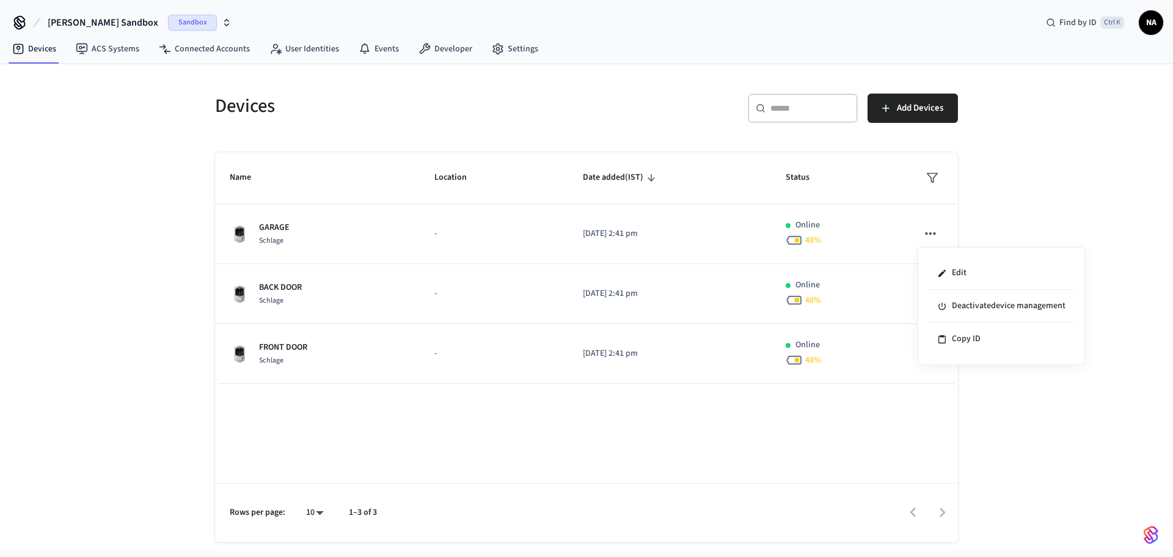
click at [778, 485] on div at bounding box center [586, 278] width 1173 height 557
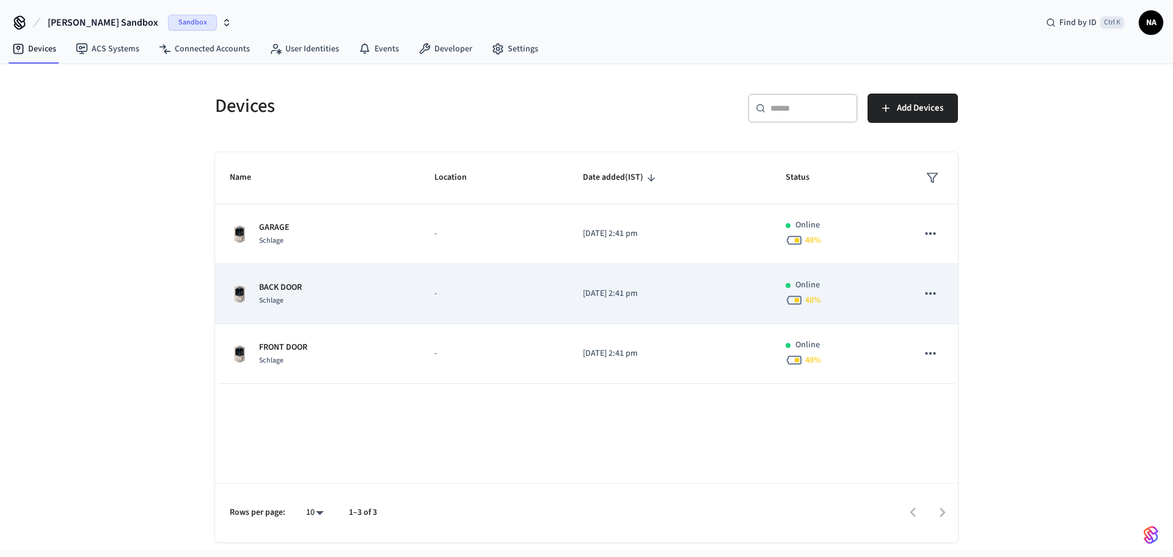
click at [313, 284] on div "BACK DOOR Schlage" at bounding box center [317, 294] width 175 height 26
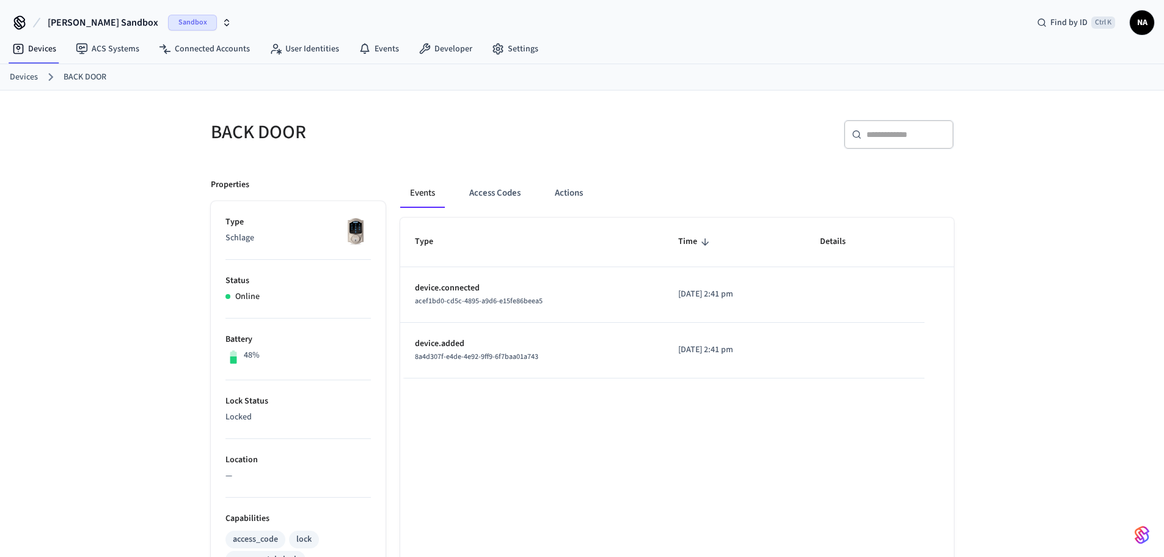
click at [169, 29] on span "Sandbox" at bounding box center [192, 23] width 49 height 16
click at [362, 28] on div "[PERSON_NAME] Sandbox Sandbox Find by ID Ctrl K NA" at bounding box center [582, 17] width 1164 height 35
click at [51, 48] on link "Devices" at bounding box center [34, 49] width 64 height 22
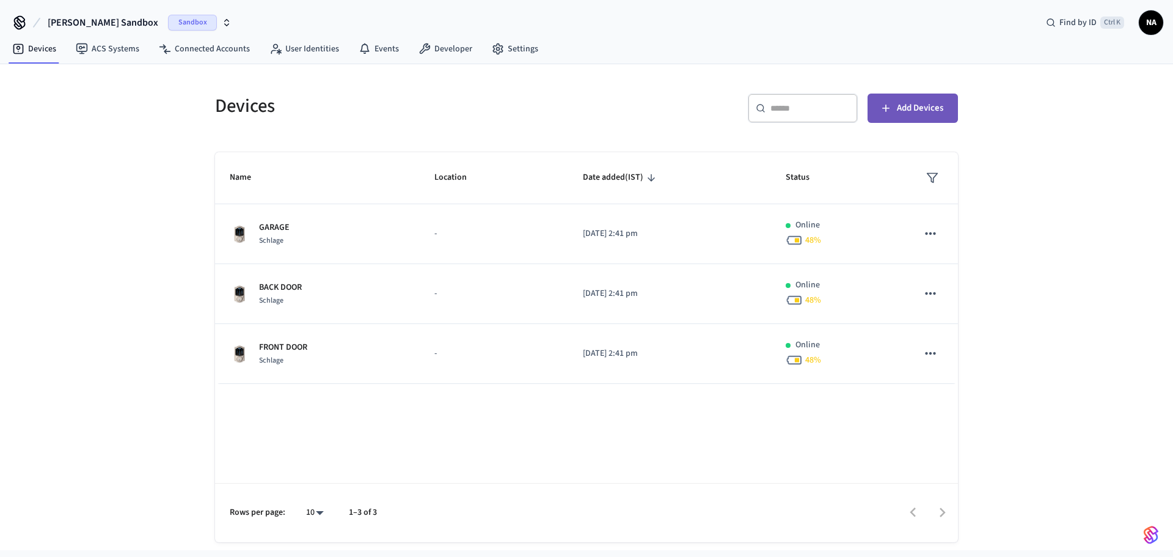
click at [916, 111] on span "Add Devices" at bounding box center [920, 108] width 46 height 16
click at [168, 19] on span "Sandbox" at bounding box center [192, 23] width 49 height 16
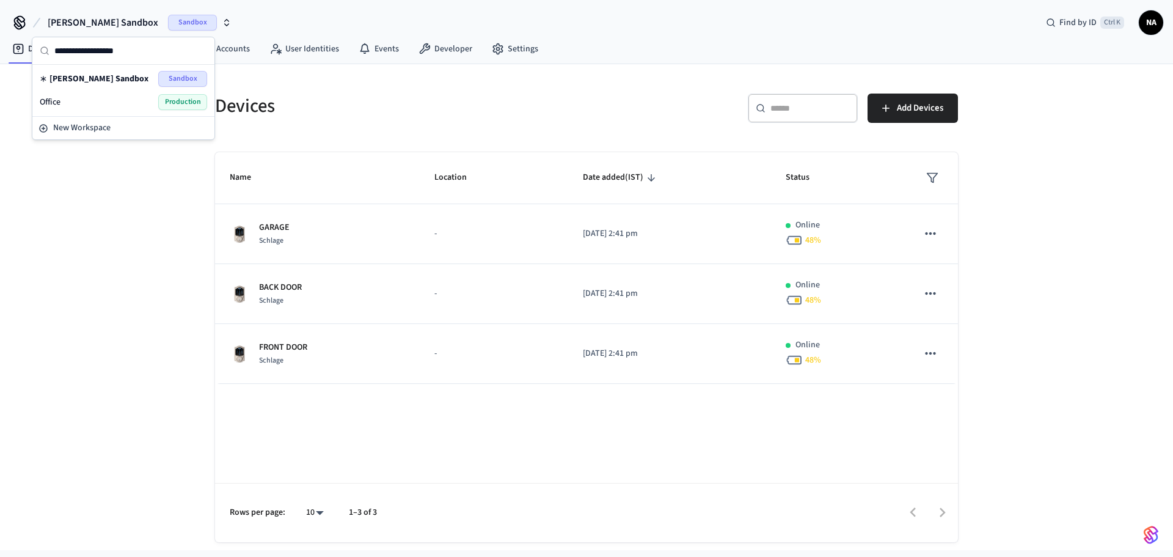
click at [95, 93] on div "Office Production" at bounding box center [123, 101] width 177 height 23
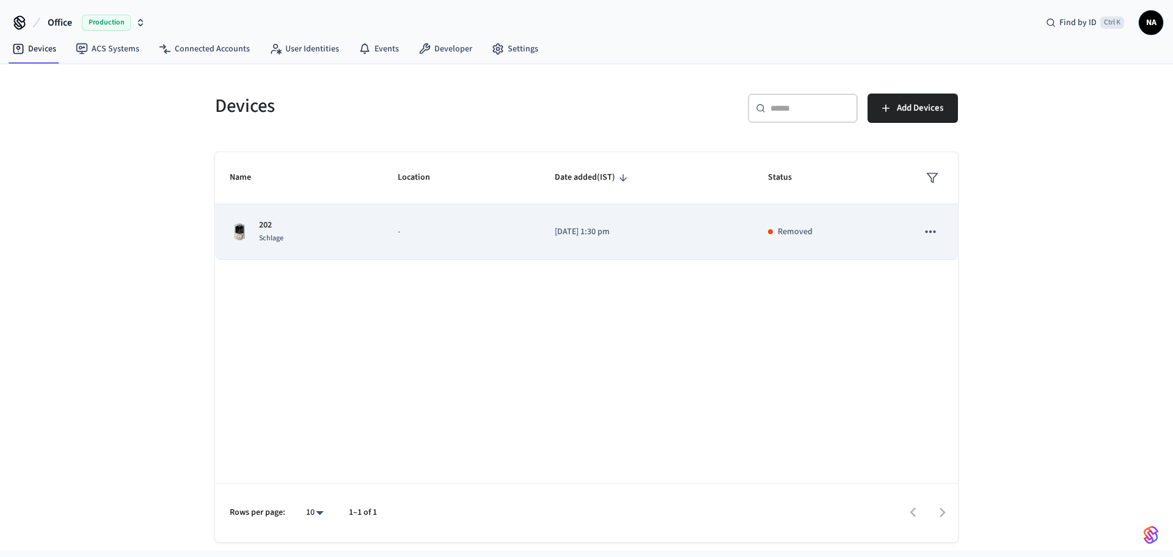
click at [498, 229] on p "-" at bounding box center [462, 232] width 128 height 13
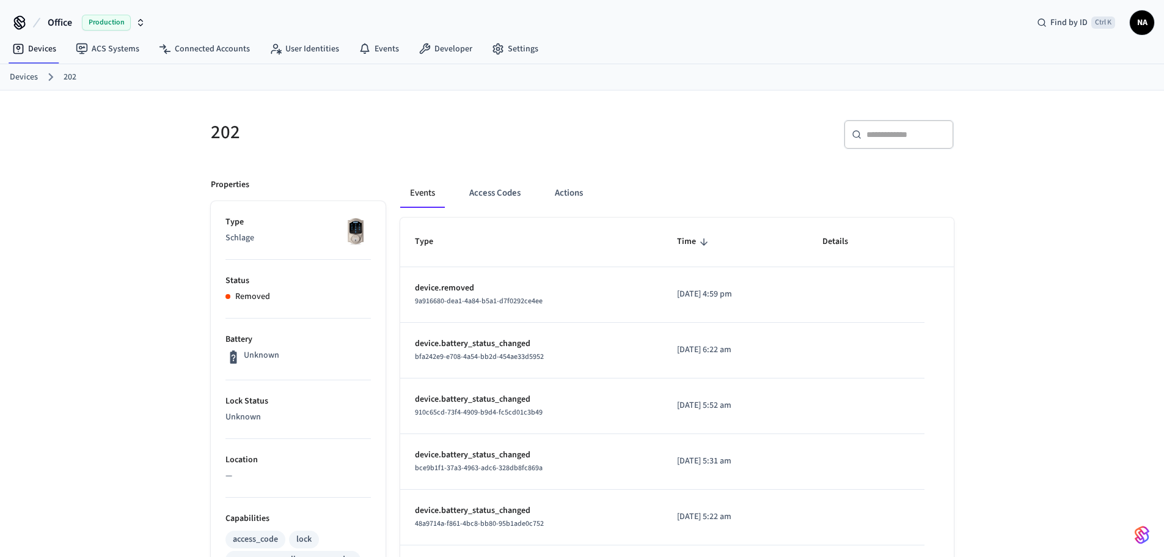
click at [254, 353] on p "Unknown" at bounding box center [261, 355] width 35 height 13
click at [232, 358] on icon at bounding box center [233, 356] width 7 height 13
click at [875, 138] on input "text" at bounding box center [906, 134] width 79 height 12
click at [565, 191] on button "Actions" at bounding box center [569, 192] width 48 height 29
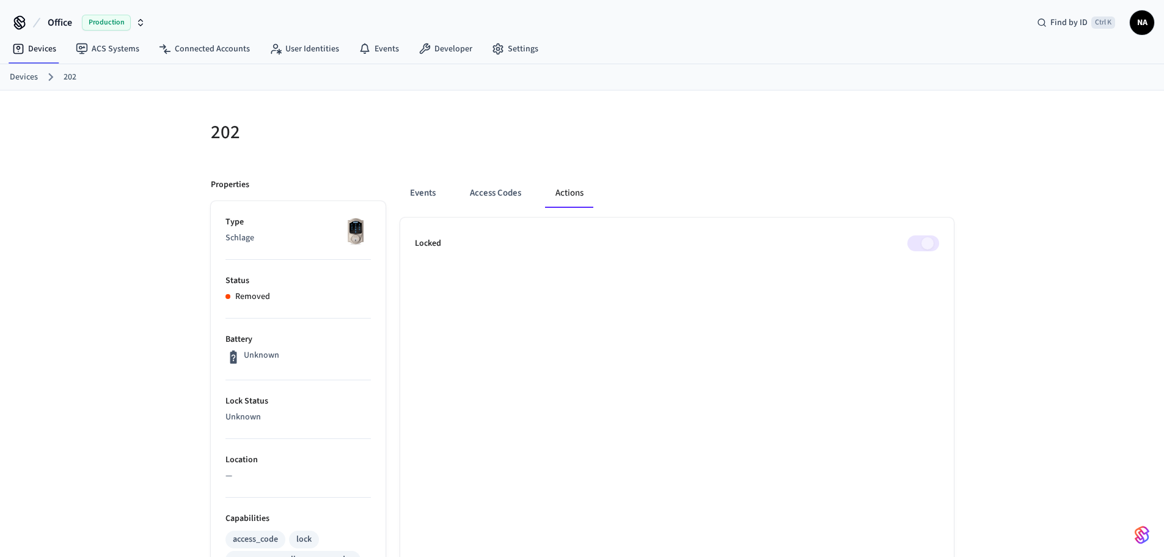
click at [930, 243] on span at bounding box center [924, 243] width 32 height 16
click at [924, 243] on span at bounding box center [924, 243] width 32 height 16
click at [920, 243] on span at bounding box center [924, 243] width 32 height 16
